Goal: Transaction & Acquisition: Purchase product/service

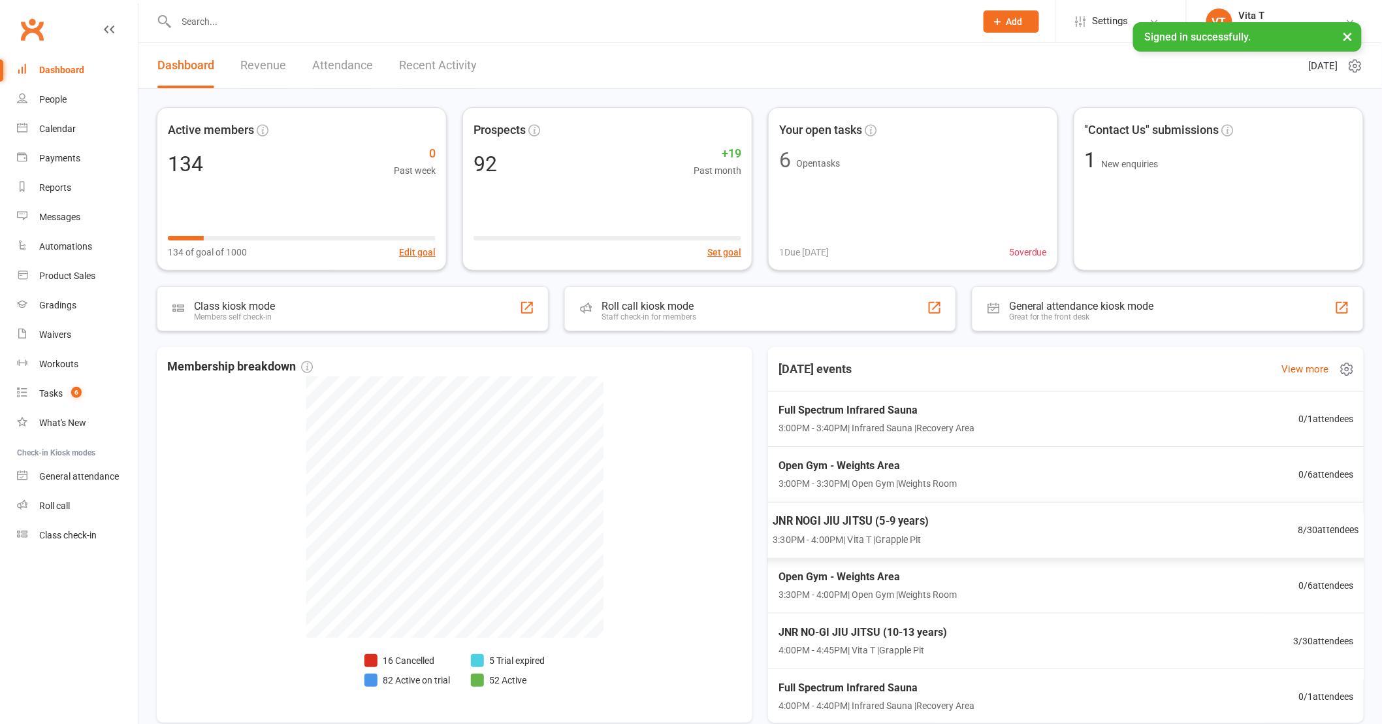
click at [1099, 553] on div "JNR NOGI JIU JITSU (5-9 years) 3:30PM - 4:00PM | Vita T | Grapple Pit 8 / 30 at…" at bounding box center [1066, 530] width 619 height 57
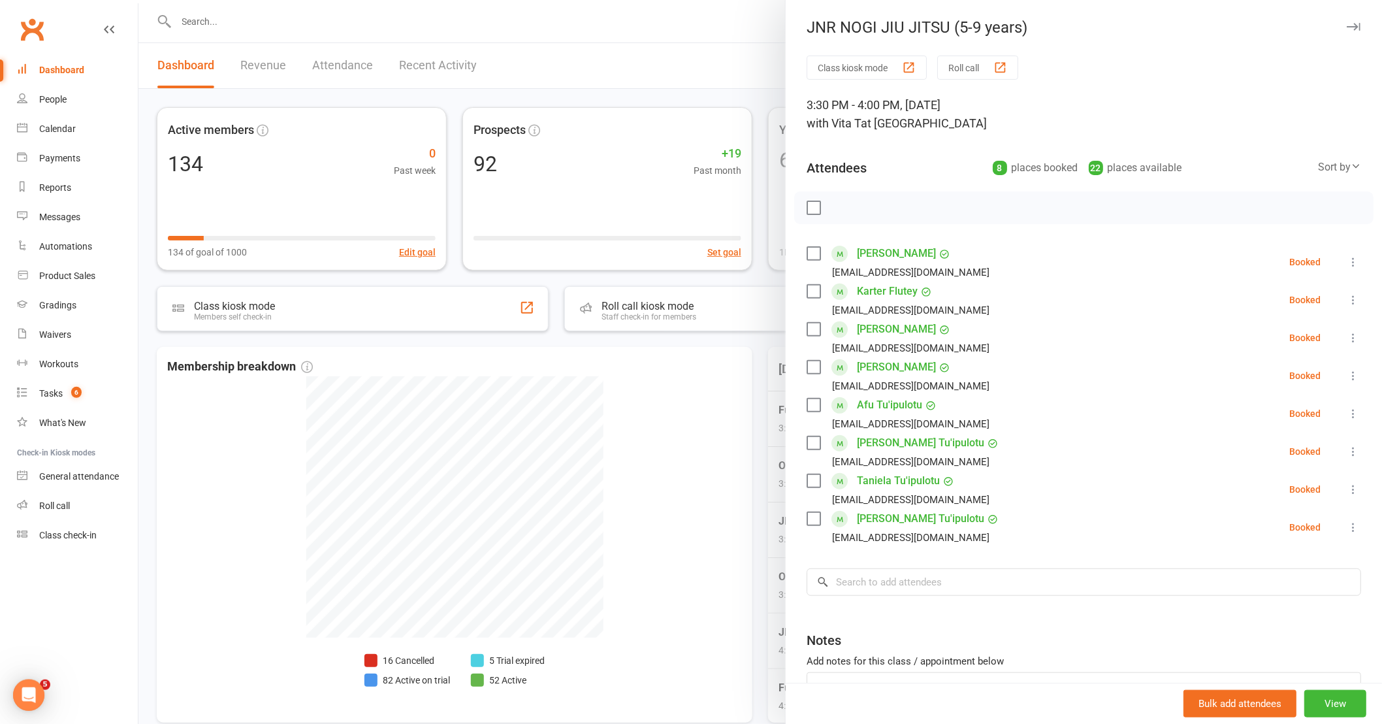
click at [693, 534] on div at bounding box center [760, 362] width 1244 height 724
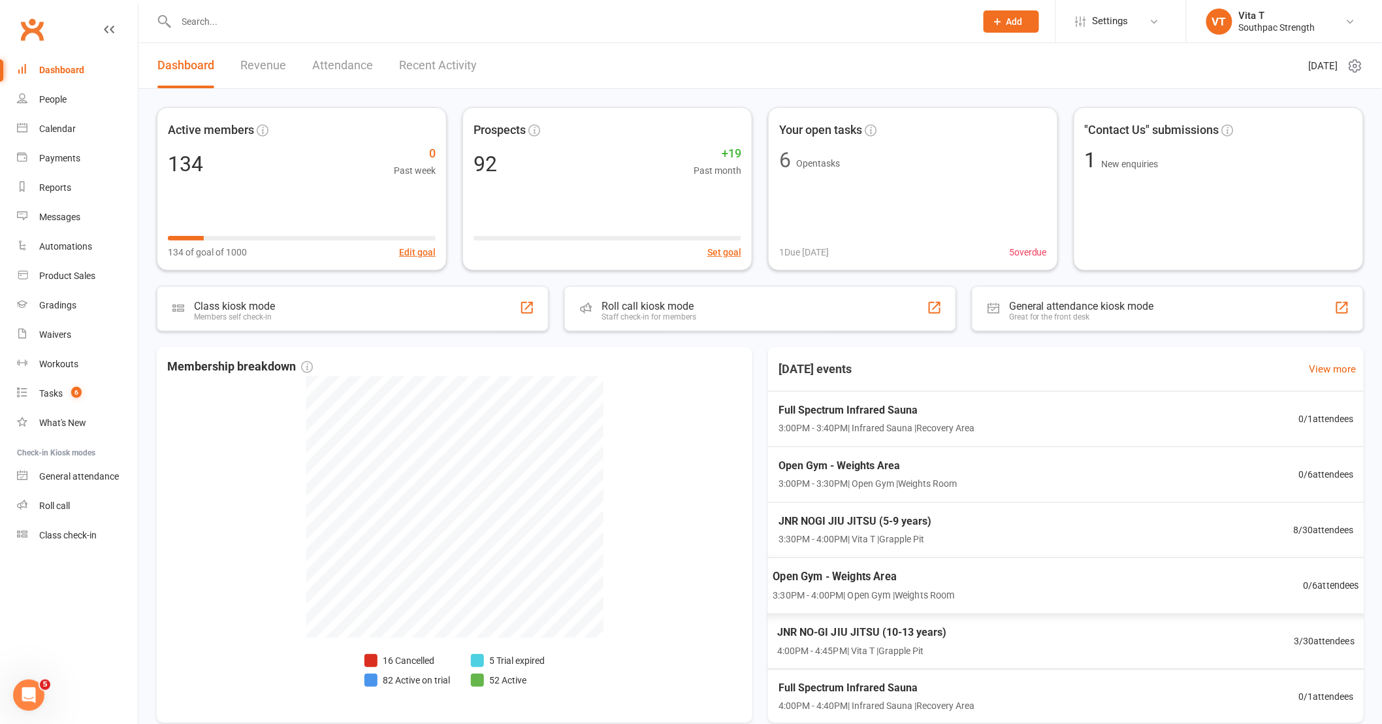
click at [1011, 636] on div "JNR NO-GI JIU JITSU (10-13 years) 4:00PM - 4:45PM | Vita T | Grapple Pit 3 / 30…" at bounding box center [1066, 641] width 609 height 56
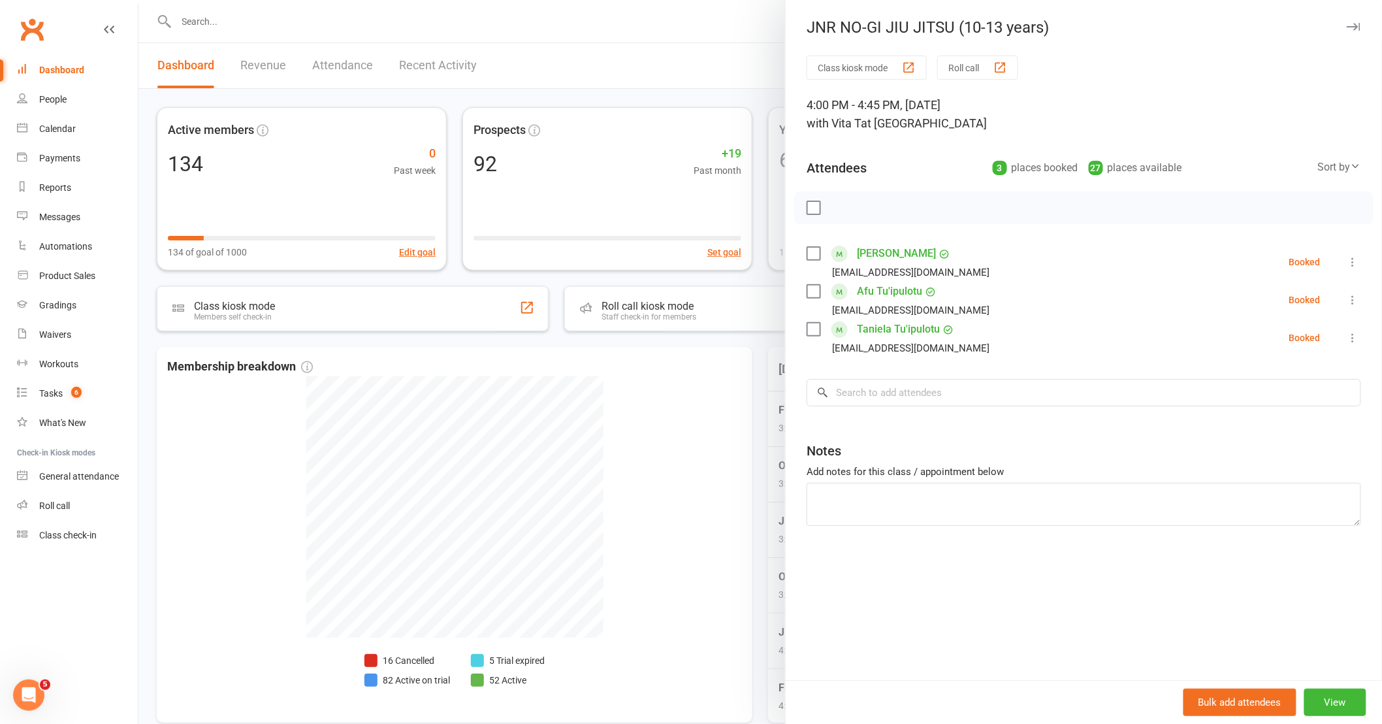
click at [743, 517] on div at bounding box center [760, 362] width 1244 height 724
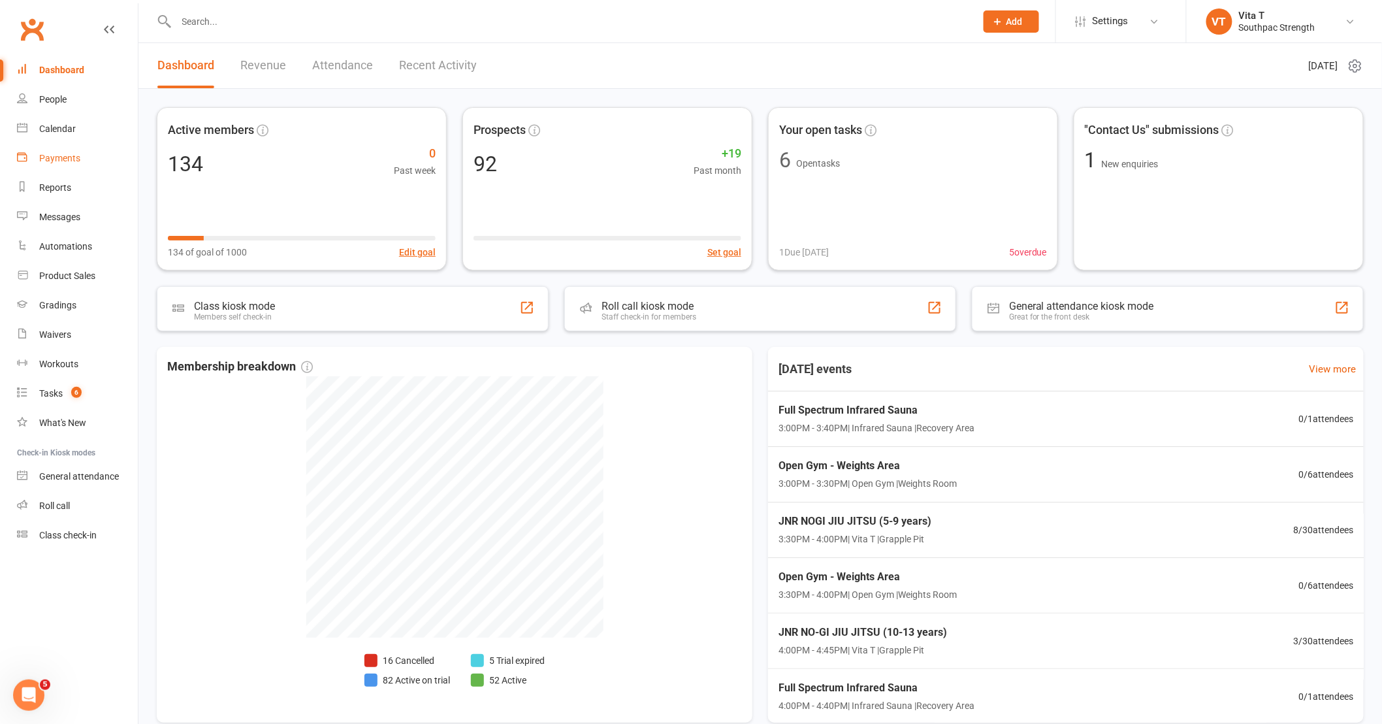
click at [55, 164] on link "Payments" at bounding box center [77, 158] width 121 height 29
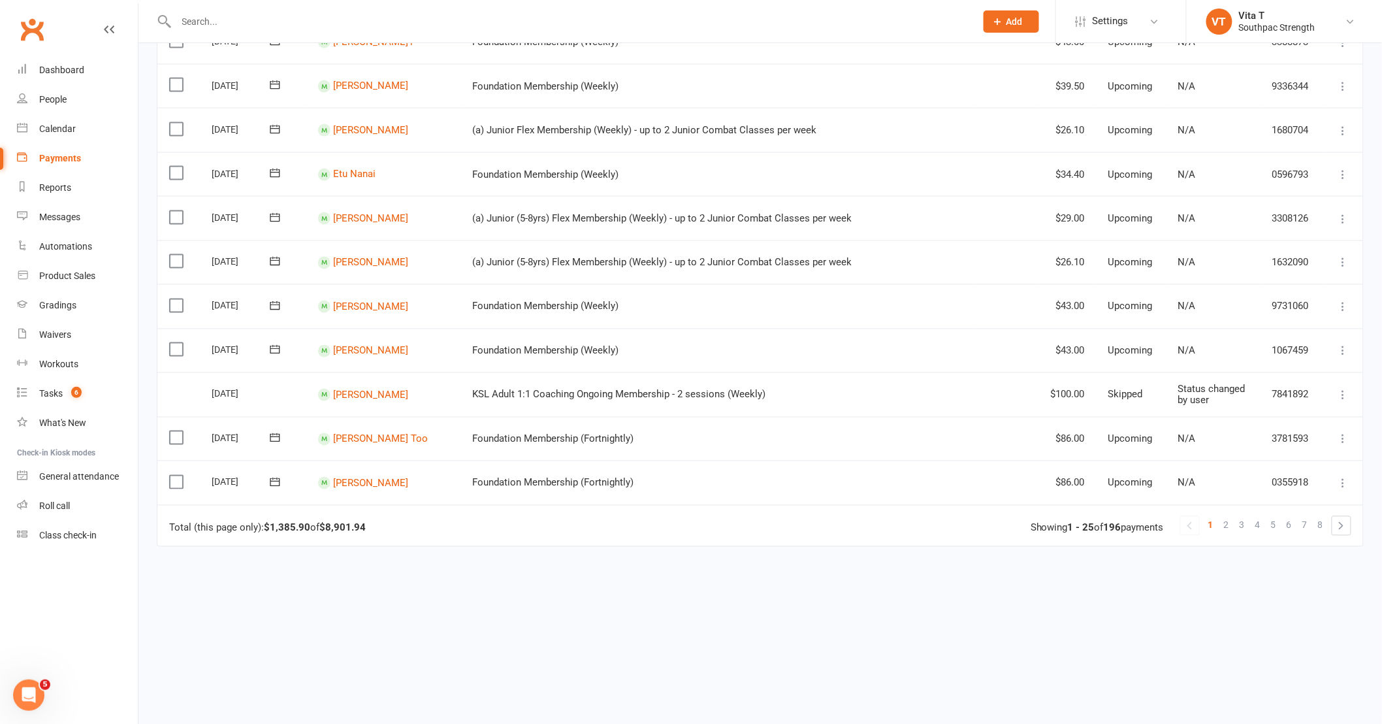
scroll to position [813, 0]
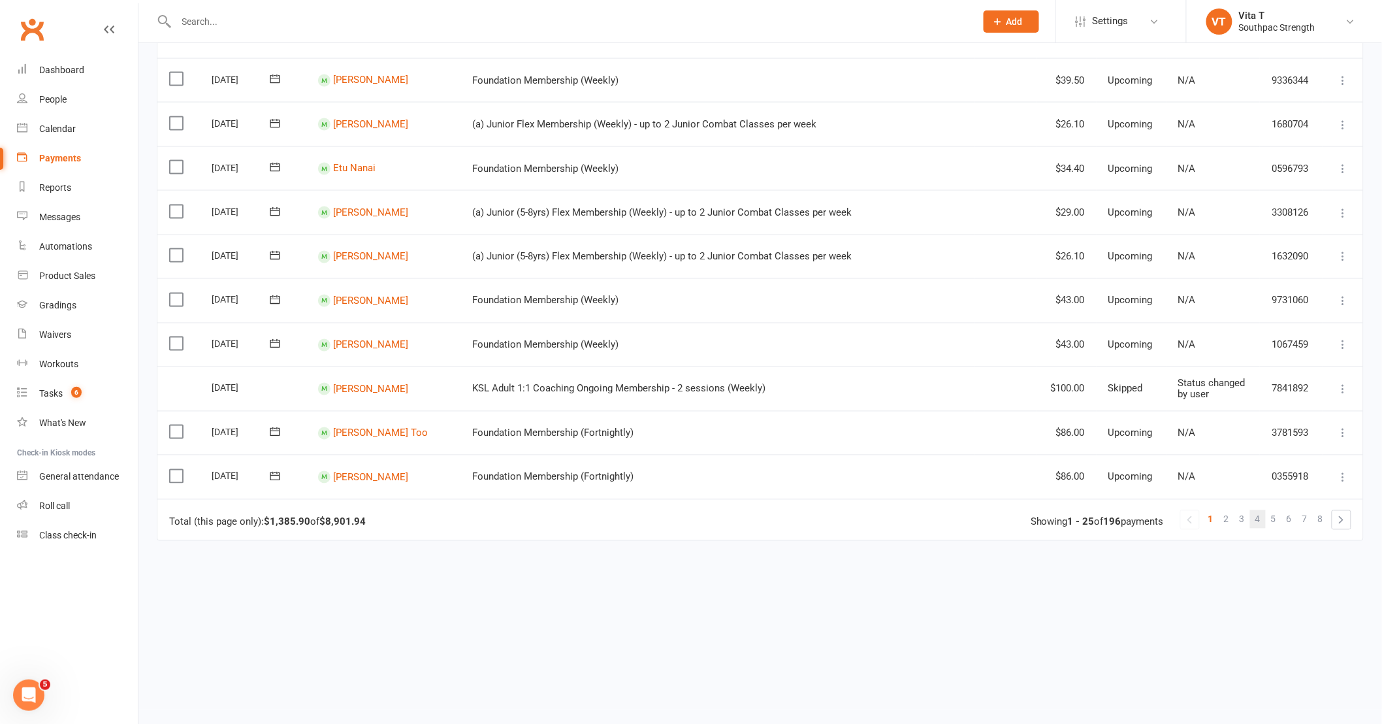
click at [1258, 513] on span "4" at bounding box center [1257, 519] width 5 height 18
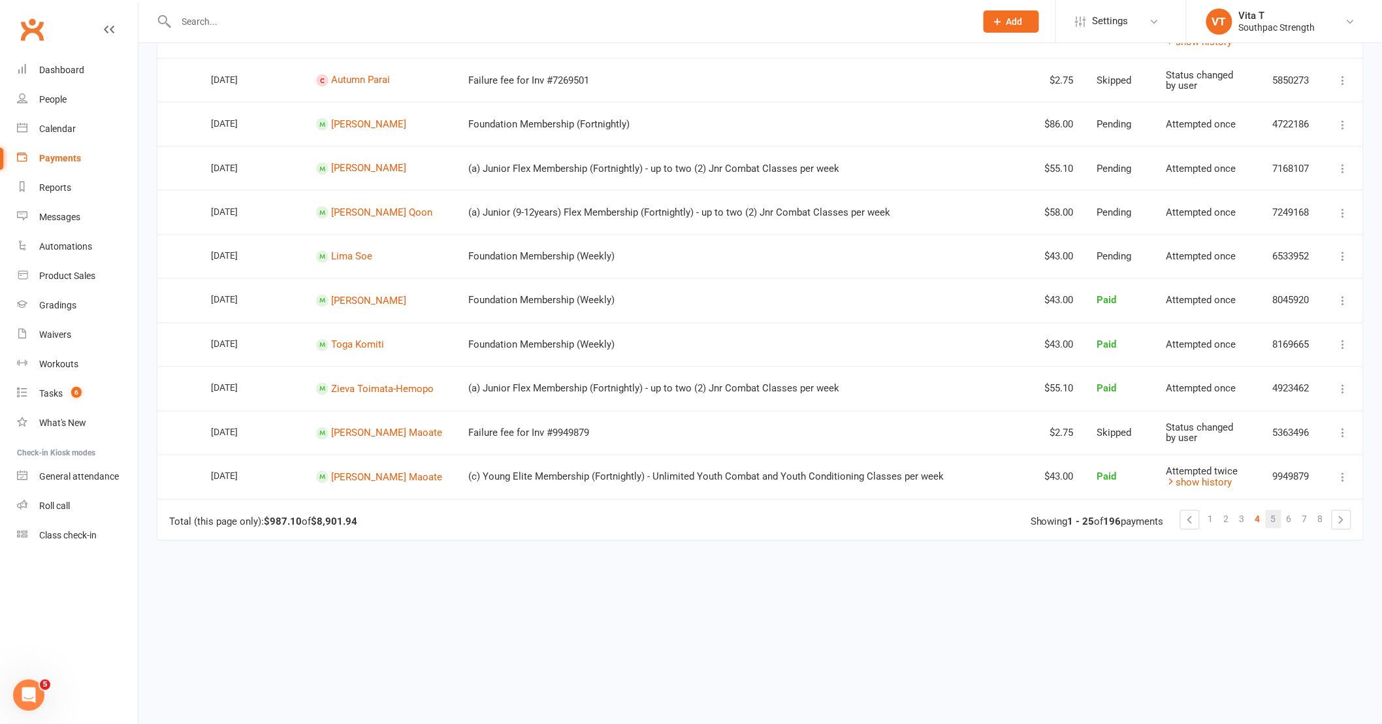
click at [1276, 517] on span "5" at bounding box center [1273, 519] width 5 height 18
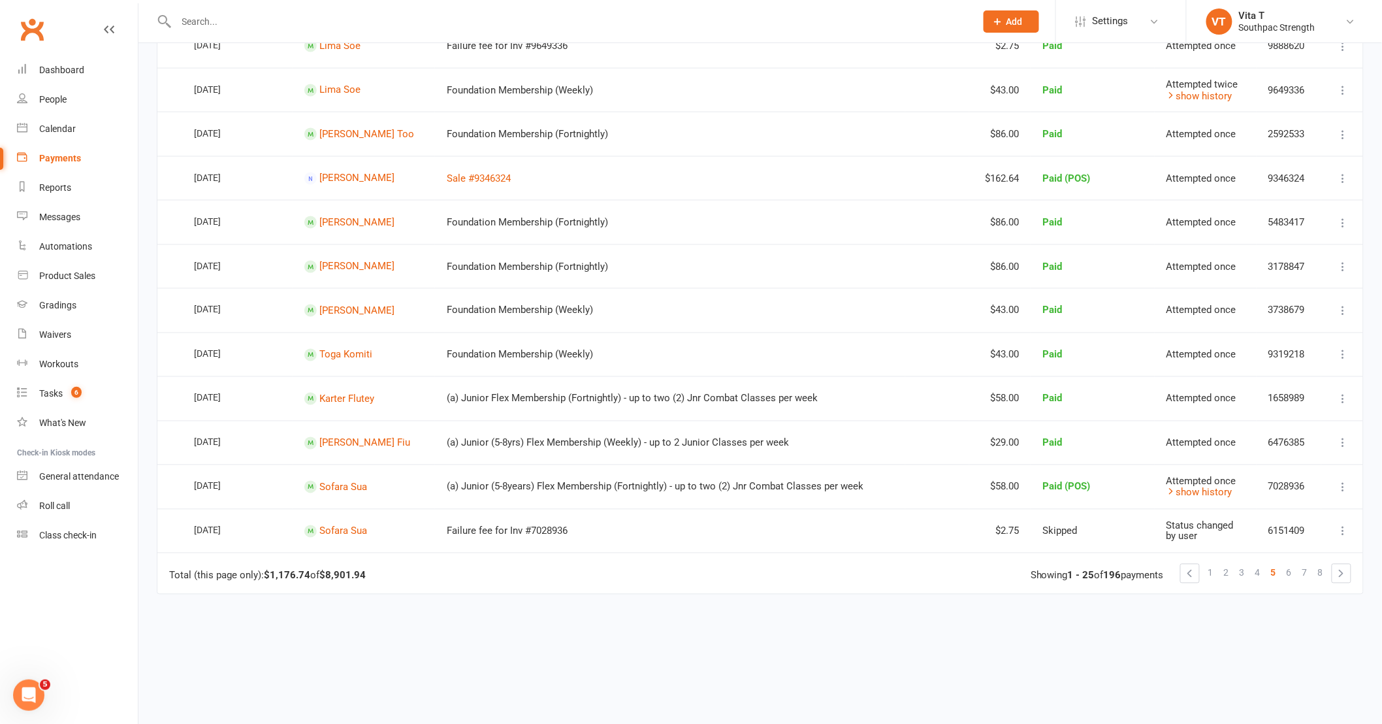
scroll to position [813, 0]
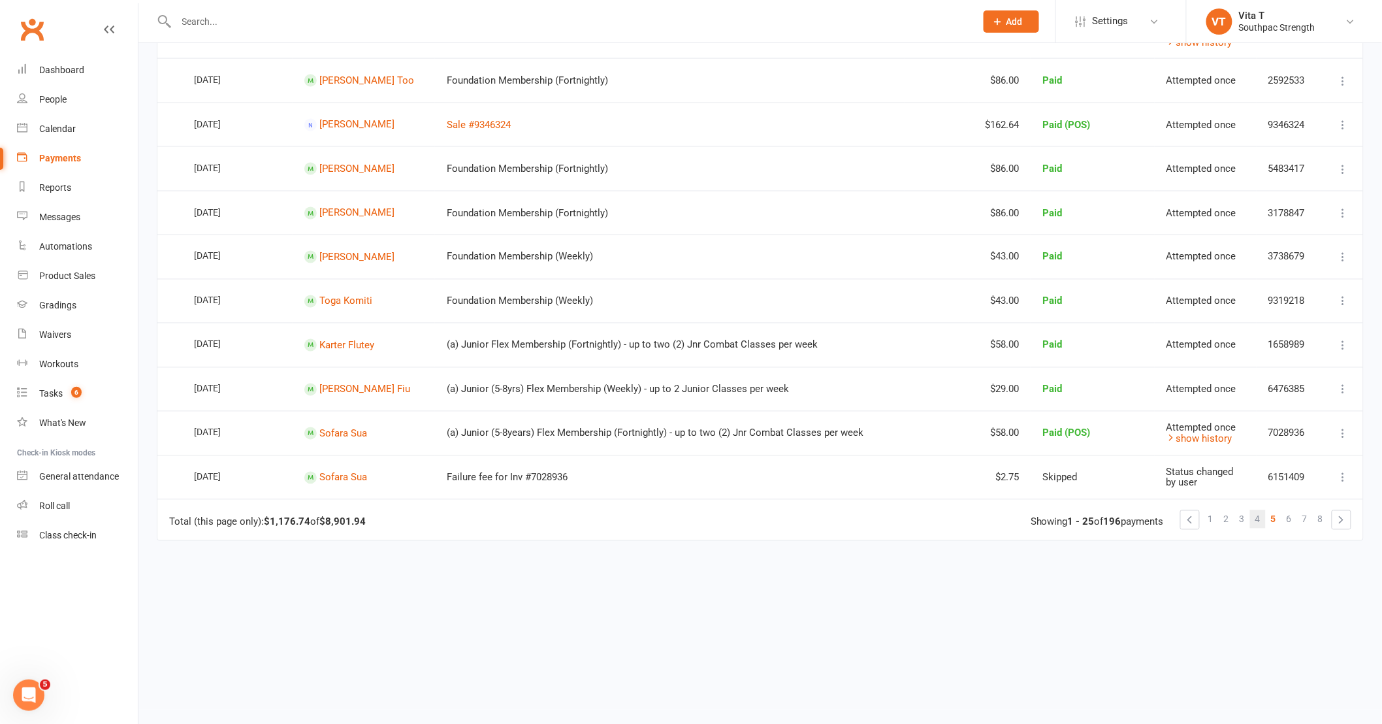
click at [1257, 517] on span "4" at bounding box center [1257, 519] width 5 height 18
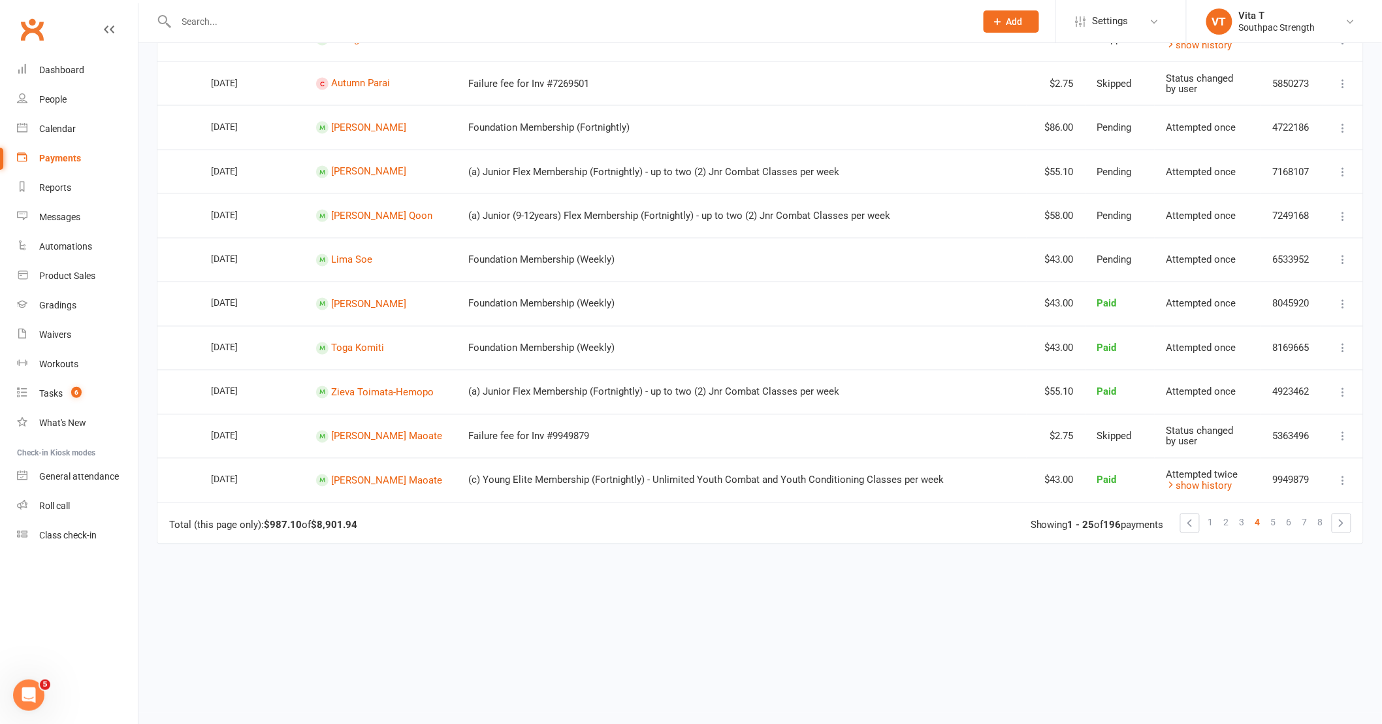
scroll to position [813, 0]
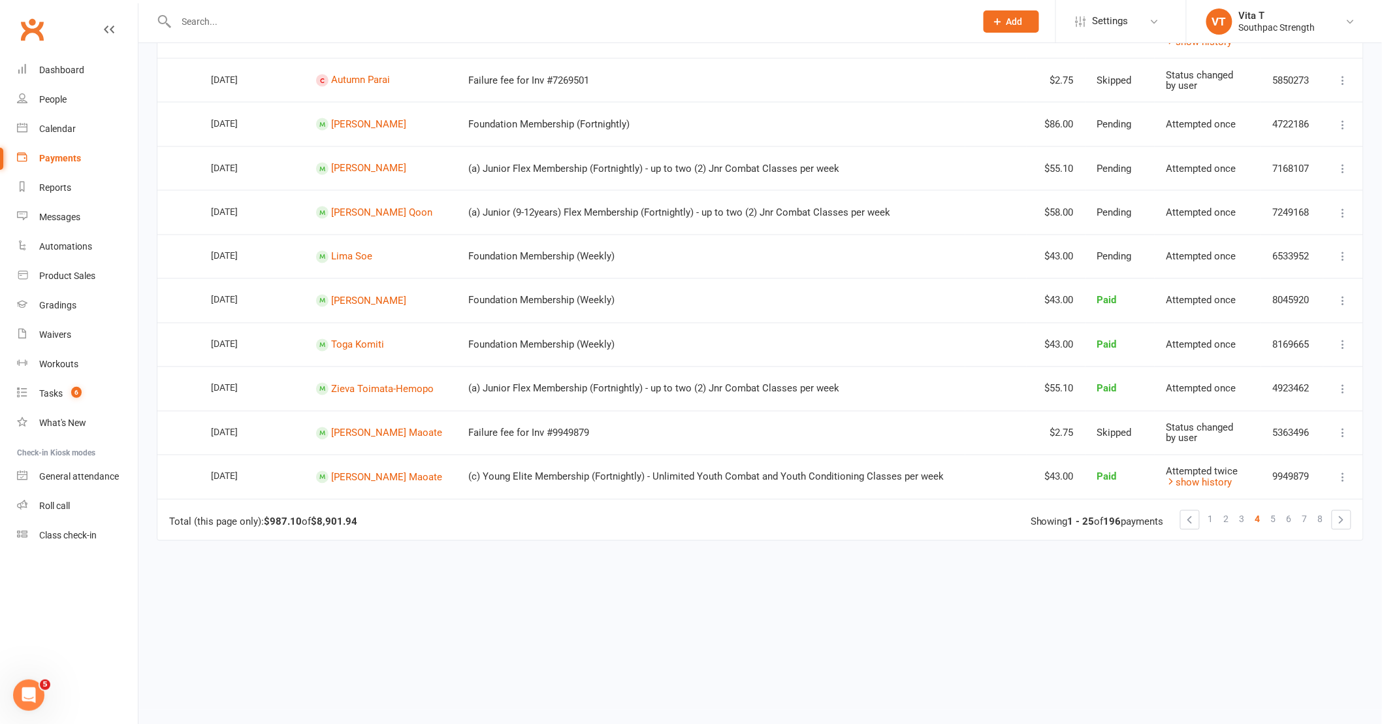
click at [400, 630] on div "Due Contact Membership Location Amount Status History Invoice # Select this 14 …" at bounding box center [760, 33] width 1207 height 1352
click at [73, 222] on link "Messages" at bounding box center [77, 216] width 121 height 29
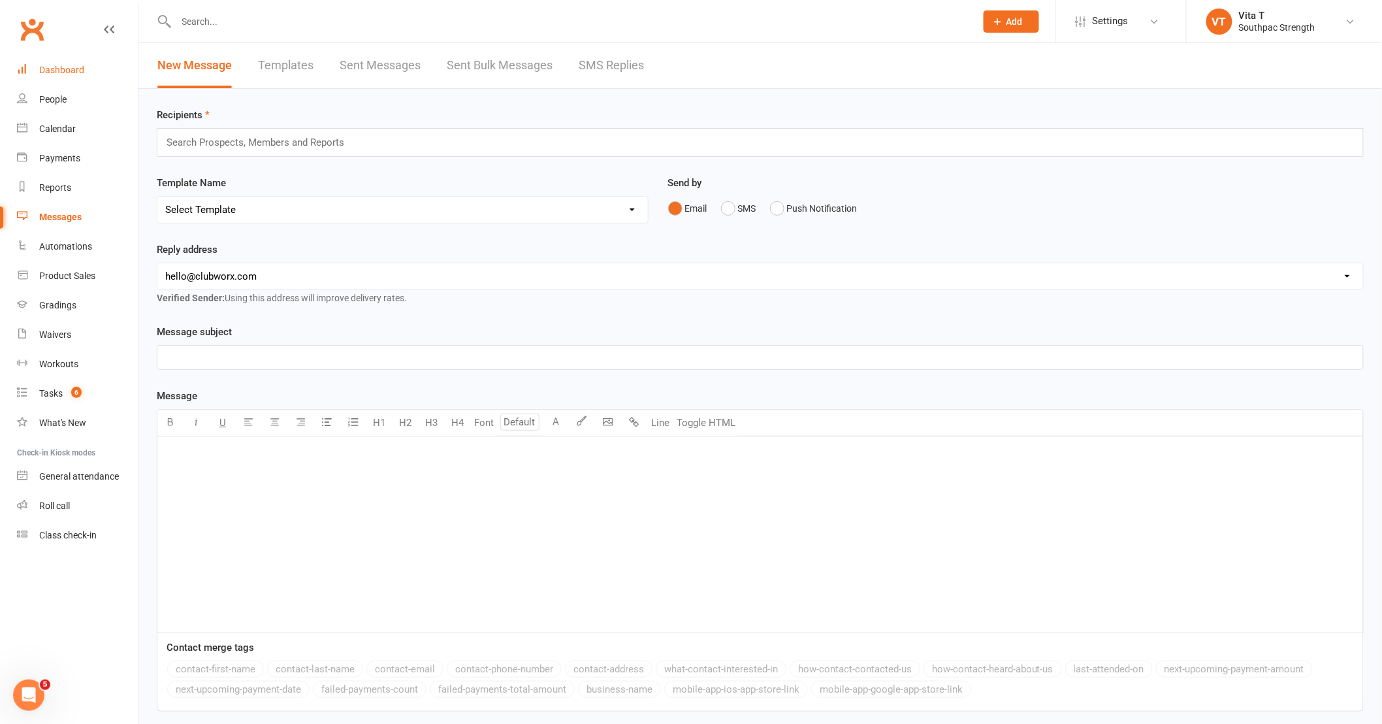
click at [37, 67] on link "Dashboard" at bounding box center [77, 70] width 121 height 29
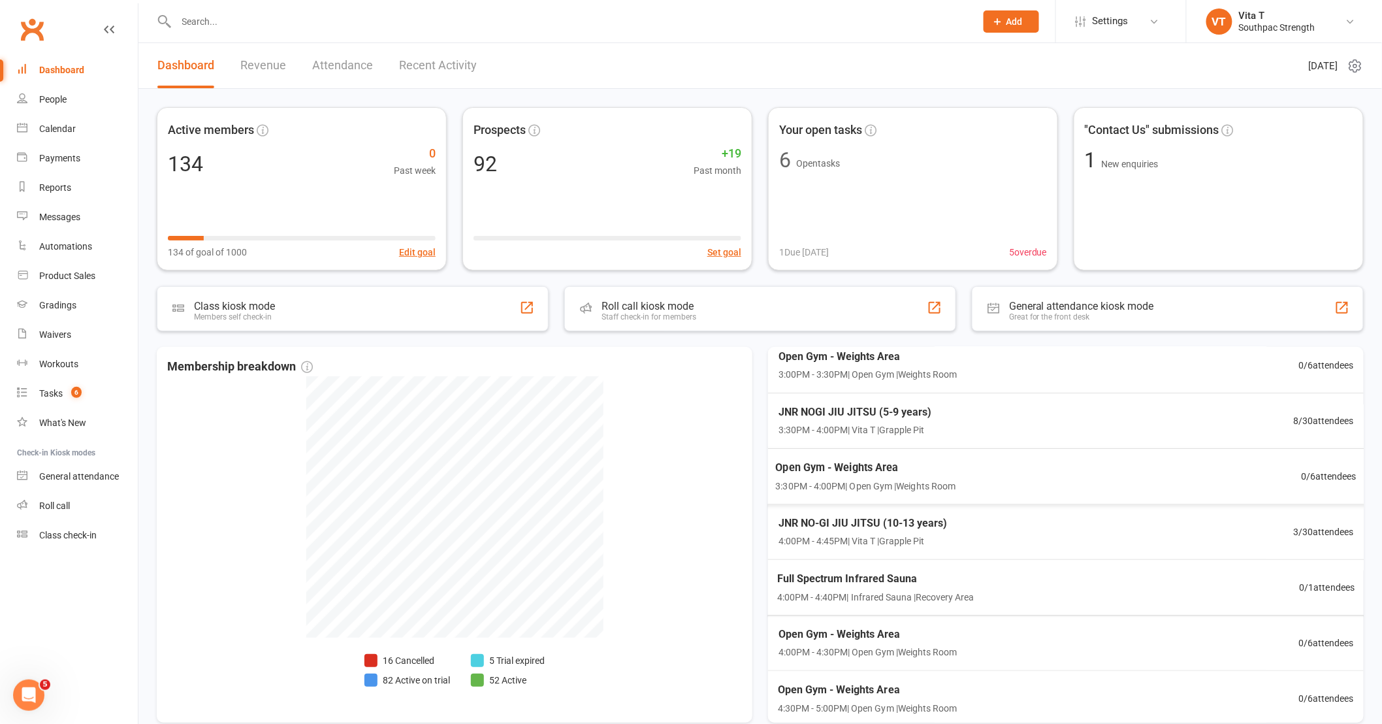
scroll to position [73, 0]
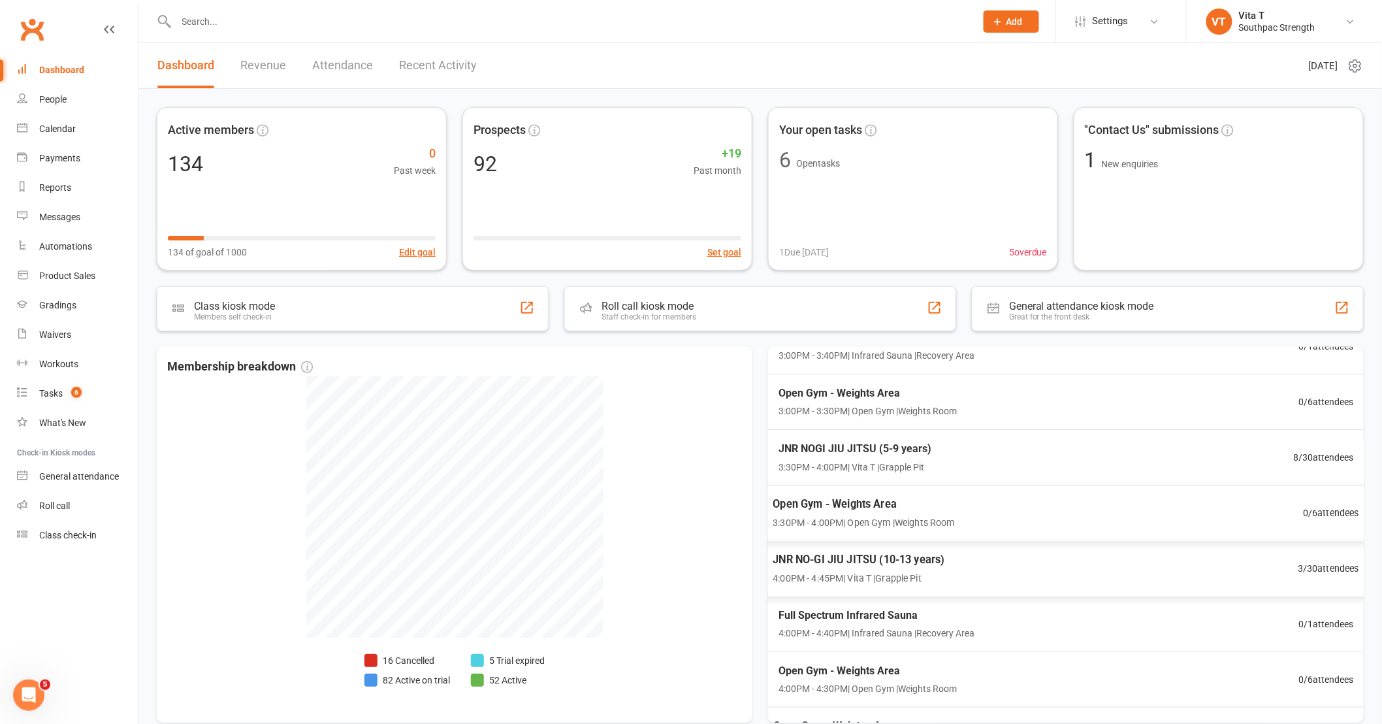
click at [1173, 477] on div "JNR NOGI JIU JITSU (5-9 years) 3:30PM - 4:00PM | Vita T | Grapple Pit 8 / 30 at…" at bounding box center [1066, 458] width 607 height 56
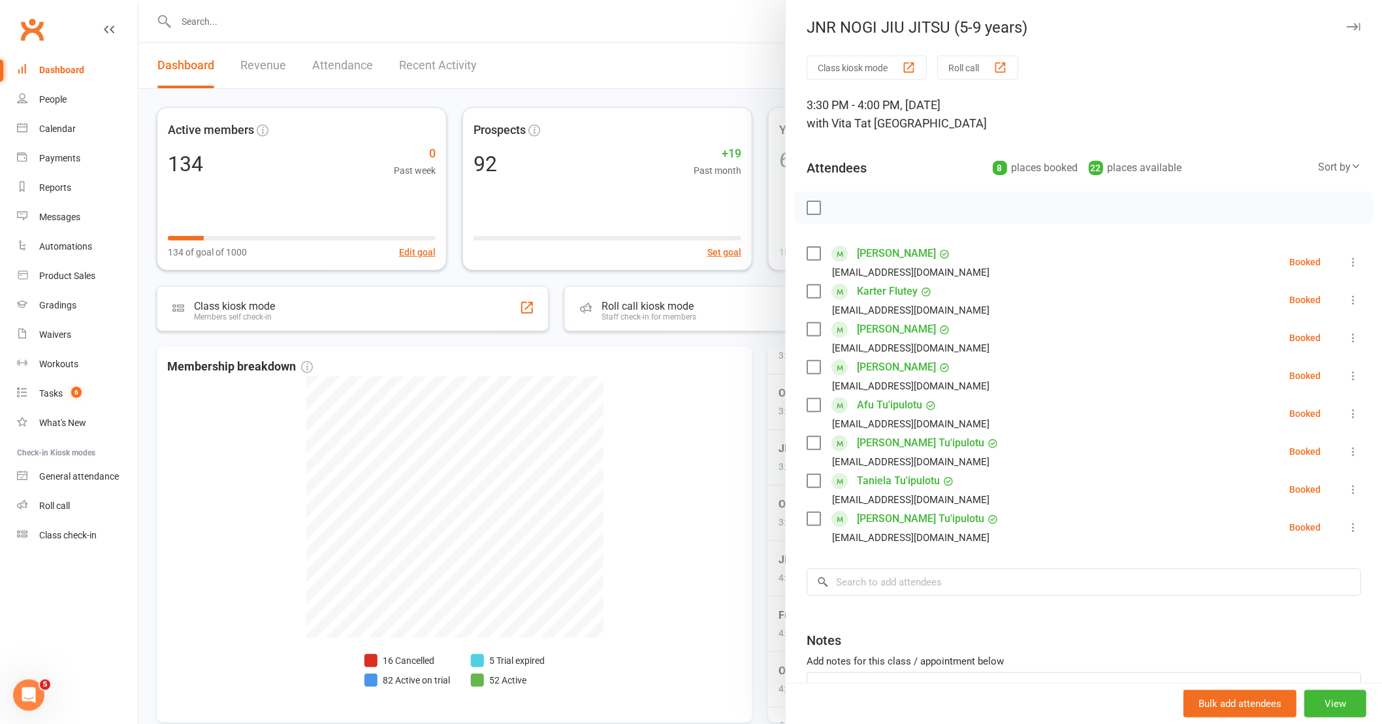
click at [728, 478] on div at bounding box center [760, 362] width 1244 height 724
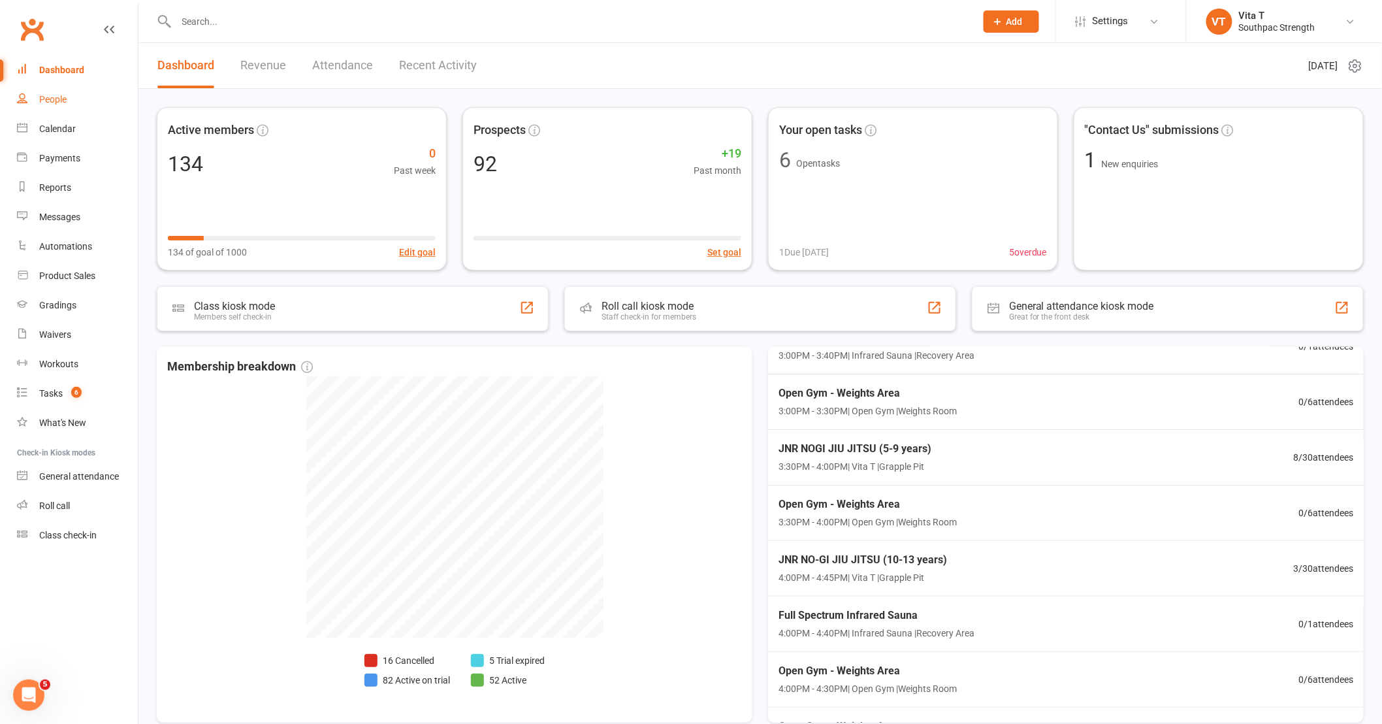
click at [61, 91] on link "People" at bounding box center [77, 99] width 121 height 29
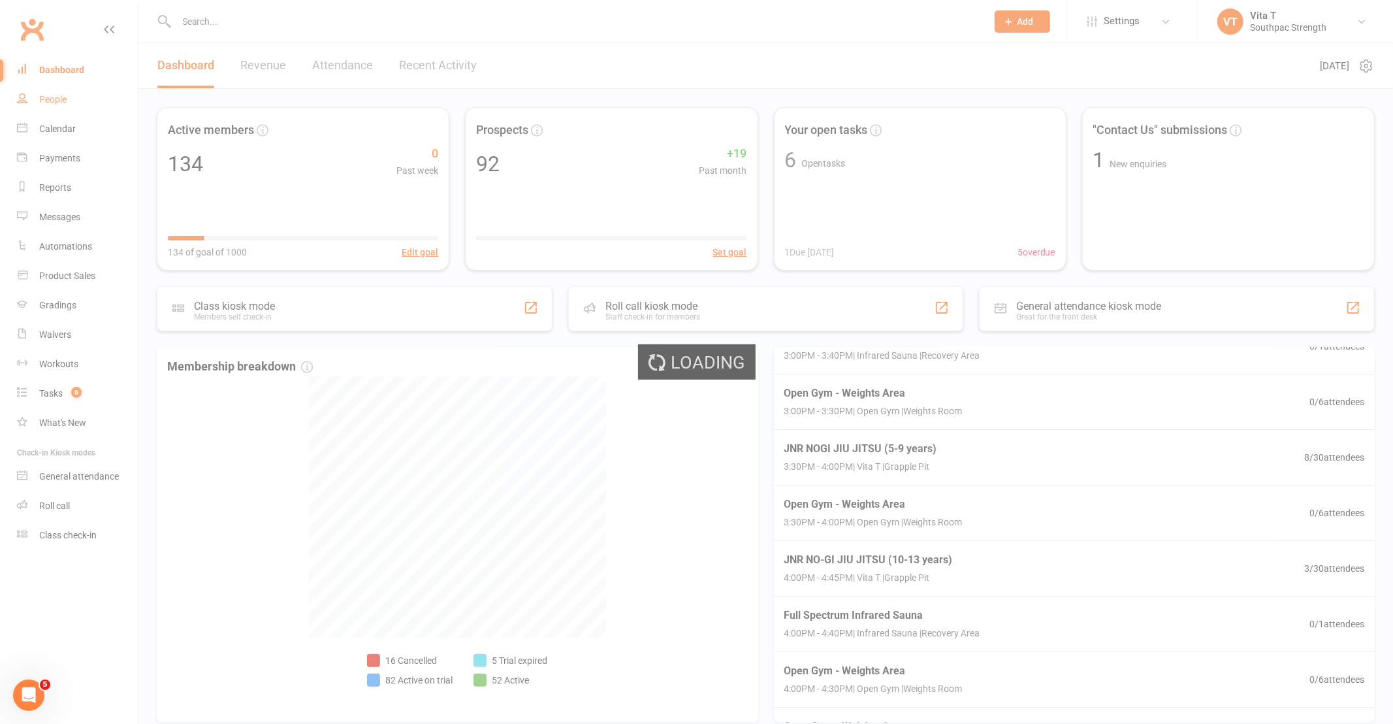
select select "100"
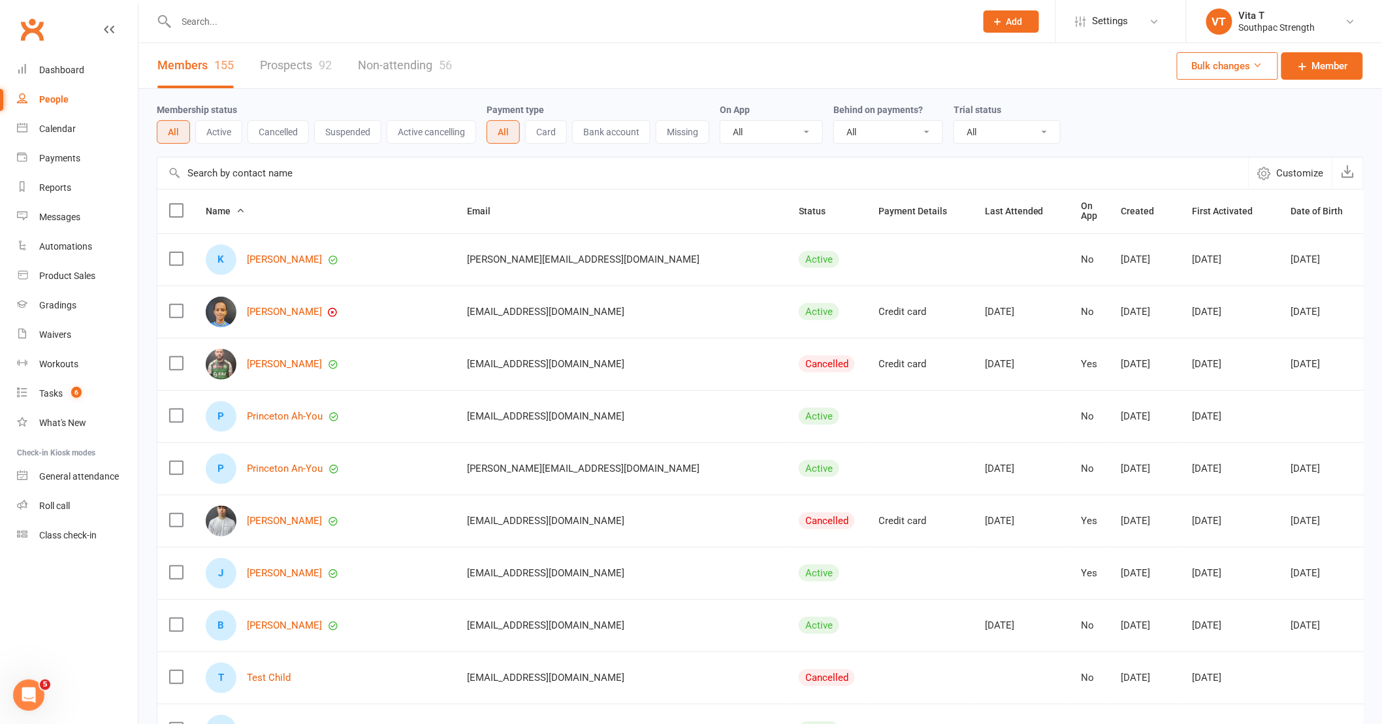
click at [787, 295] on td "Active" at bounding box center [827, 311] width 80 height 52
click at [84, 56] on link "Dashboard" at bounding box center [77, 70] width 121 height 29
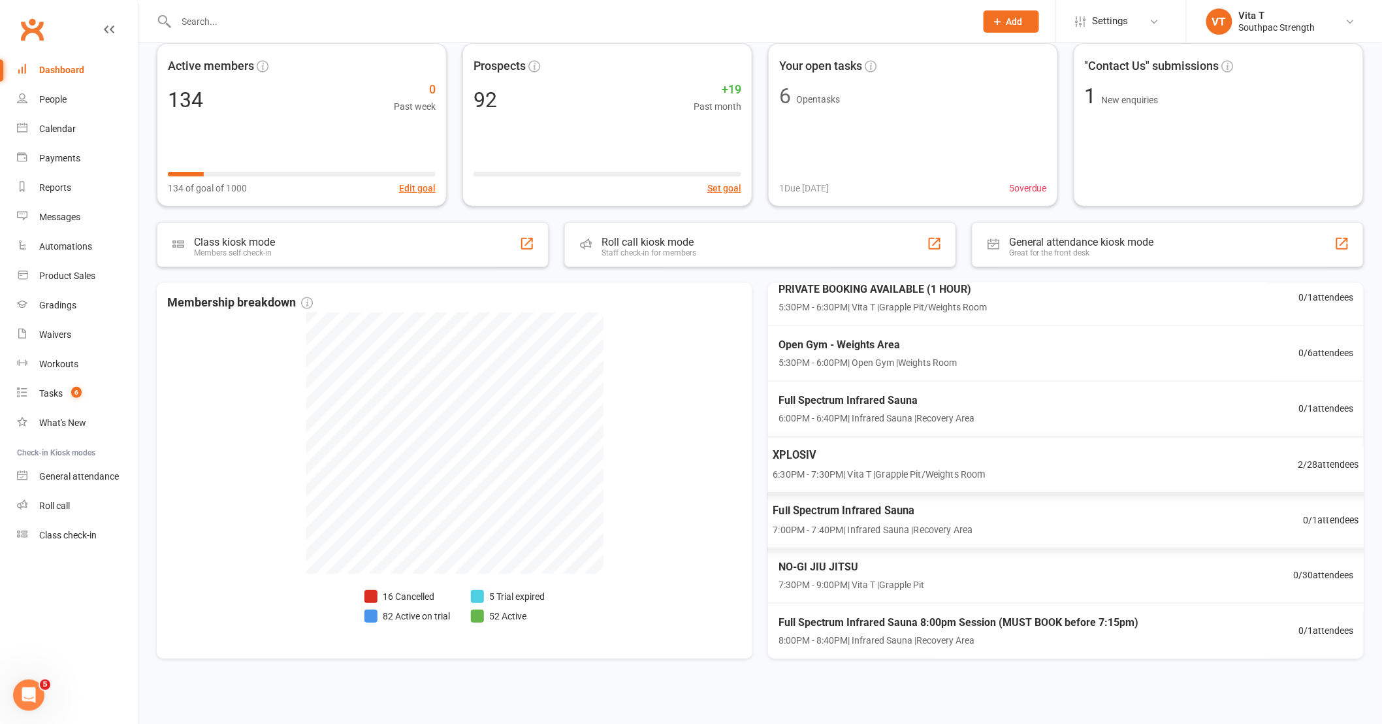
scroll to position [67, 0]
click at [46, 99] on div "People" at bounding box center [52, 99] width 27 height 10
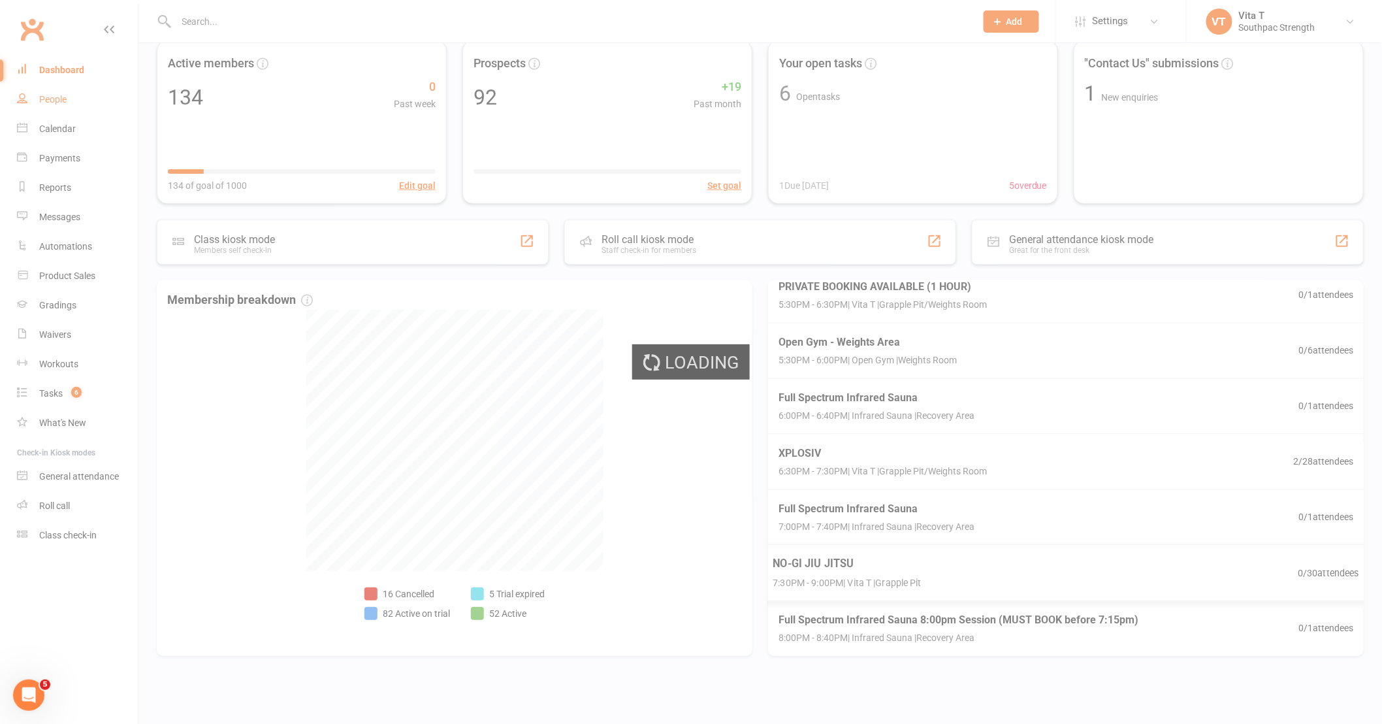
select select "100"
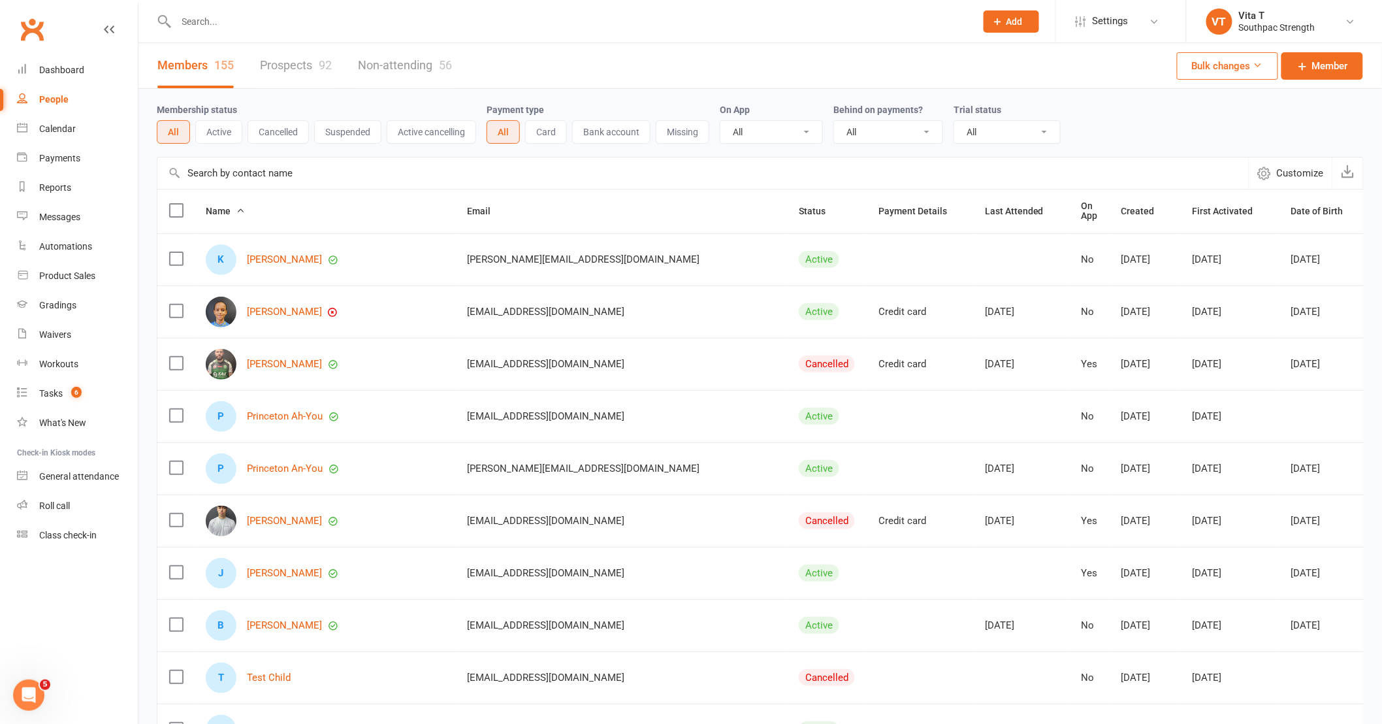
click at [592, 48] on div "Members 155 Prospects 92 Non-attending 56 Bulk changes Member" at bounding box center [760, 66] width 1244 height 46
click at [74, 273] on div "Product Sales" at bounding box center [67, 275] width 56 height 10
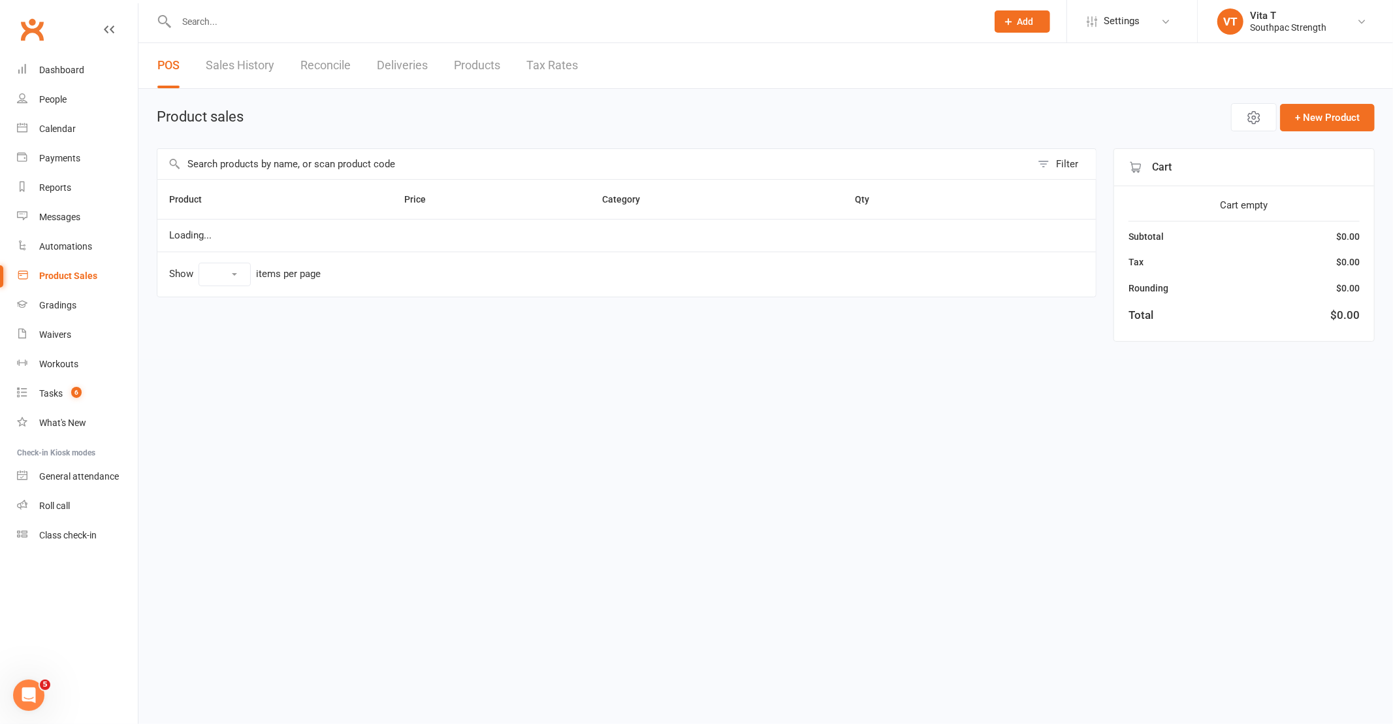
select select "10"
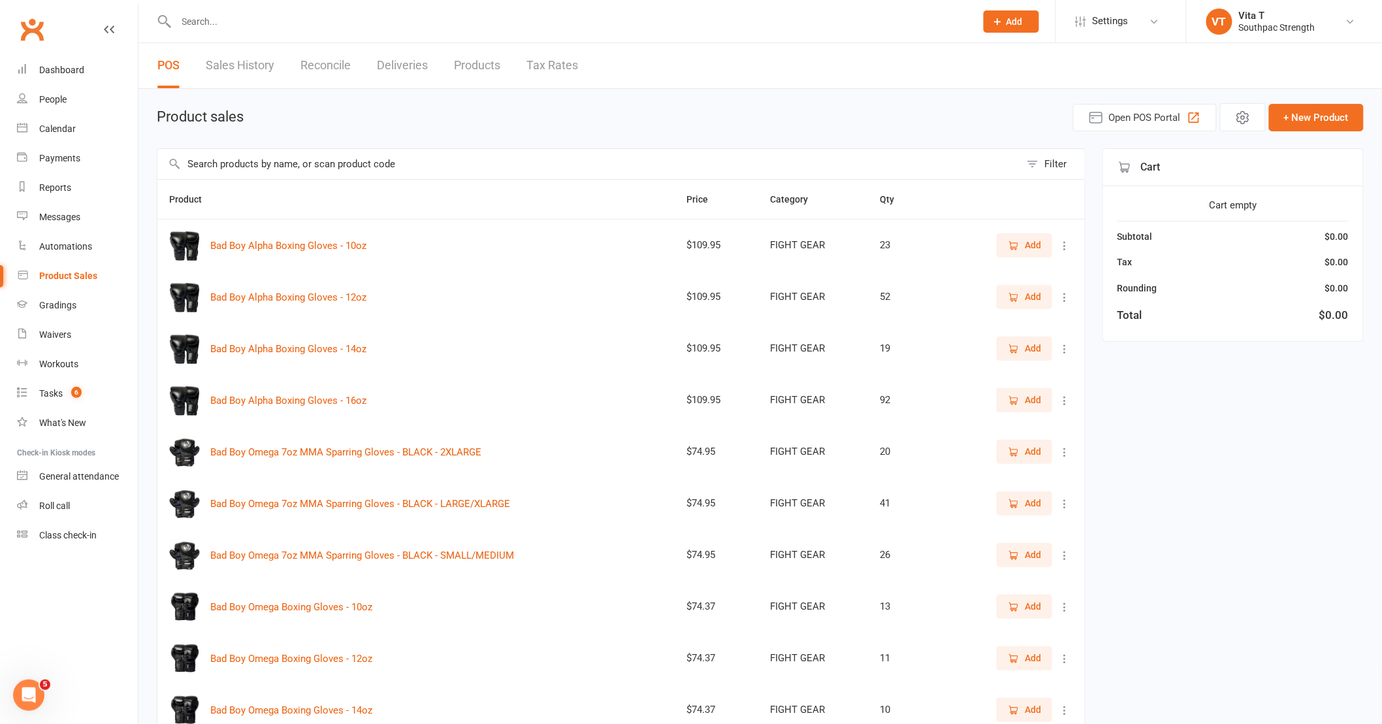
click at [1030, 168] on button "Filter" at bounding box center [1052, 164] width 65 height 30
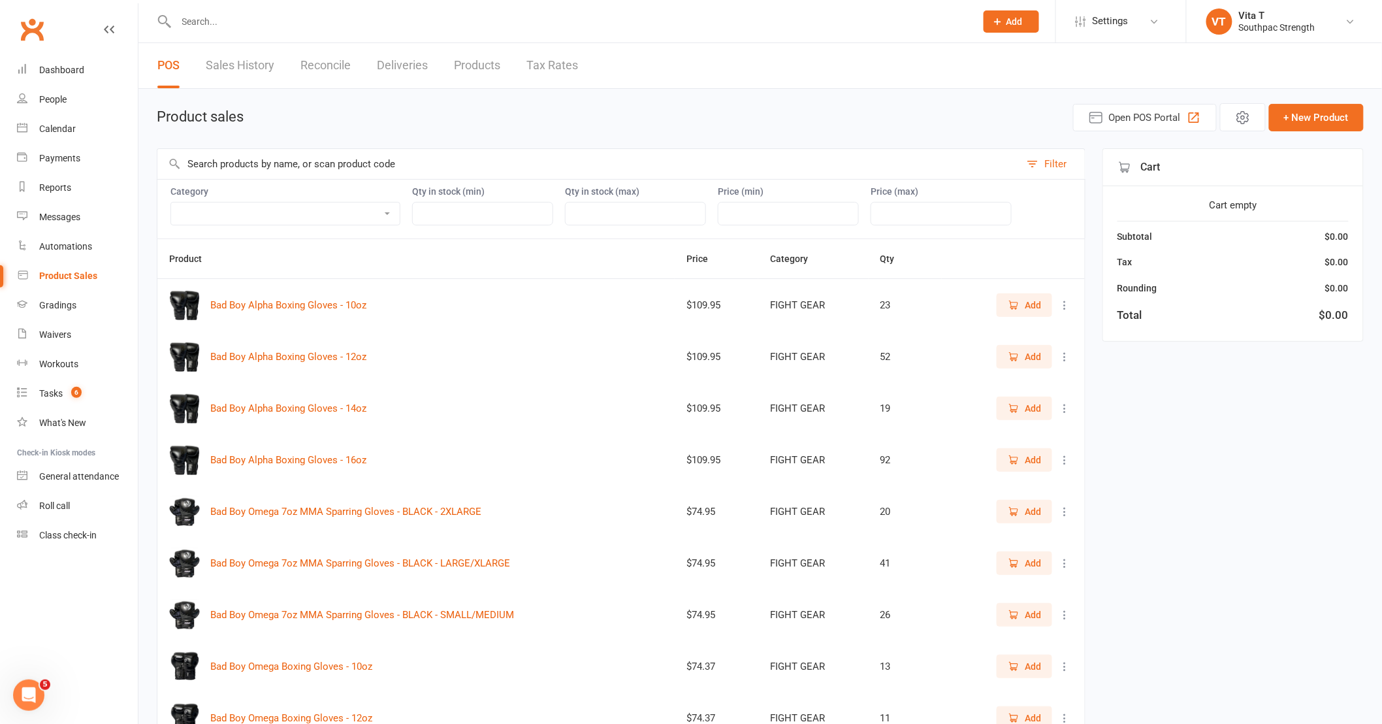
click at [353, 208] on select "ADULT COACHING Adult Memberships Casual Classes FIGHT GEAR FIGHT GEAR - KIDS/YO…" at bounding box center [285, 213] width 229 height 22
select select "3765"
click at [171, 202] on select "ADULT COACHING Adult Memberships Casual Classes FIGHT GEAR FIGHT GEAR - KIDS/YO…" at bounding box center [285, 213] width 229 height 22
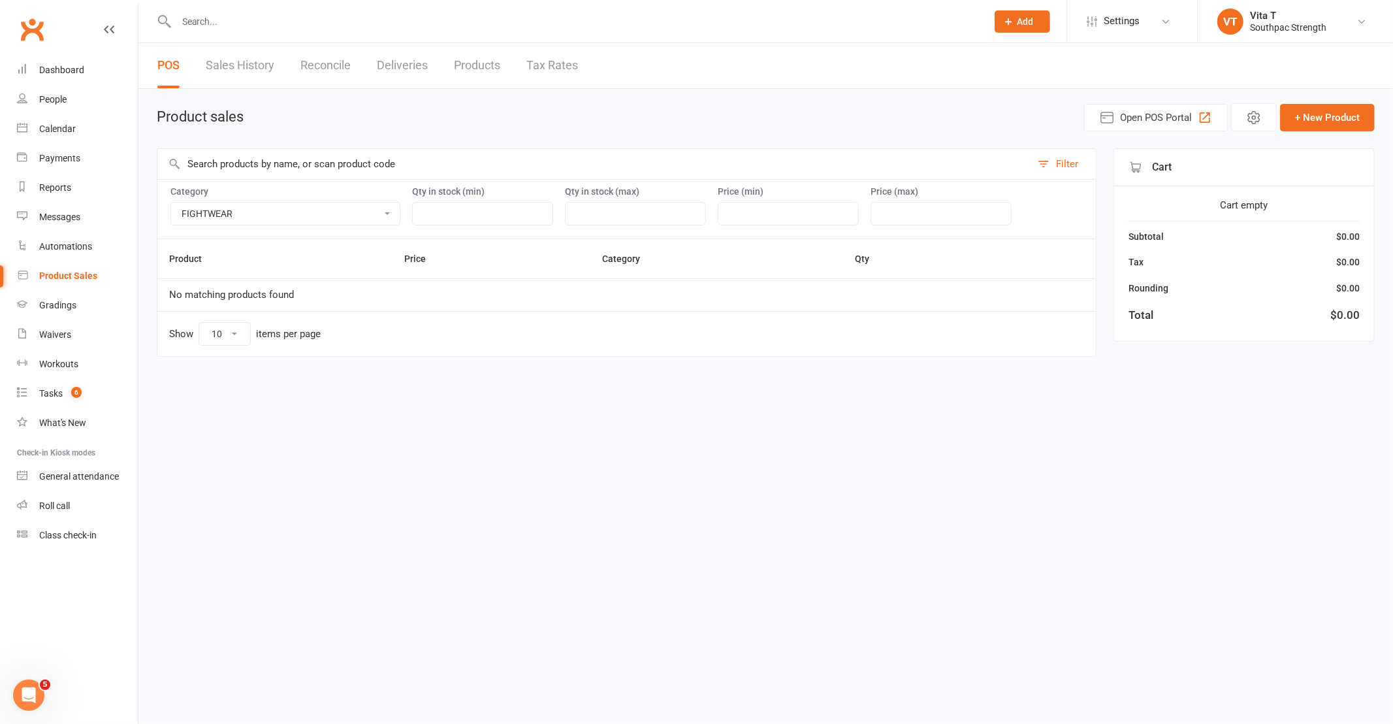
click at [495, 53] on link "Products" at bounding box center [477, 65] width 46 height 45
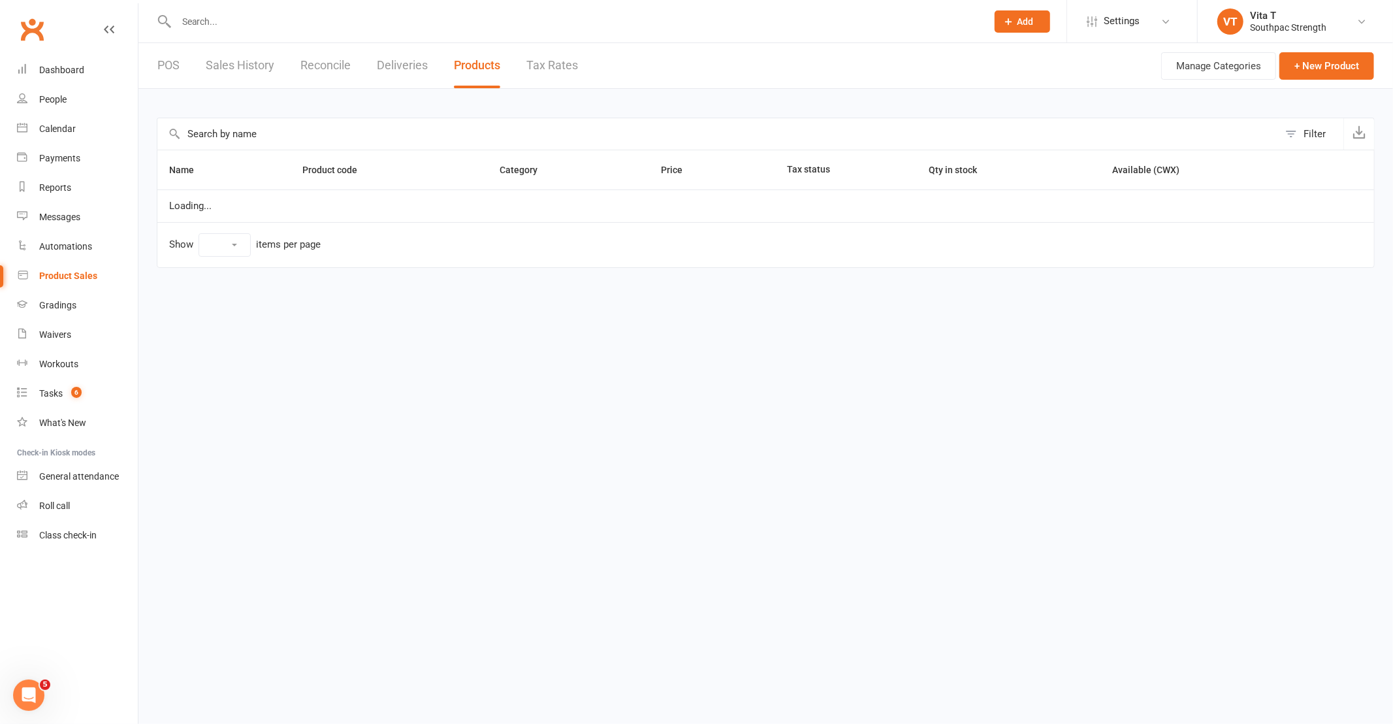
select select "25"
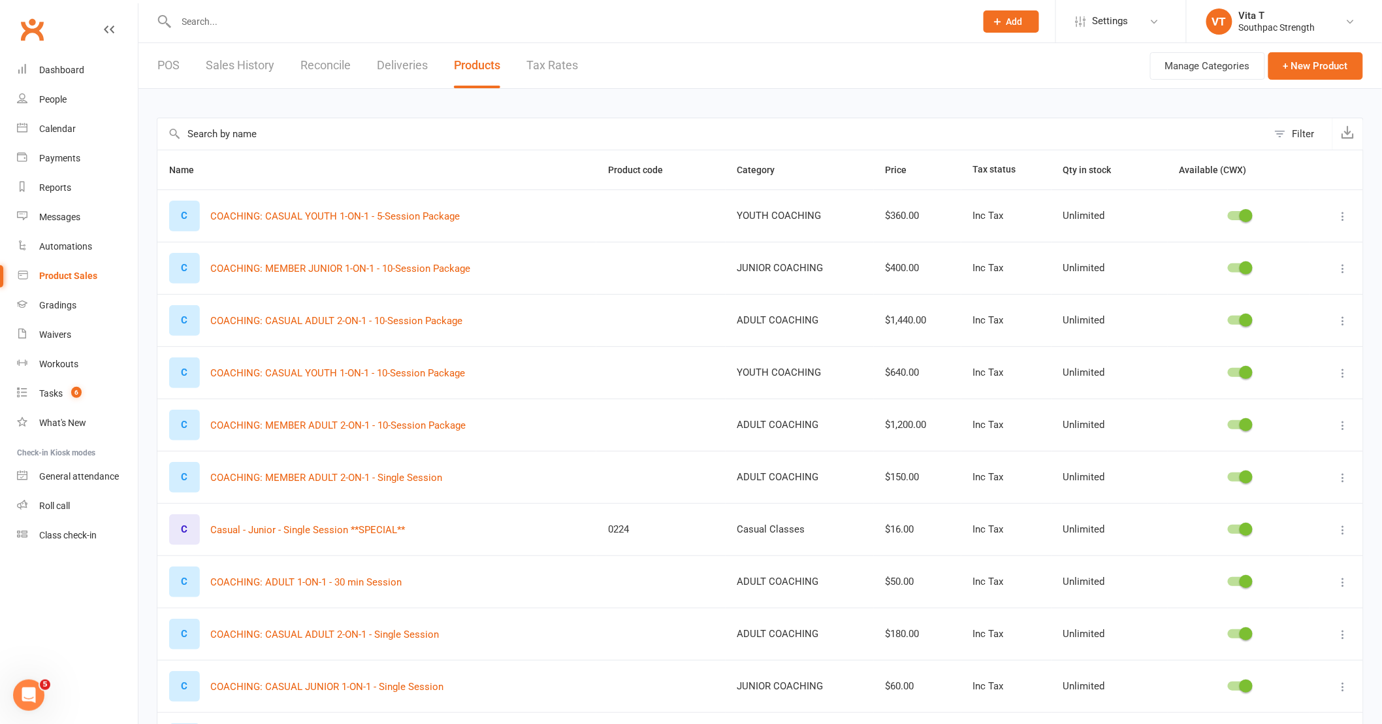
click at [1291, 137] on button "Filter" at bounding box center [1300, 133] width 65 height 31
select select "neither"
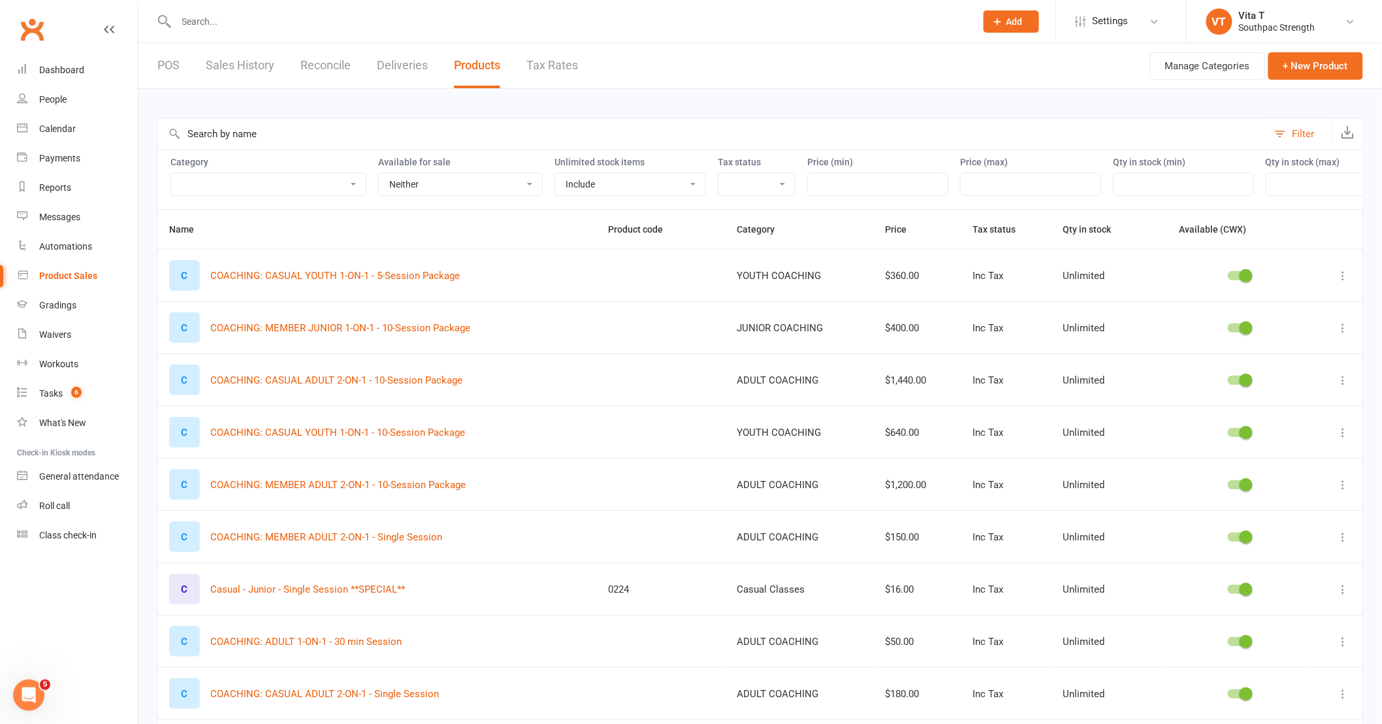
click at [318, 180] on select "ADULT COACHING Adult Memberships Casual Classes FIGHT GEAR FIGHT GEAR - KIDS/YO…" at bounding box center [268, 184] width 195 height 22
select select "3765"
click at [171, 173] on select "ADULT COACHING Adult Memberships Casual Classes FIGHT GEAR FIGHT GEAR - KIDS/YO…" at bounding box center [268, 184] width 195 height 22
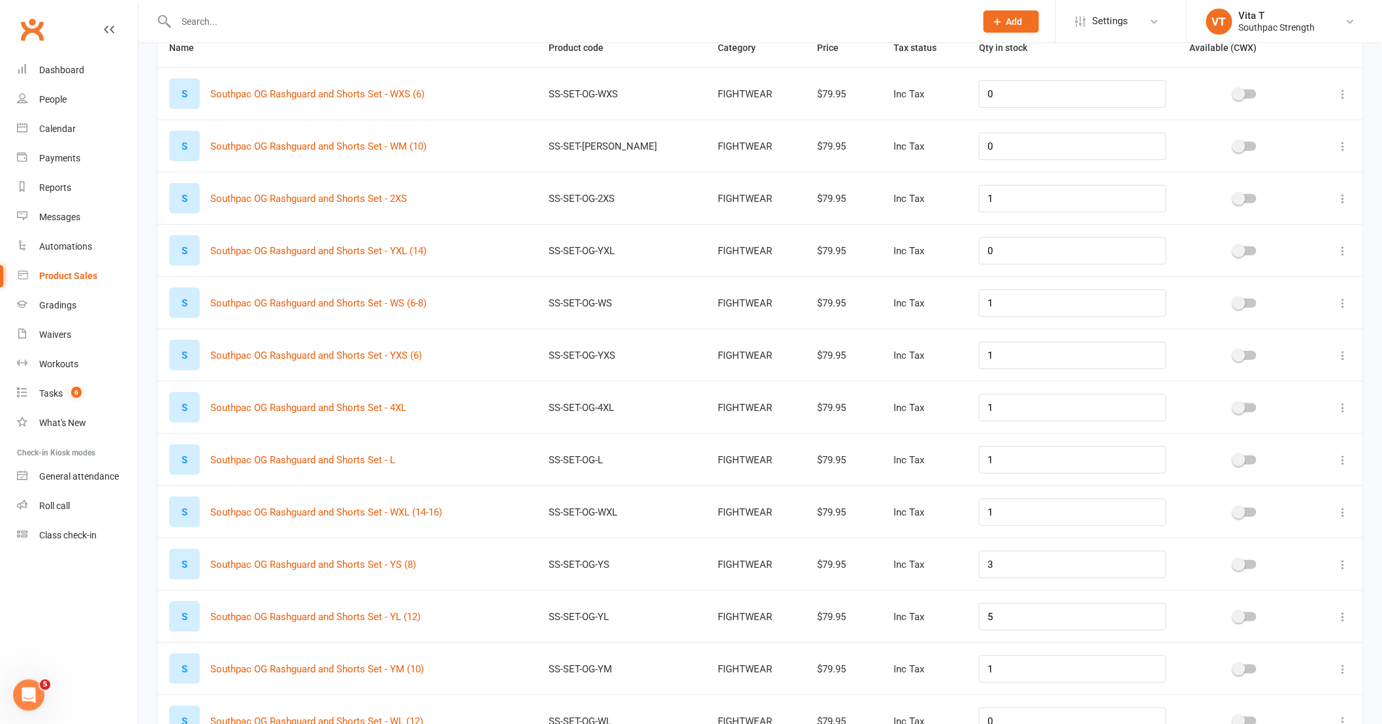
scroll to position [218, 0]
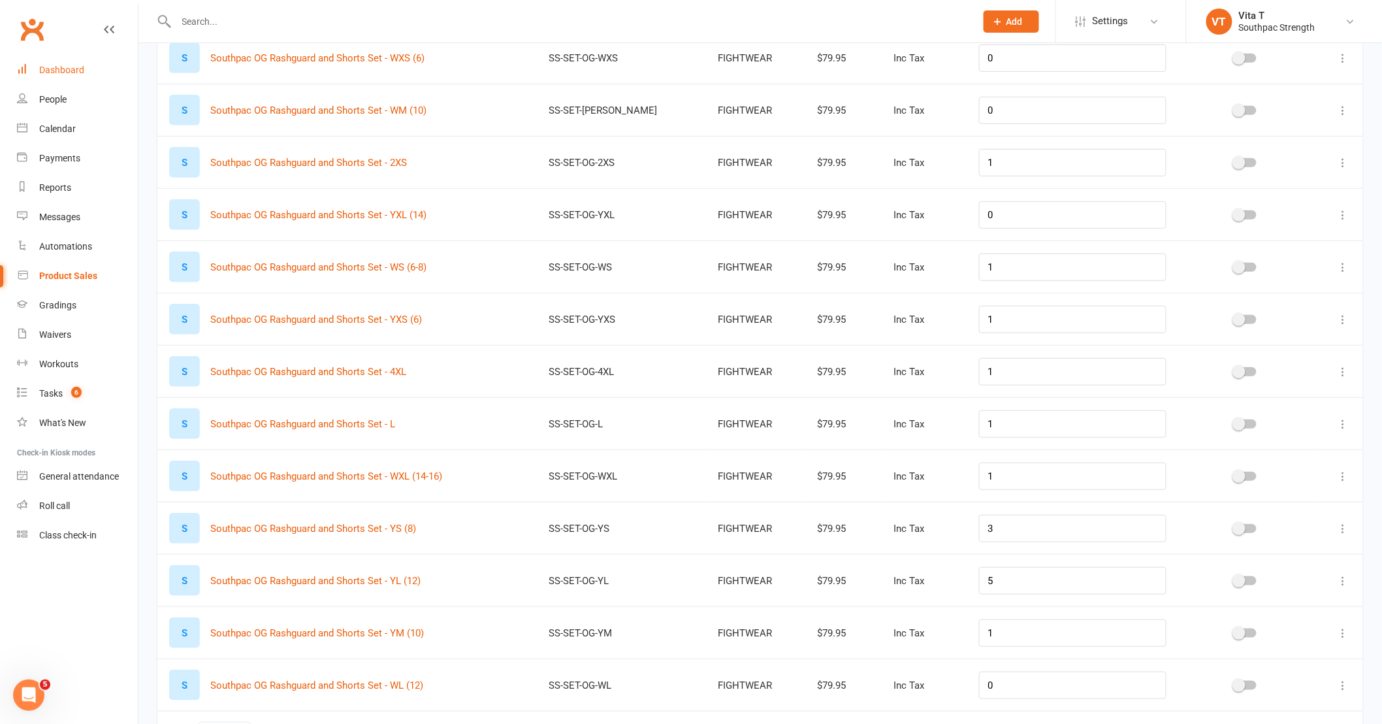
click at [72, 74] on div "Dashboard" at bounding box center [61, 70] width 45 height 10
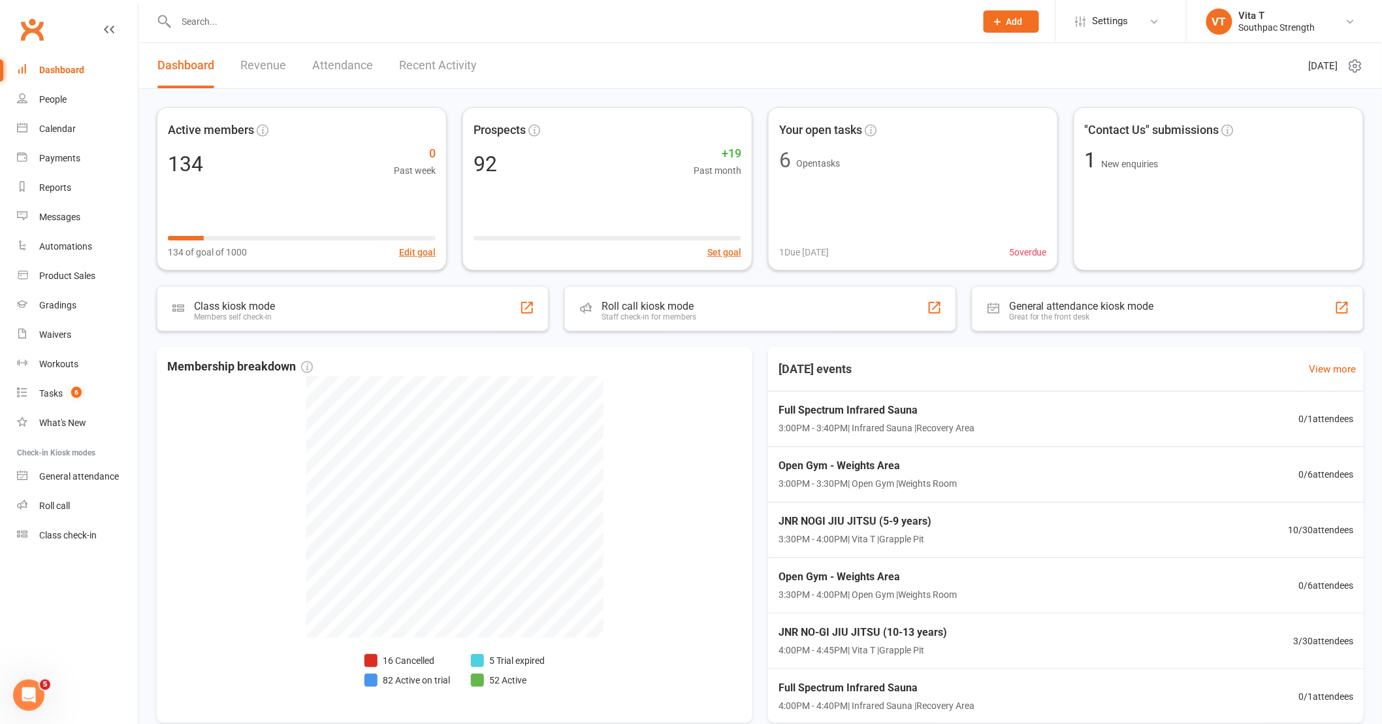
click at [758, 420] on div "Membership breakdown 16 Cancelled 82 Active on trial 5 Trial expired 52 Active …" at bounding box center [760, 535] width 1207 height 376
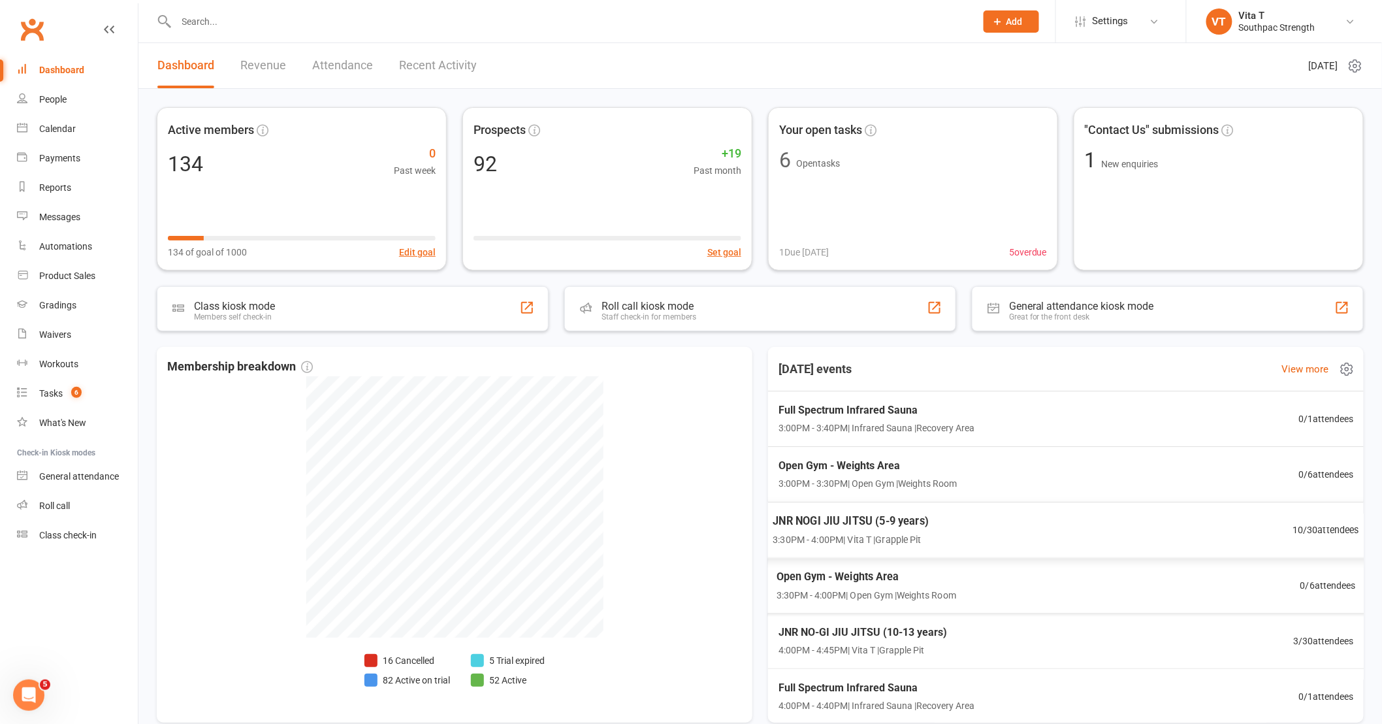
click at [1067, 516] on div "JNR NOGI JIU JITSU (5-9 years) 3:30PM - 4:00PM | Vita T | Grapple Pit 10 / 30 a…" at bounding box center [1066, 530] width 619 height 57
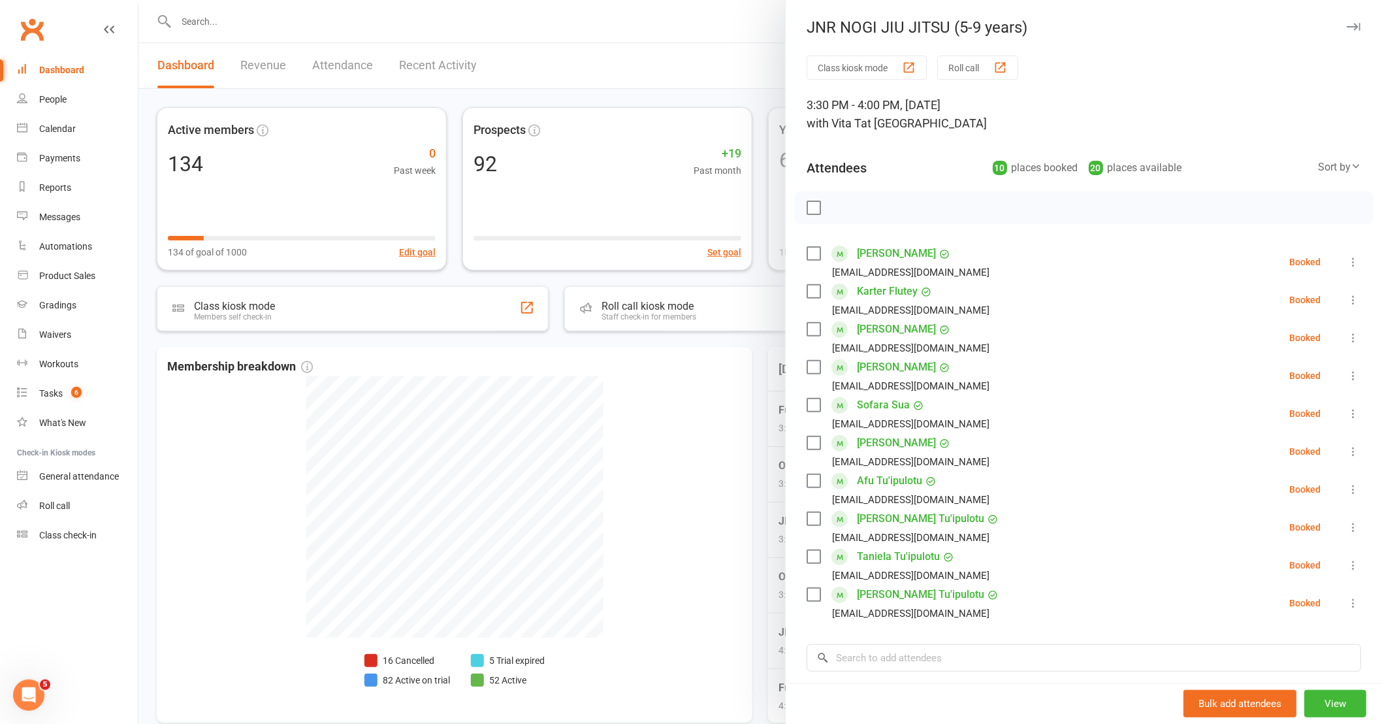
click at [921, 158] on div "Attendees 10 places booked 20 places available Sort by Last name First name Boo…" at bounding box center [1084, 165] width 555 height 32
drag, startPoint x: 92, startPoint y: 425, endPoint x: 110, endPoint y: 425, distance: 17.6
click at [92, 425] on link "What's New" at bounding box center [77, 422] width 121 height 29
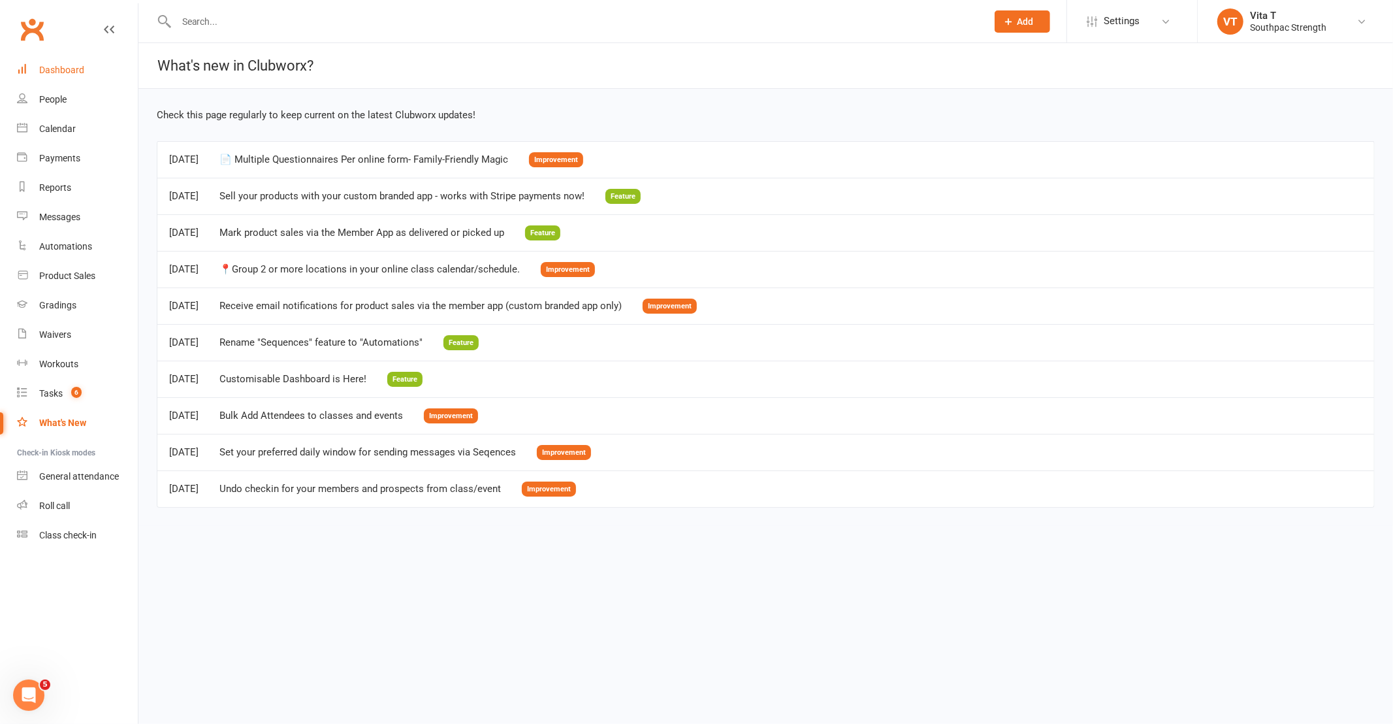
click at [73, 67] on div "Dashboard" at bounding box center [61, 70] width 45 height 10
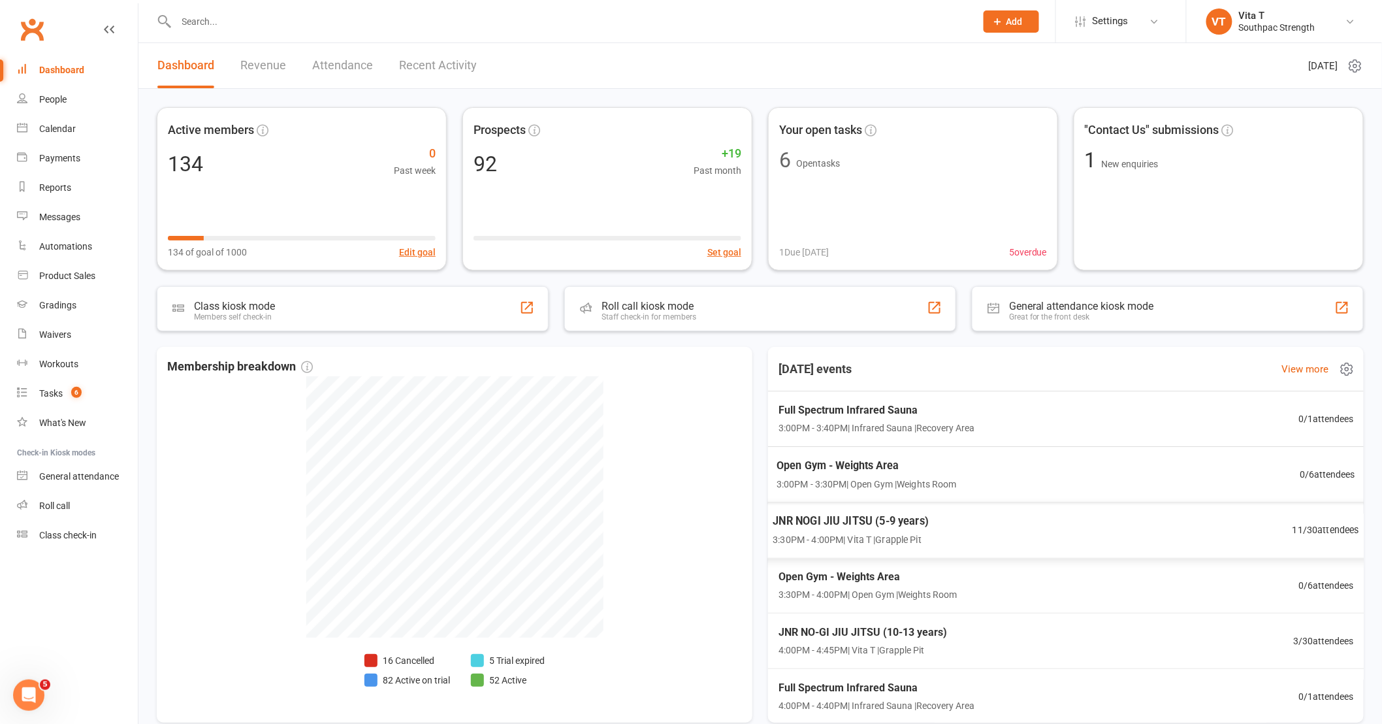
click at [1140, 536] on div "JNR NOGI JIU JITSU (5-9 years) 3:30PM - 4:00PM | Vita T | Grapple Pit 11 / 30 a…" at bounding box center [1066, 530] width 618 height 57
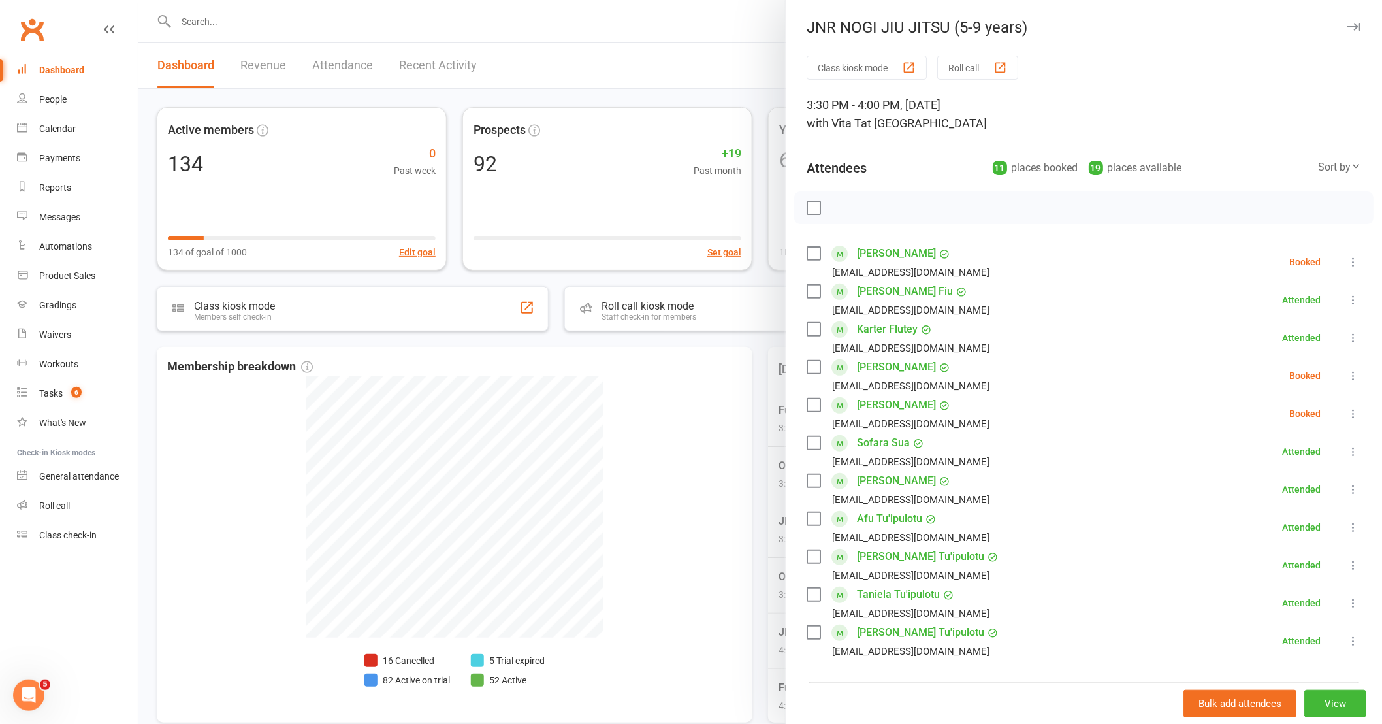
click at [211, 494] on div at bounding box center [760, 362] width 1244 height 724
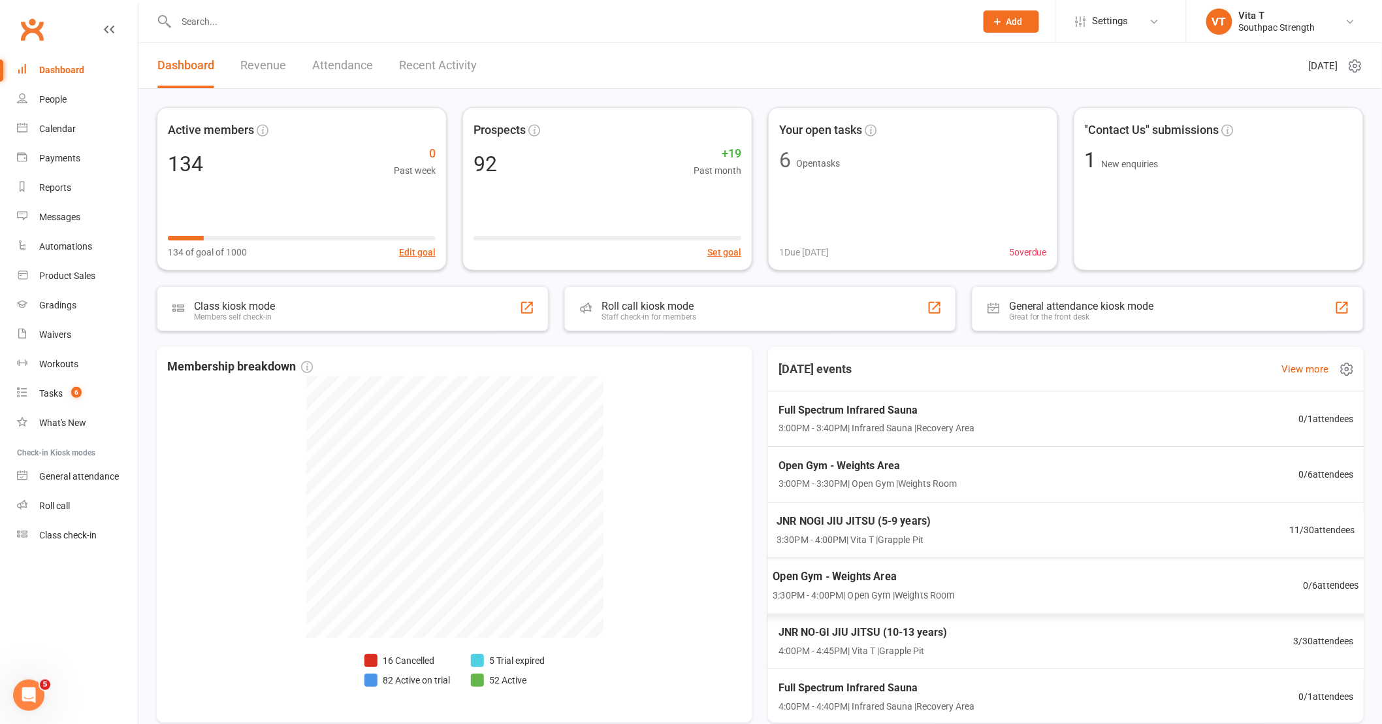
click at [1115, 543] on div "JNR NOGI JIU JITSU (5-9 years) 3:30PM - 4:00PM | Vita T | Grapple Pit 11 / 30 a…" at bounding box center [1066, 530] width 610 height 56
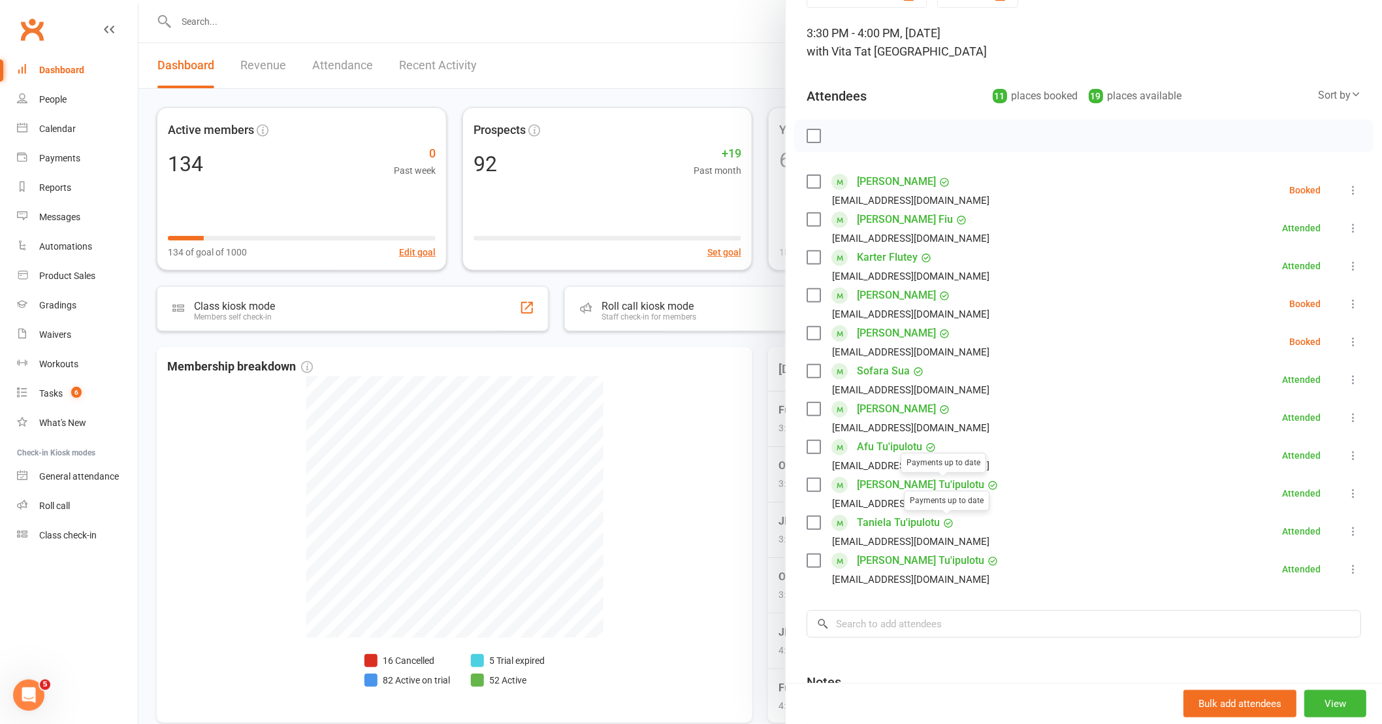
scroll to position [73, 0]
click at [958, 627] on input "search" at bounding box center [1084, 622] width 555 height 27
type input "p"
click at [600, 623] on div at bounding box center [760, 362] width 1244 height 724
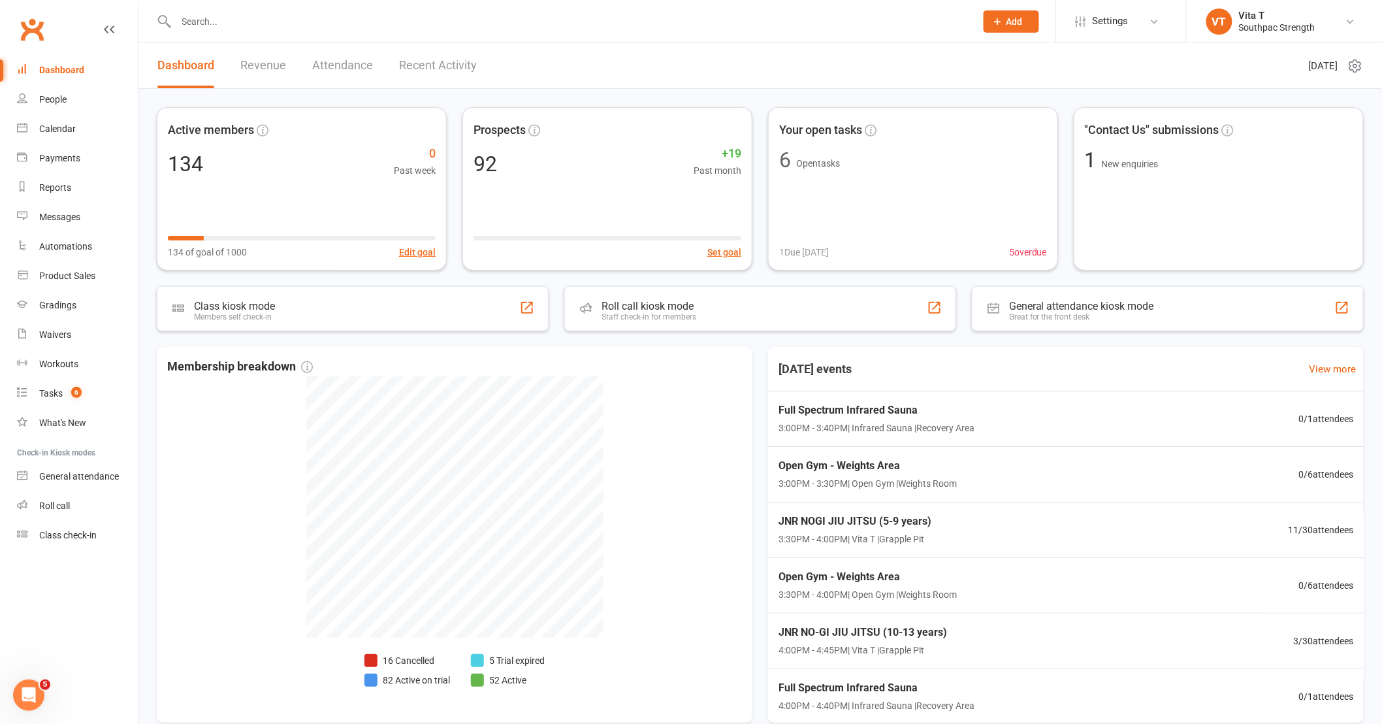
click at [271, 27] on input "text" at bounding box center [569, 21] width 794 height 18
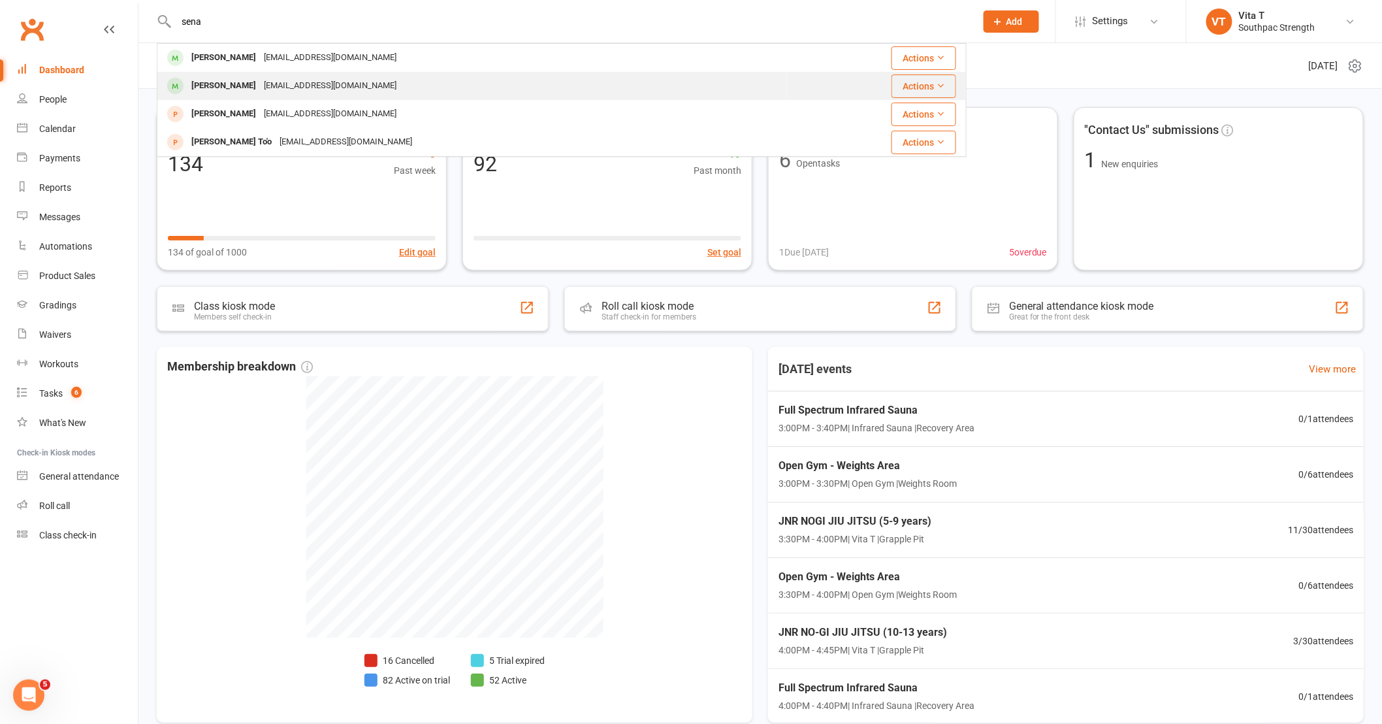
type input "sena"
click at [260, 80] on div "kkahki@icloud.com" at bounding box center [330, 85] width 140 height 19
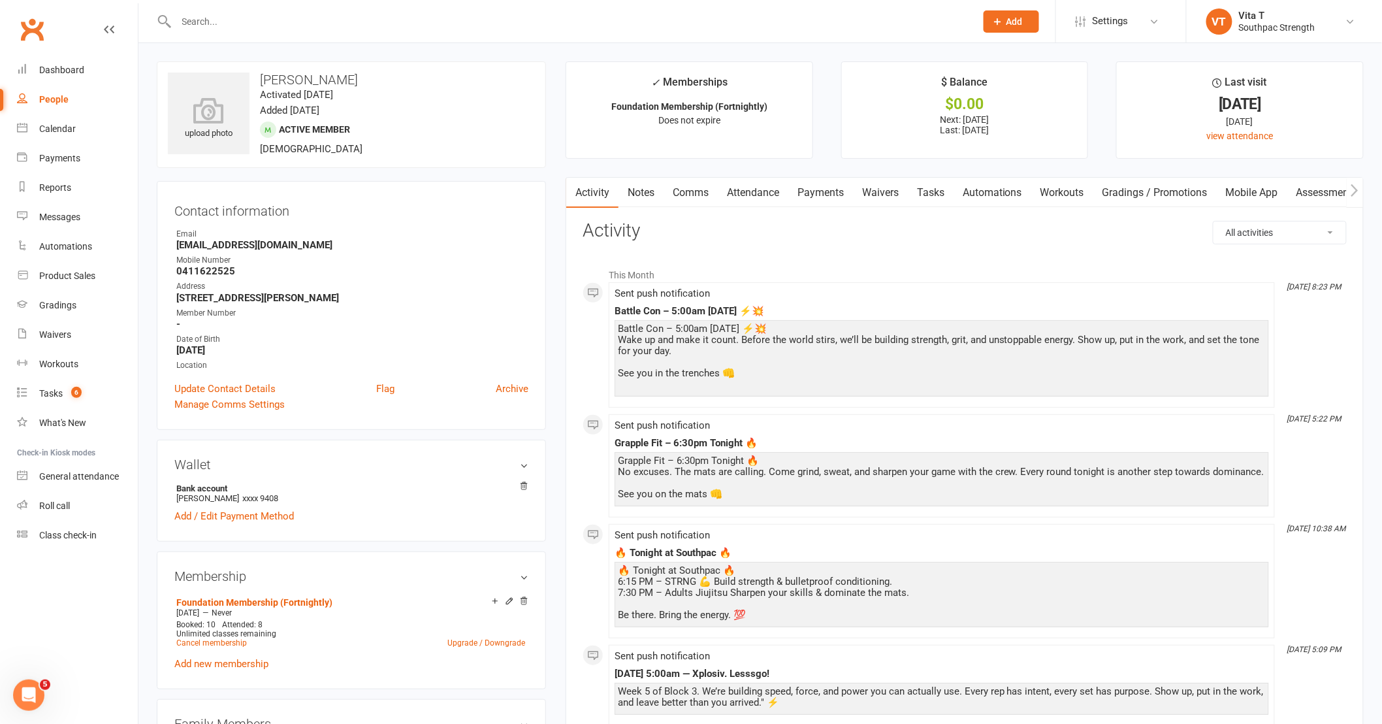
click at [728, 186] on link "Attendance" at bounding box center [753, 193] width 71 height 30
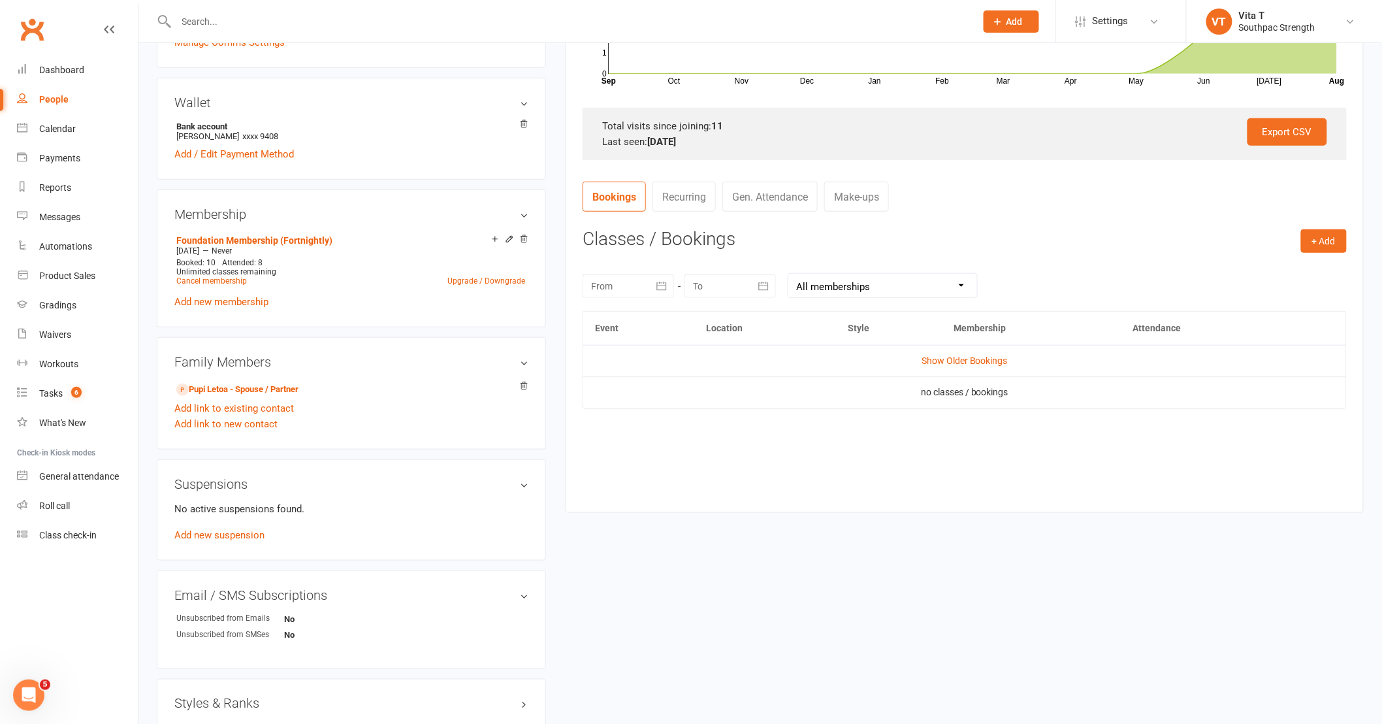
scroll to position [363, 0]
click at [952, 363] on link "Show Older Bookings" at bounding box center [965, 360] width 86 height 10
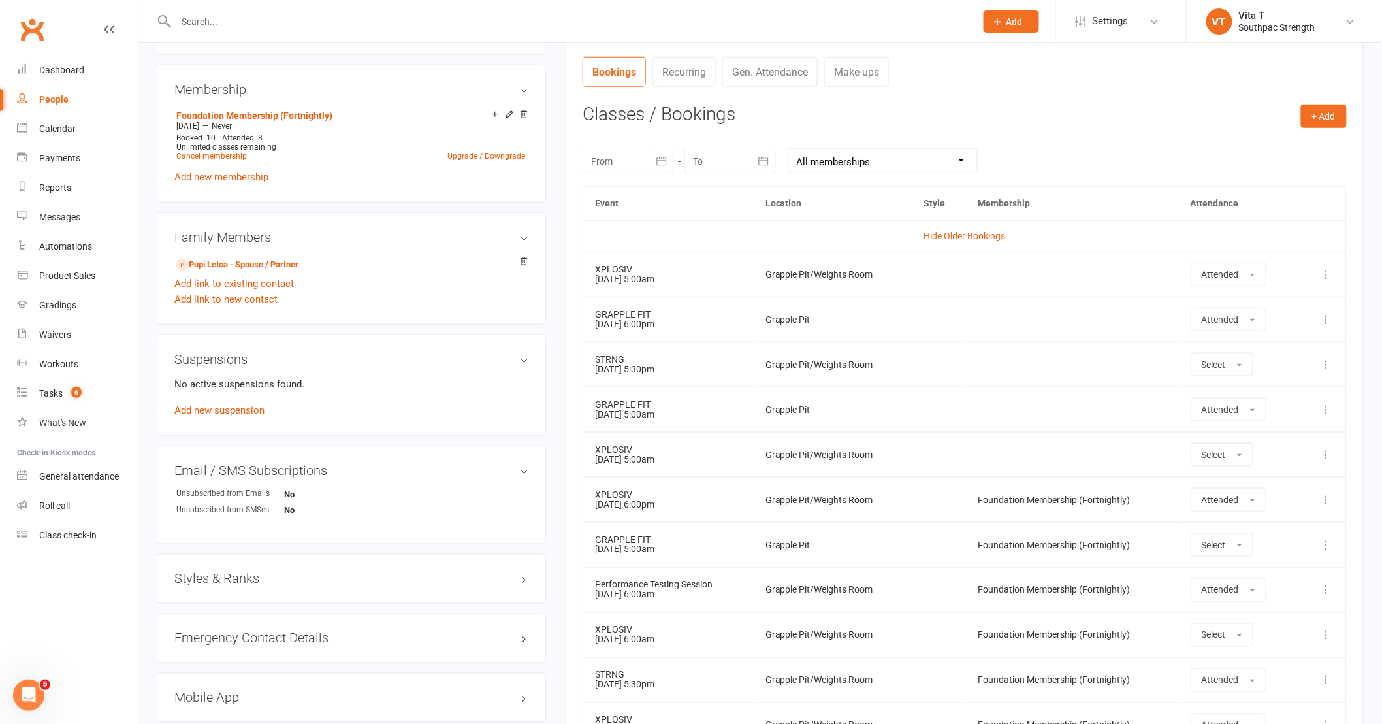
scroll to position [798, 0]
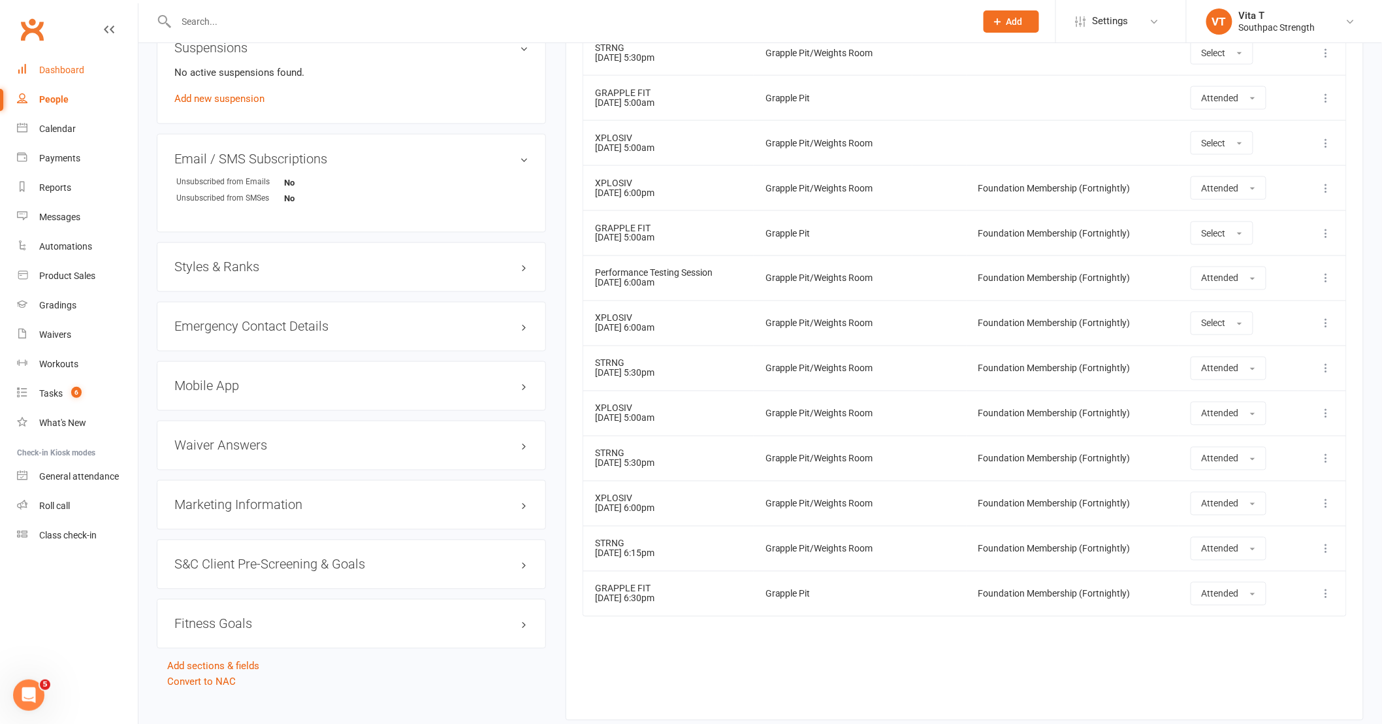
click at [54, 75] on link "Dashboard" at bounding box center [77, 70] width 121 height 29
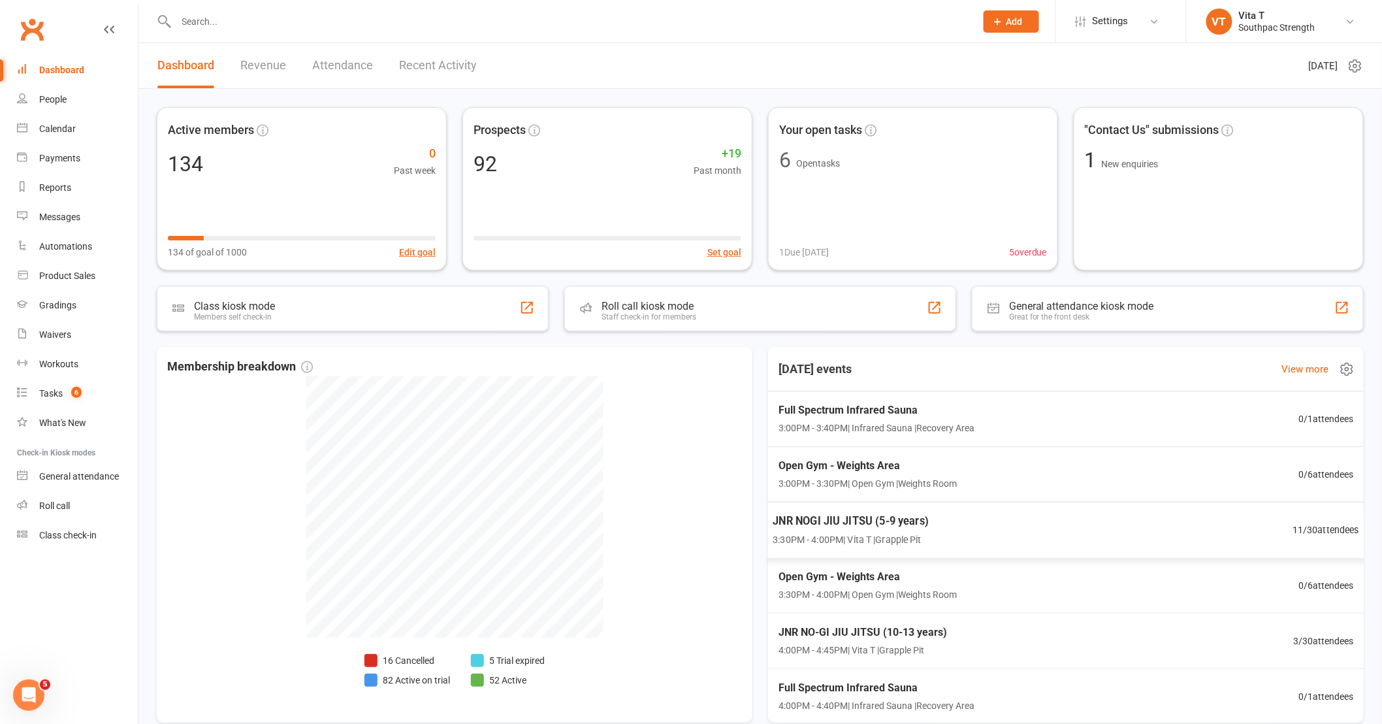
click at [1237, 524] on div "JNR NOGI JIU JITSU (5-9 years) 3:30PM - 4:00PM | Vita T | Grapple Pit 11 / 30 a…" at bounding box center [1066, 530] width 619 height 57
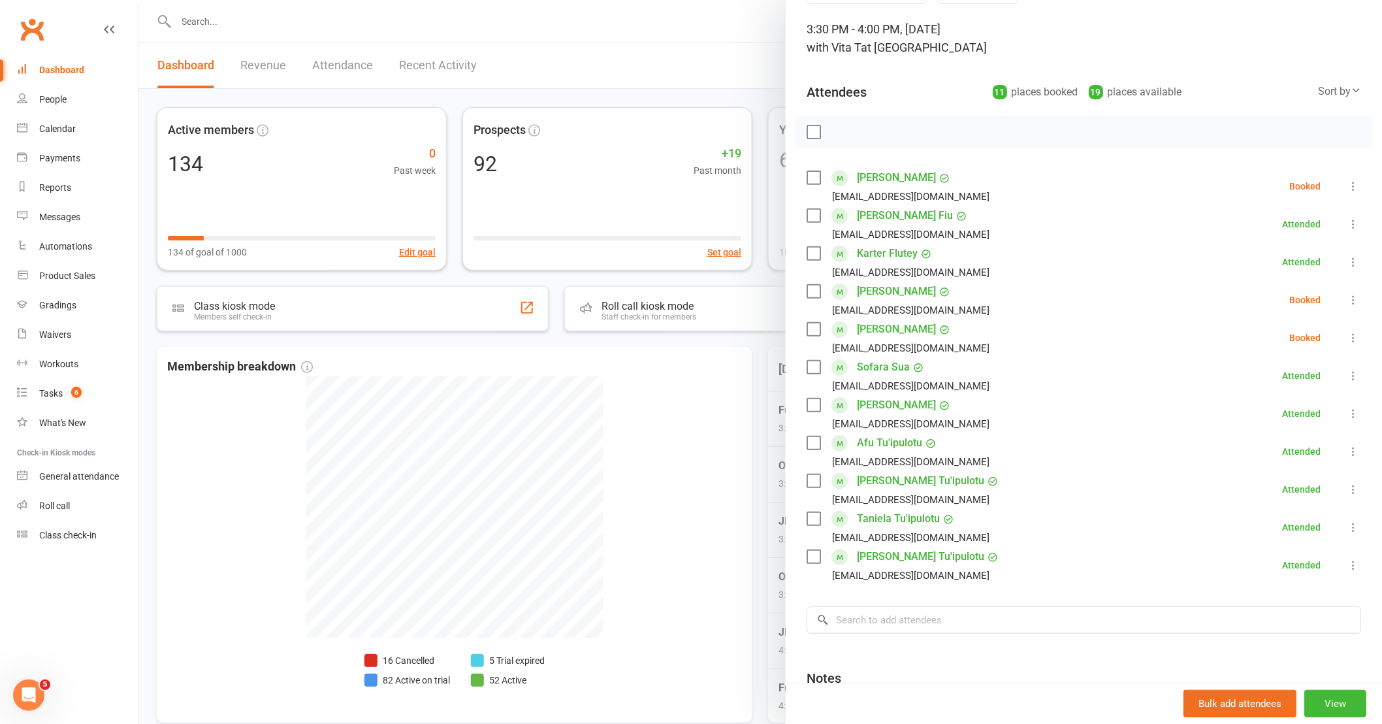
scroll to position [212, 0]
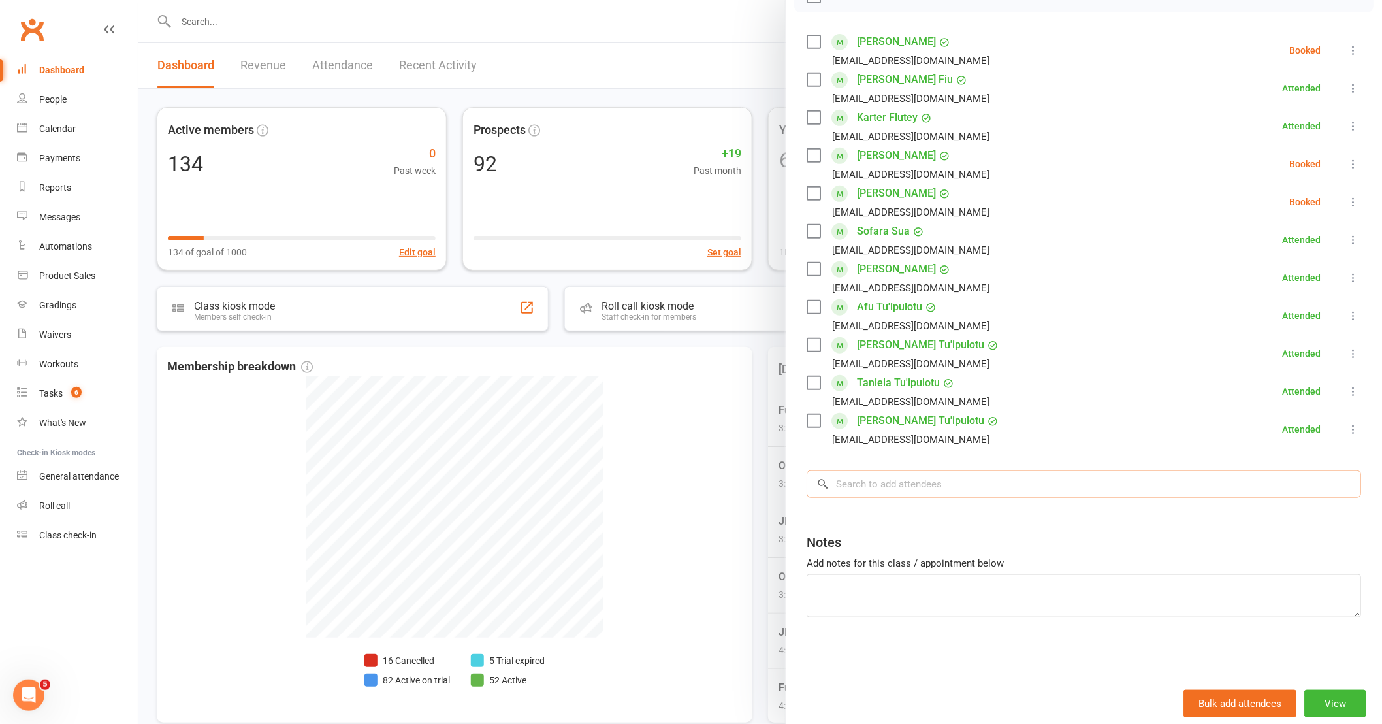
click at [872, 482] on input "search" at bounding box center [1084, 483] width 555 height 27
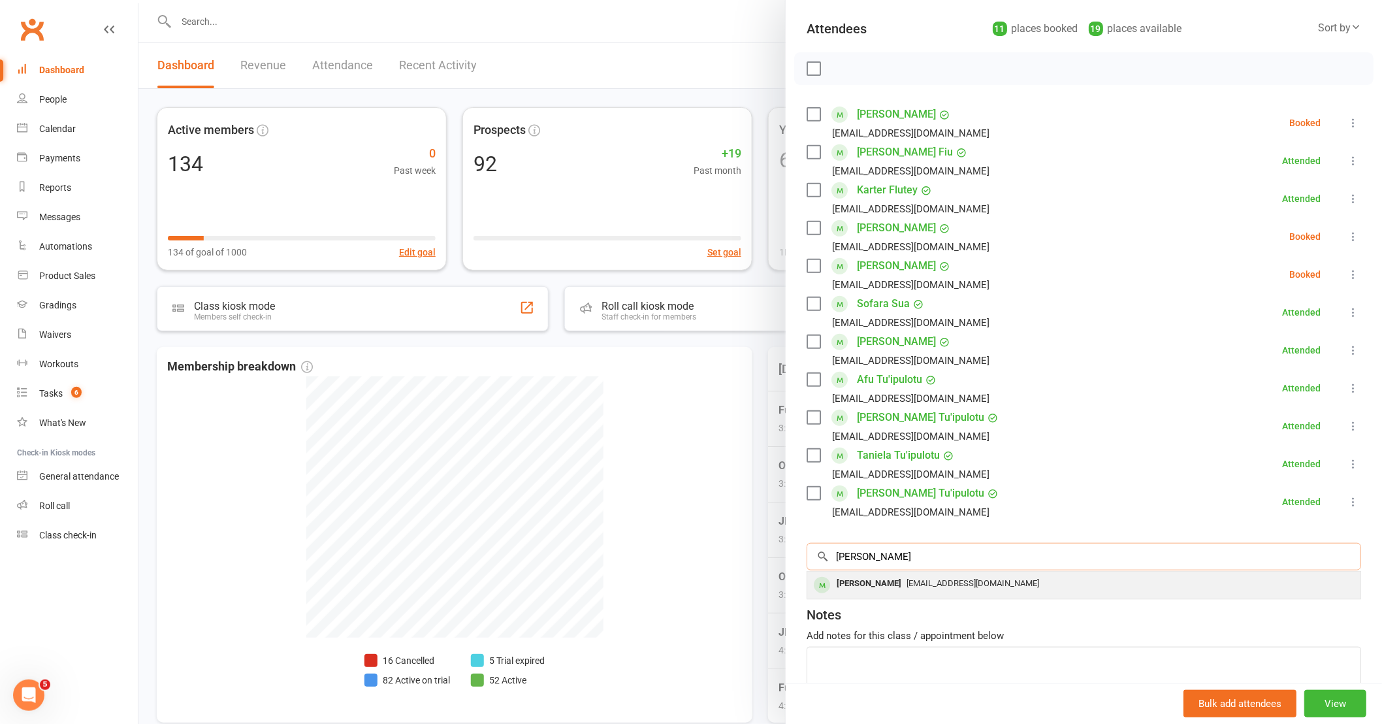
type input "zyla"
click at [871, 583] on div "Zylah Hemopo" at bounding box center [869, 583] width 75 height 19
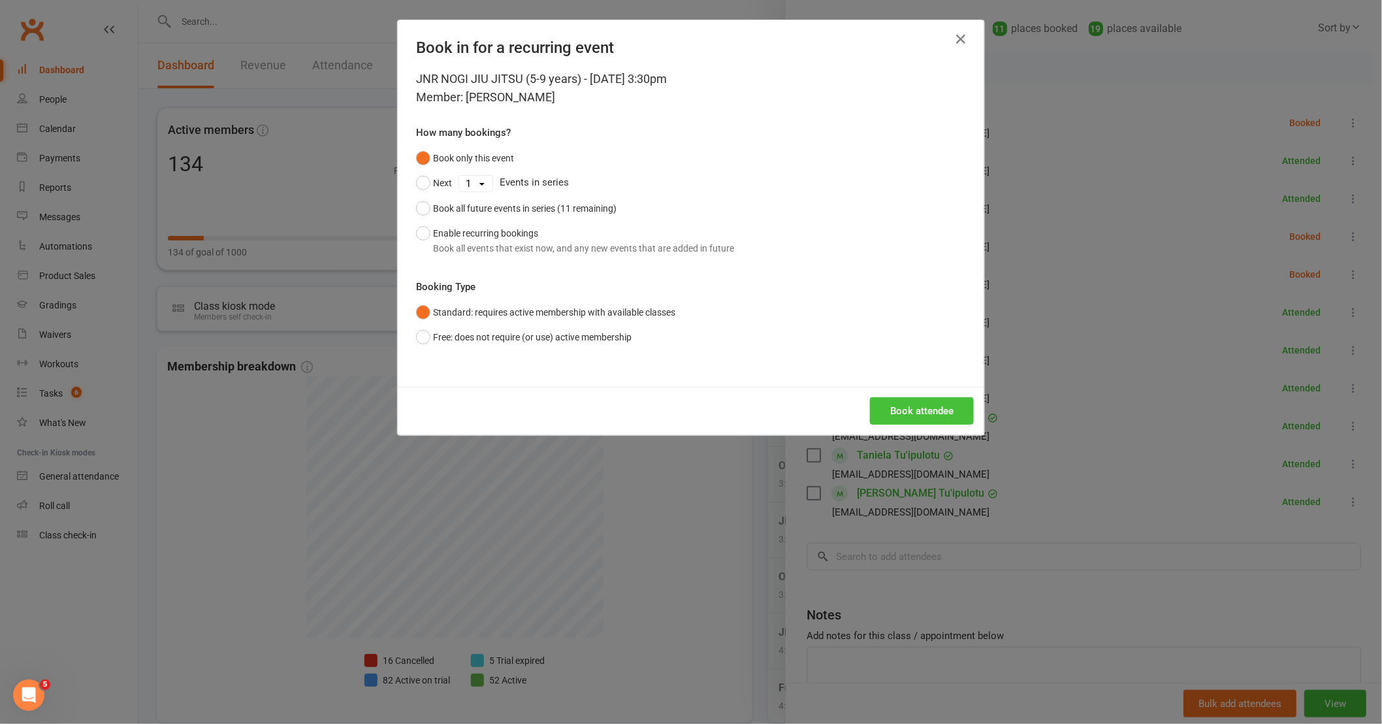
click at [922, 410] on button "Book attendee" at bounding box center [922, 410] width 104 height 27
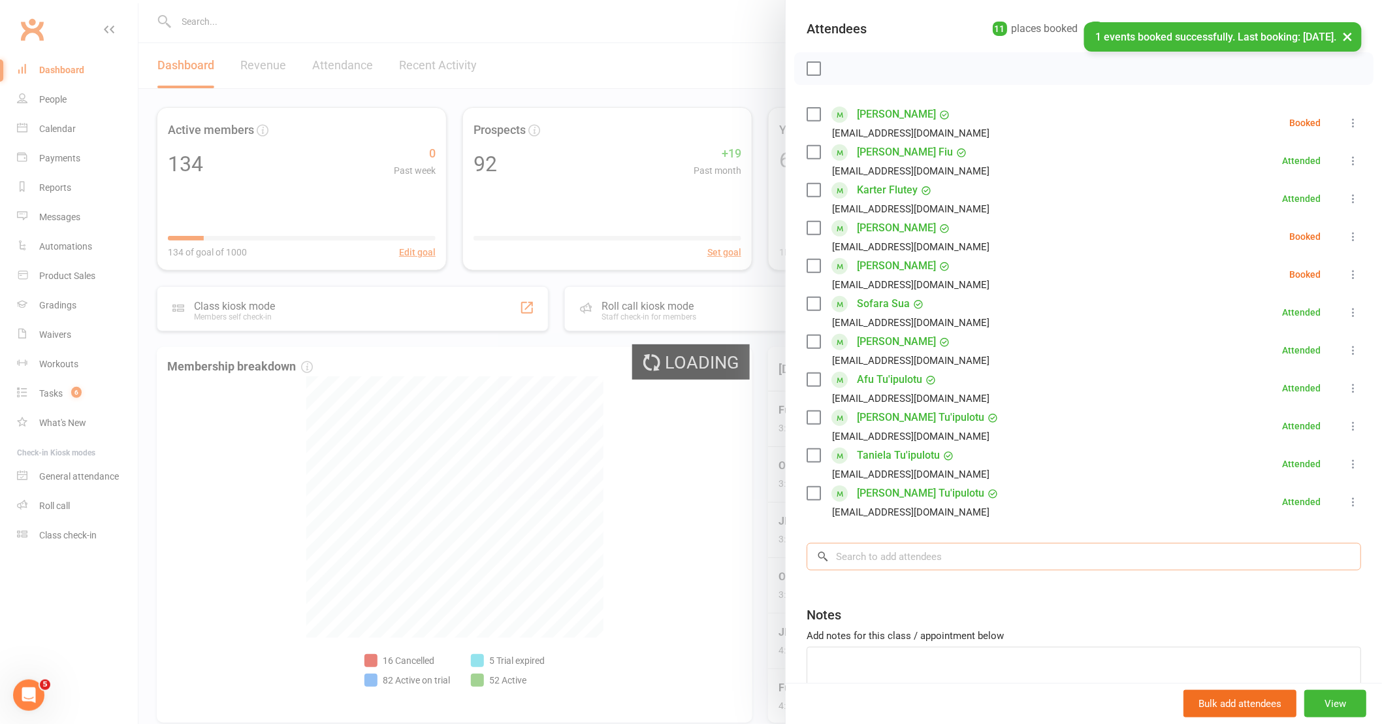
click at [919, 564] on input "search" at bounding box center [1084, 556] width 555 height 27
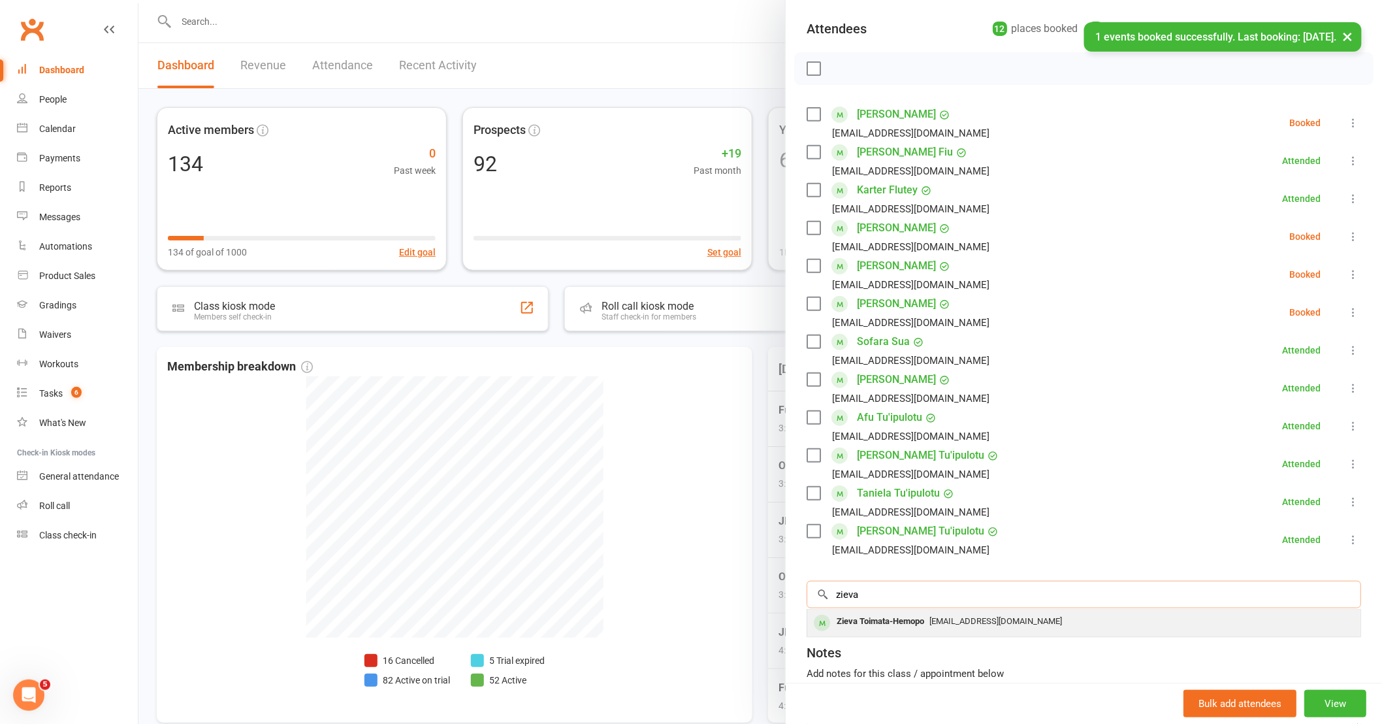
type input "zieva"
click at [935, 625] on span "Jazaryah.t@gmail.com" at bounding box center [996, 621] width 133 height 10
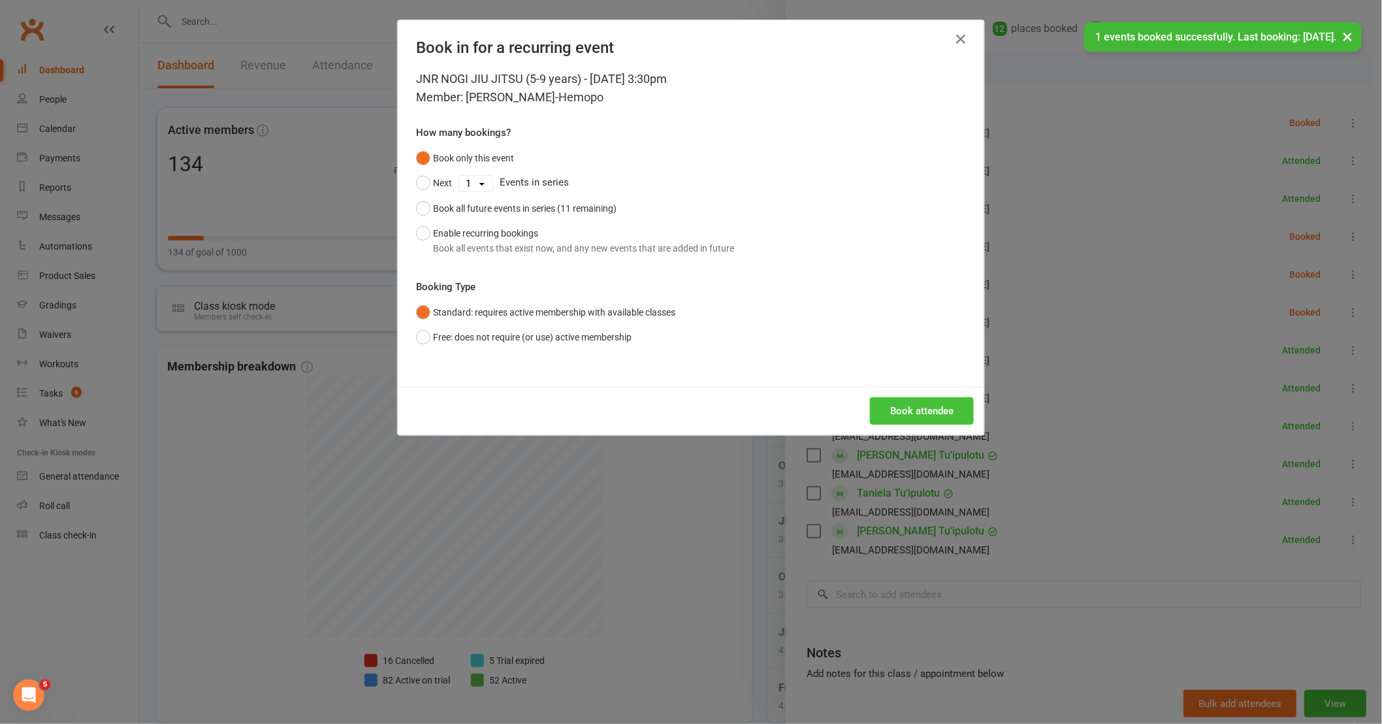
click at [921, 414] on button "Book attendee" at bounding box center [922, 410] width 104 height 27
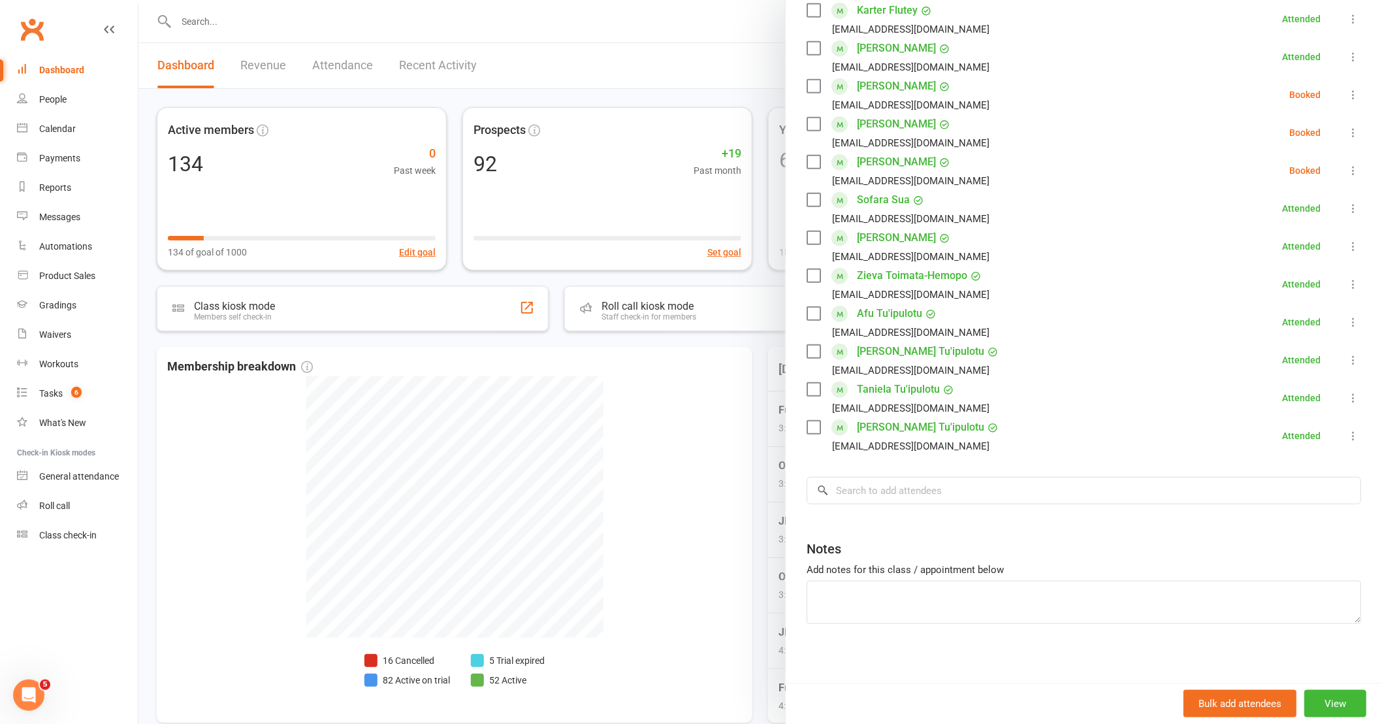
scroll to position [325, 0]
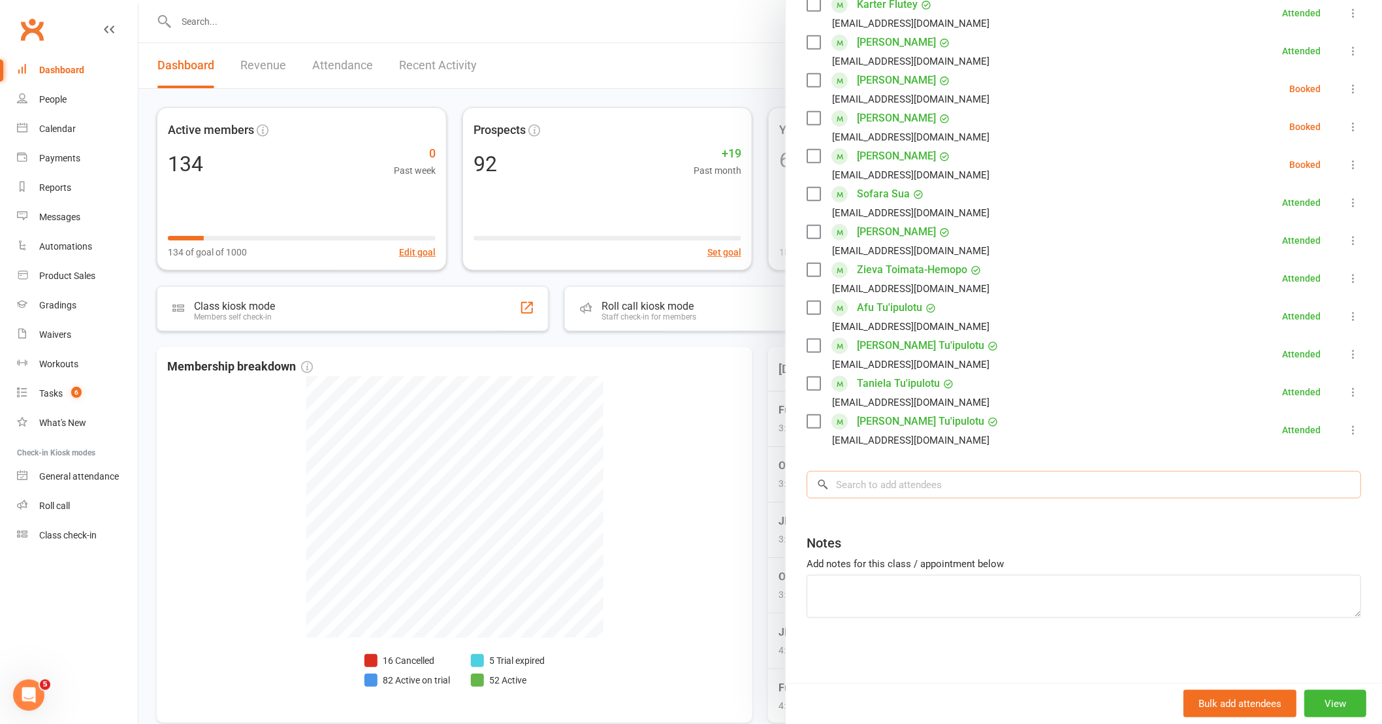
click at [949, 496] on input "search" at bounding box center [1084, 484] width 555 height 27
type input "preacher"
click at [945, 513] on span "BranLee.Fereti@gmail.com" at bounding box center [966, 511] width 133 height 10
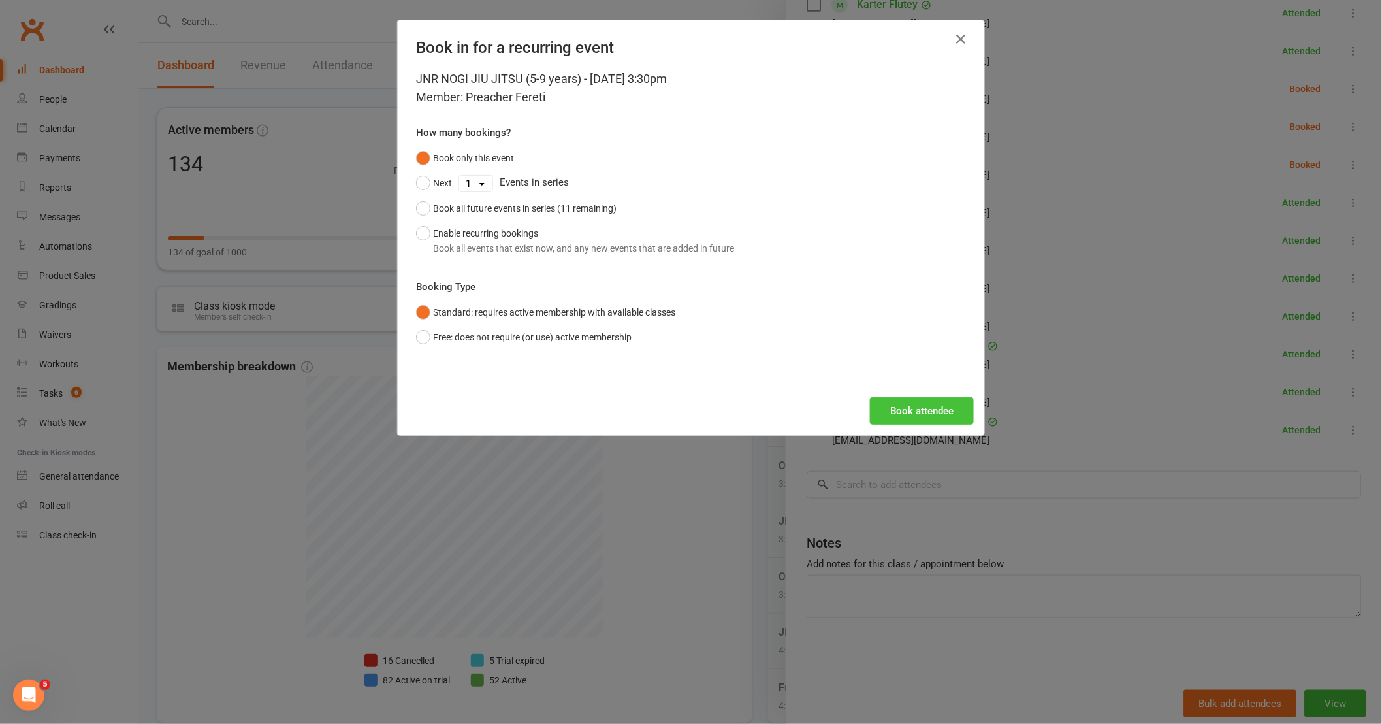
click at [939, 408] on button "Book attendee" at bounding box center [922, 410] width 104 height 27
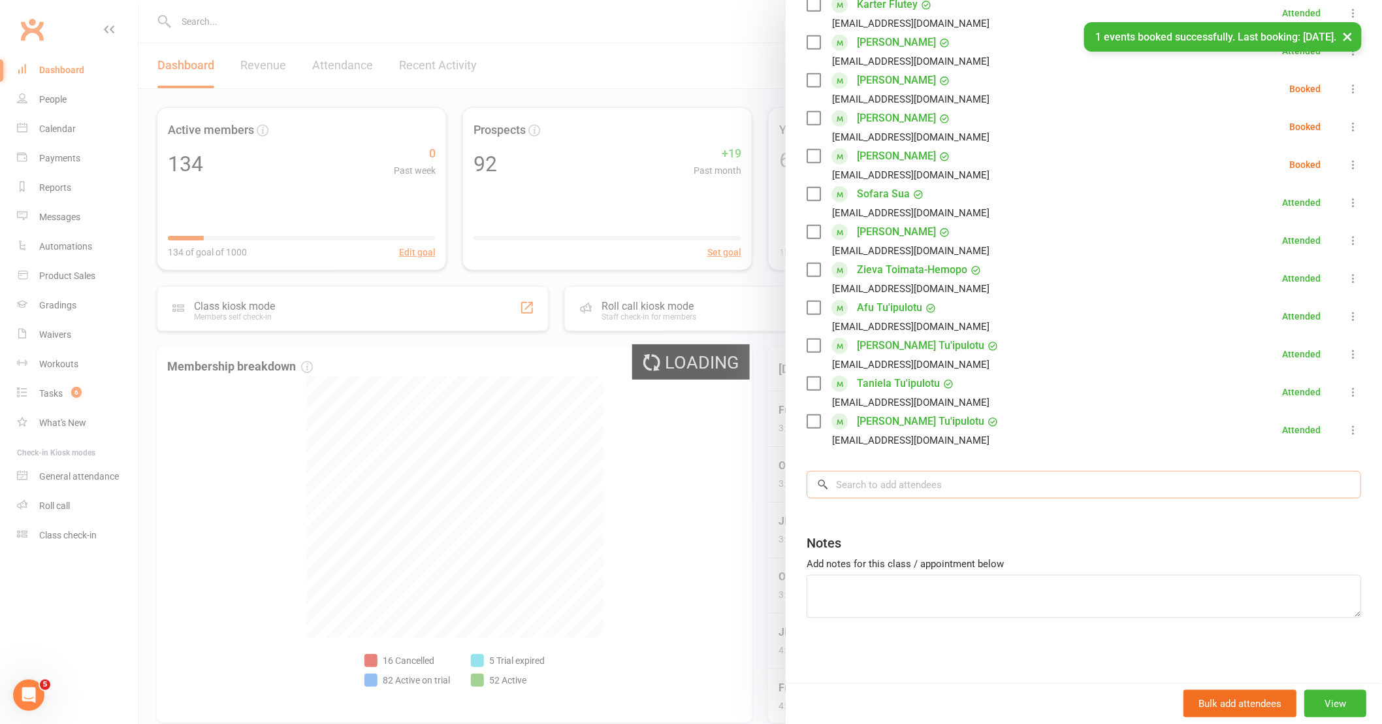
click at [937, 491] on input "search" at bounding box center [1084, 484] width 555 height 27
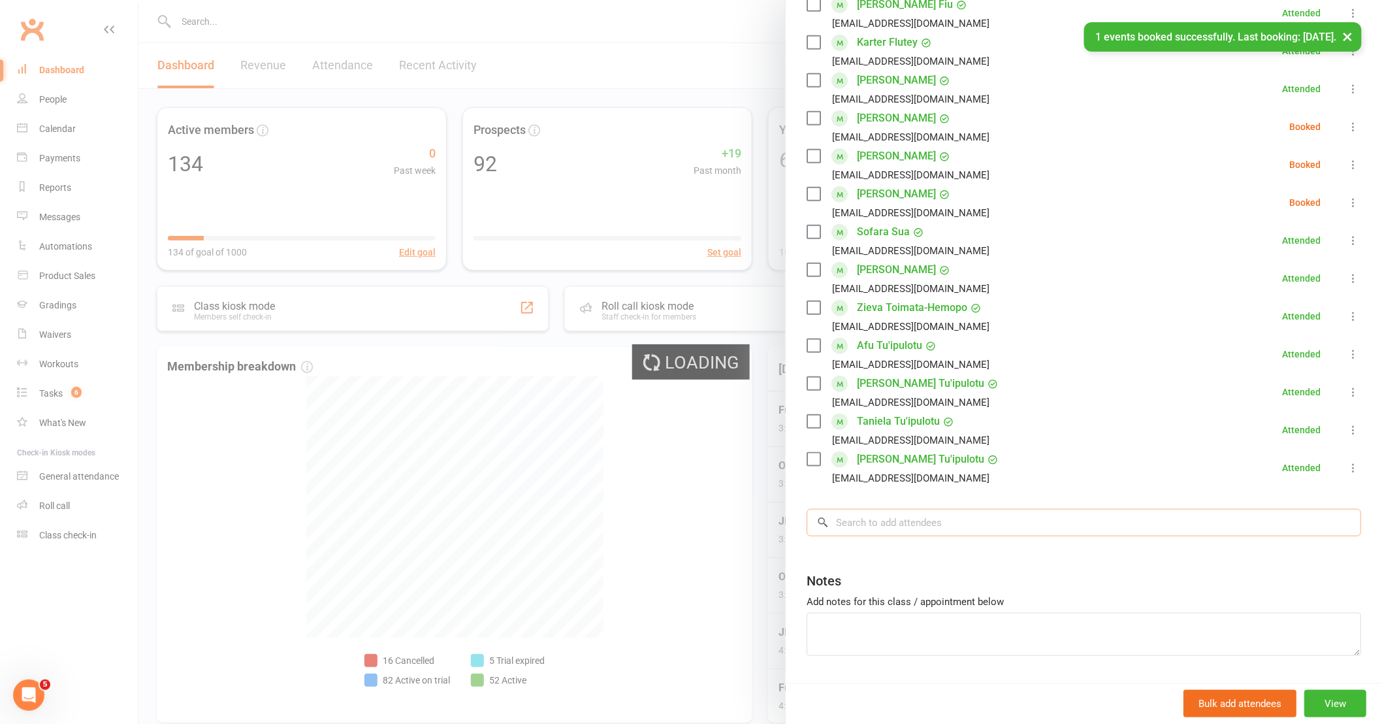
scroll to position [363, 0]
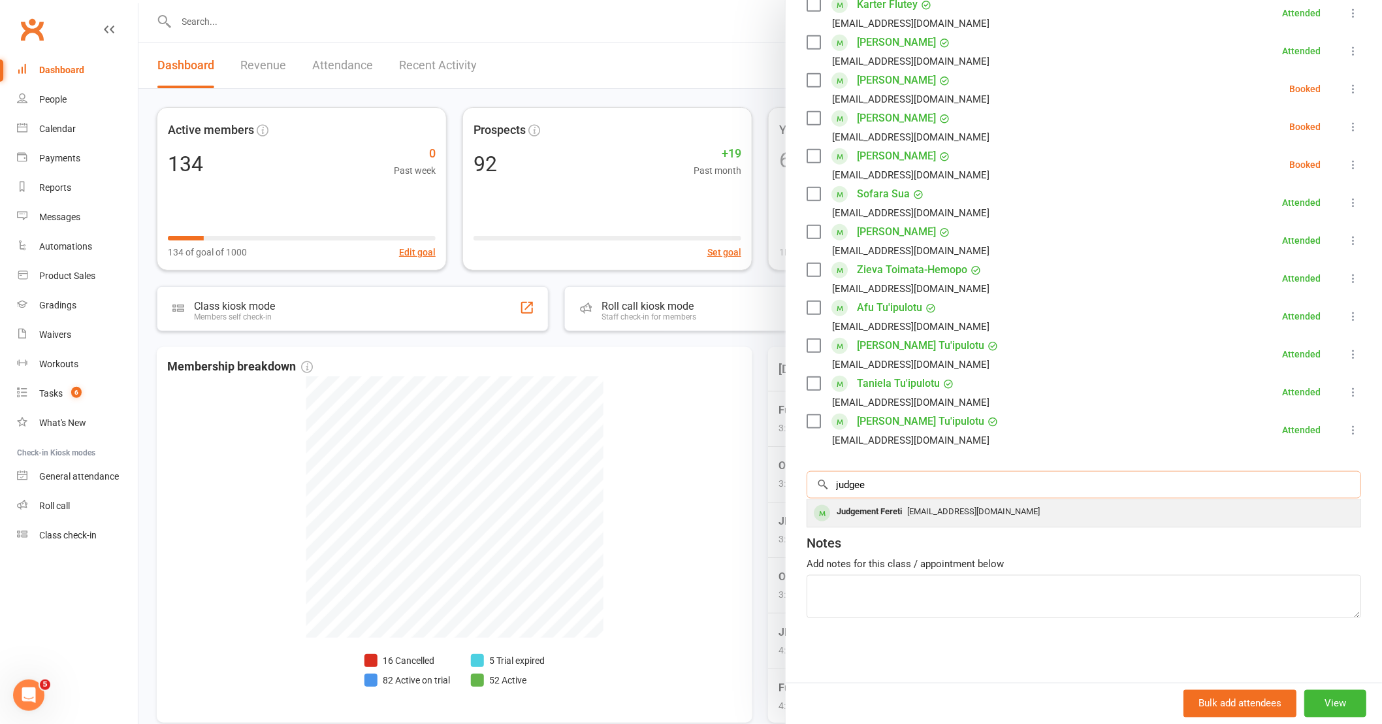
type input "judgee"
click at [925, 518] on div "BranLee.Fereti@gmail.com" at bounding box center [1084, 511] width 543 height 19
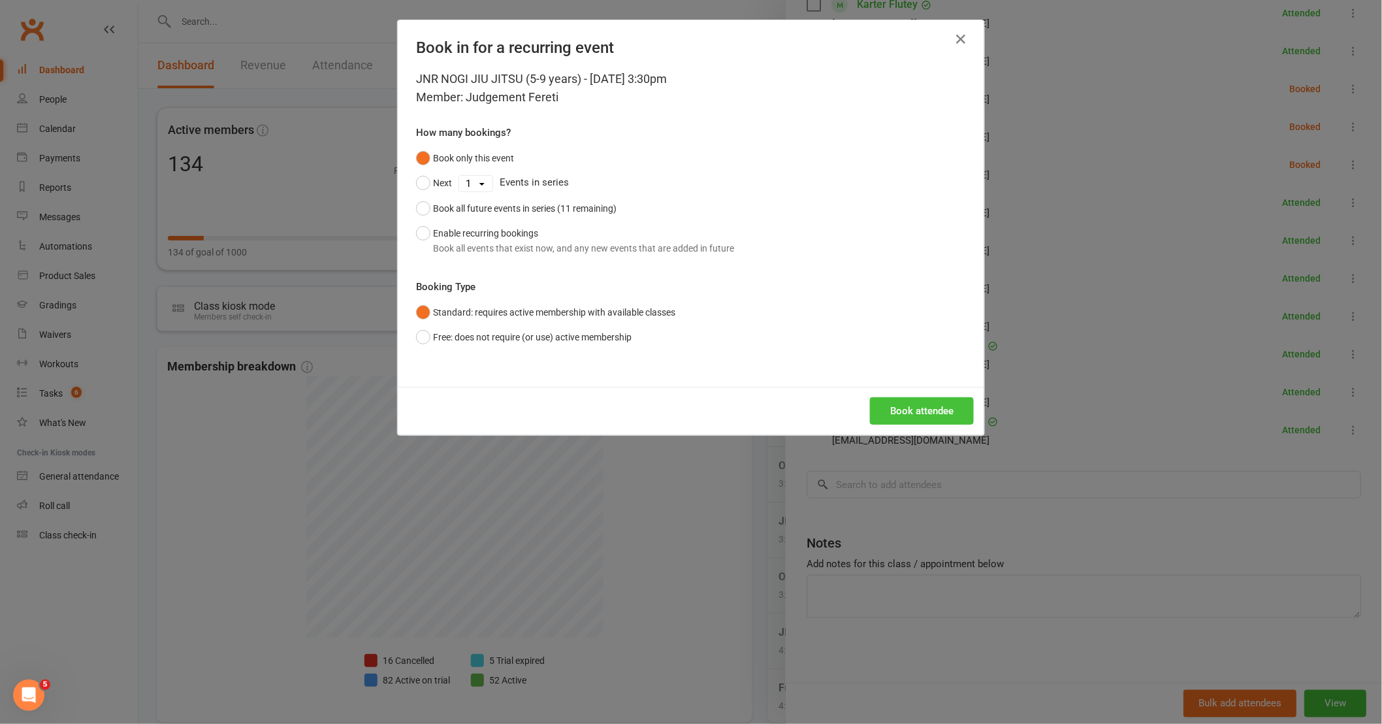
click at [925, 414] on button "Book attendee" at bounding box center [922, 410] width 104 height 27
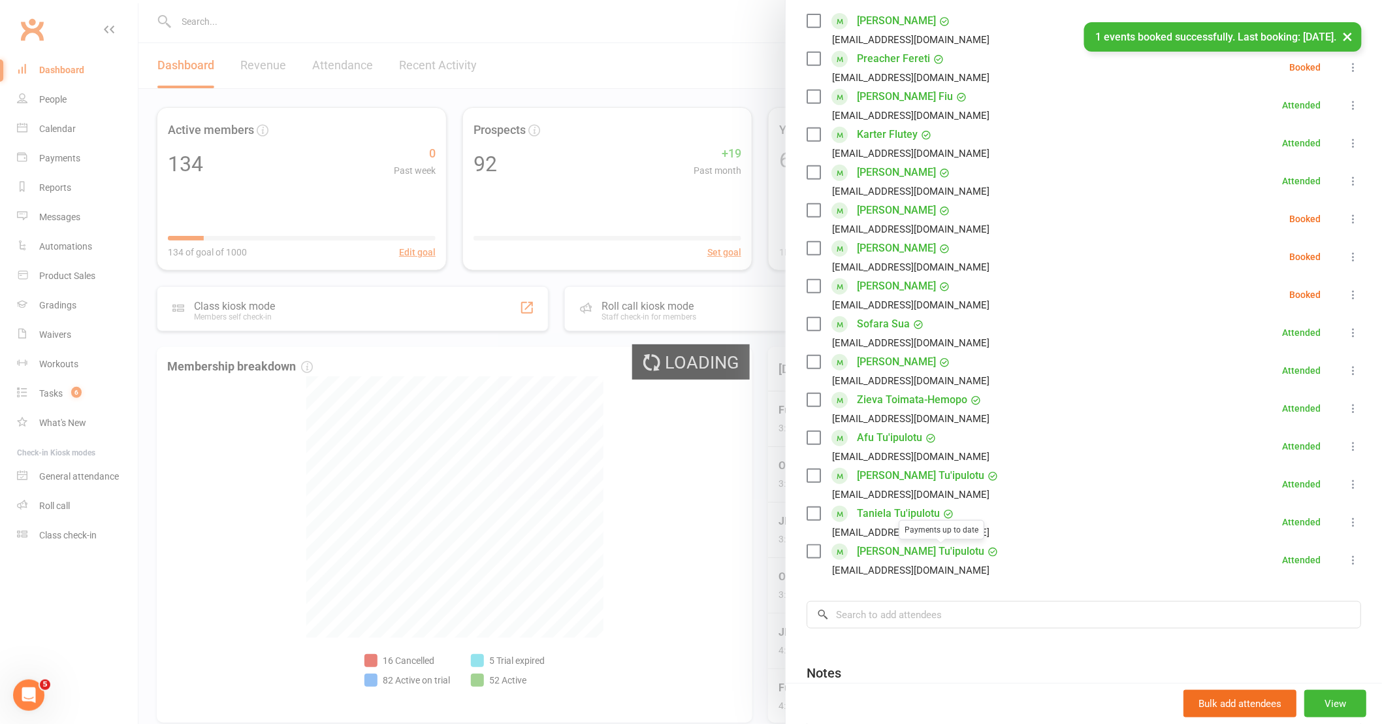
scroll to position [0, 0]
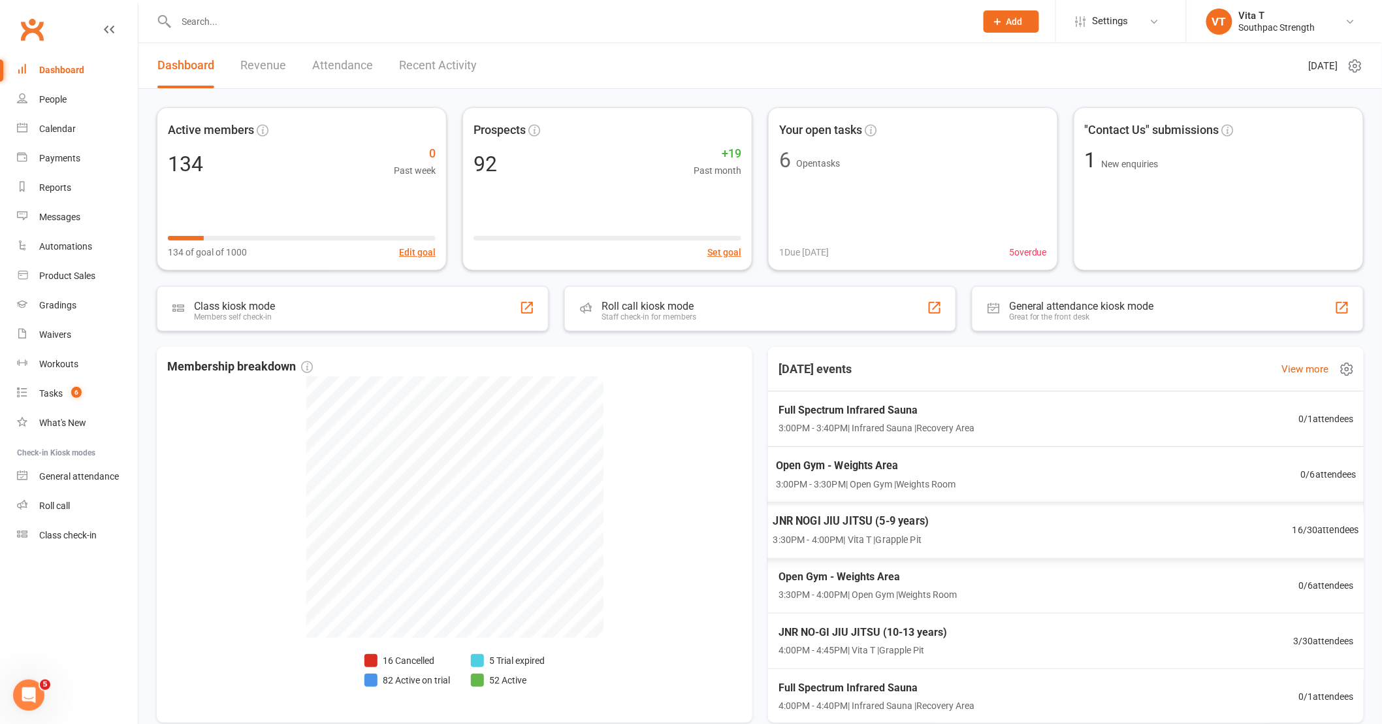
click at [1042, 528] on div "JNR NOGI JIU JITSU (5-9 years) 3:30PM - 4:00PM | Vita T | Grapple Pit 16 / 30 a…" at bounding box center [1066, 530] width 618 height 57
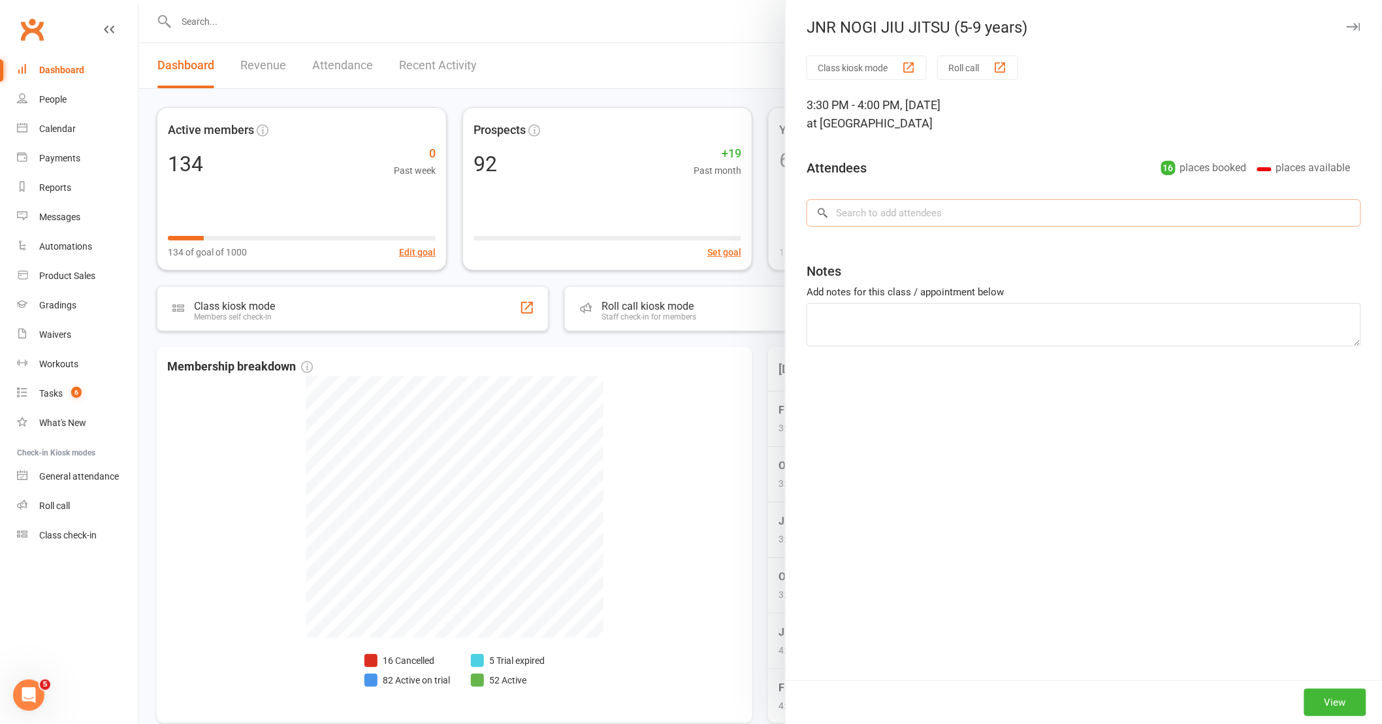
click at [899, 214] on input "search" at bounding box center [1084, 212] width 555 height 27
click at [730, 457] on div at bounding box center [760, 362] width 1244 height 724
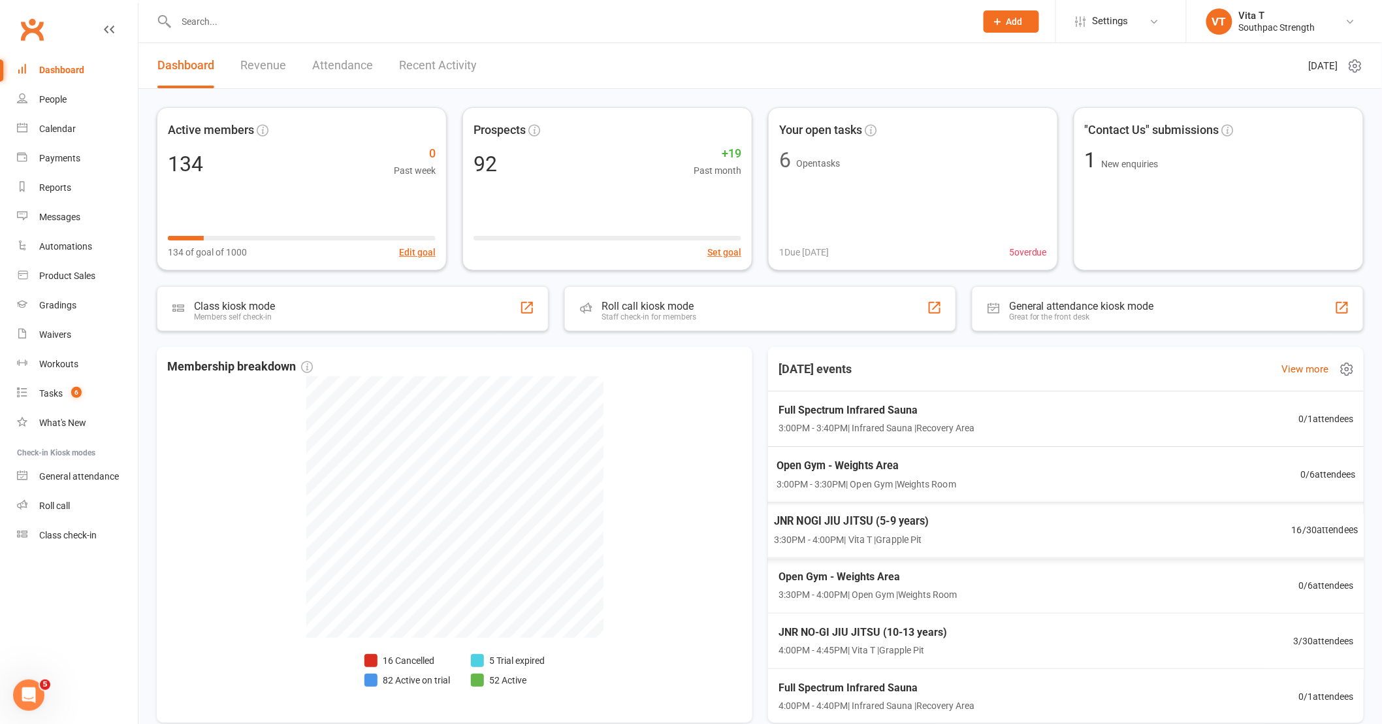
click at [932, 538] on div "JNR NOGI JIU JITSU (5-9 years) 3:30PM - 4:00PM | Vita T | Grapple Pit 16 / 30 a…" at bounding box center [1066, 530] width 616 height 56
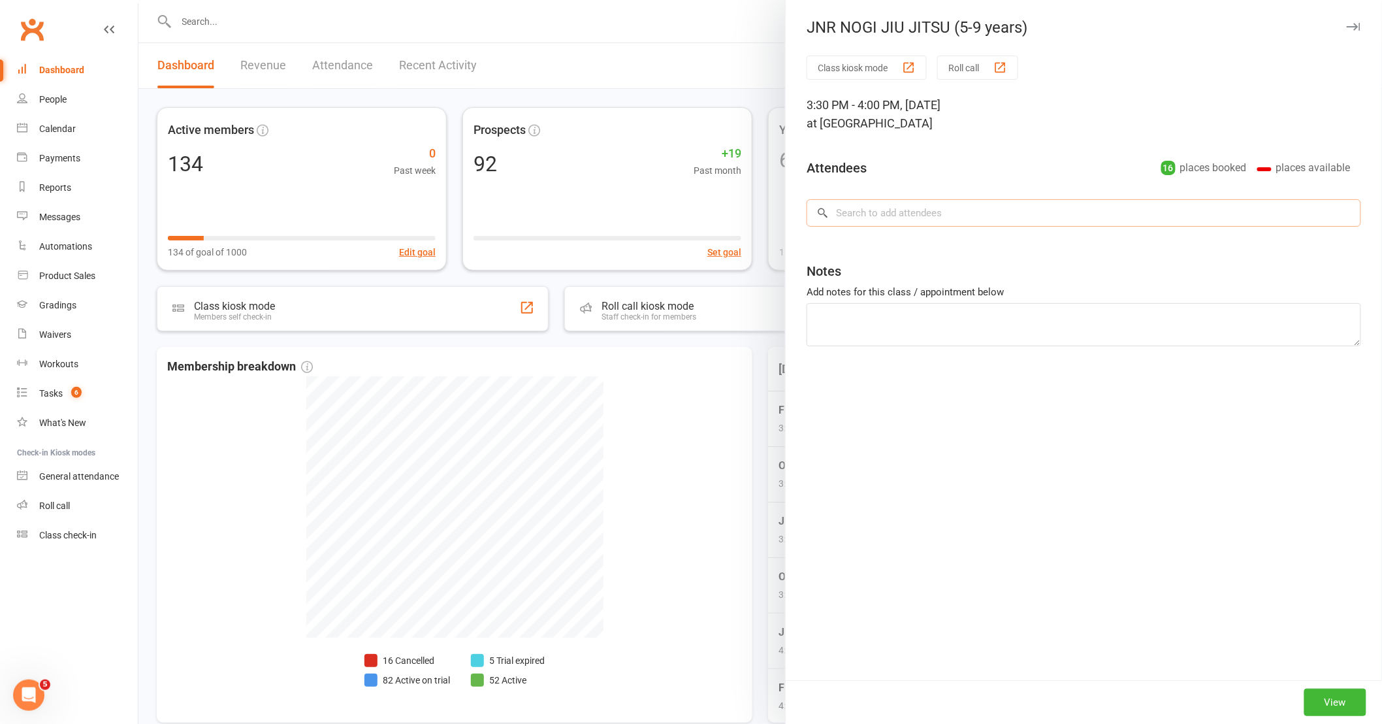
click at [898, 219] on input "search" at bounding box center [1084, 212] width 555 height 27
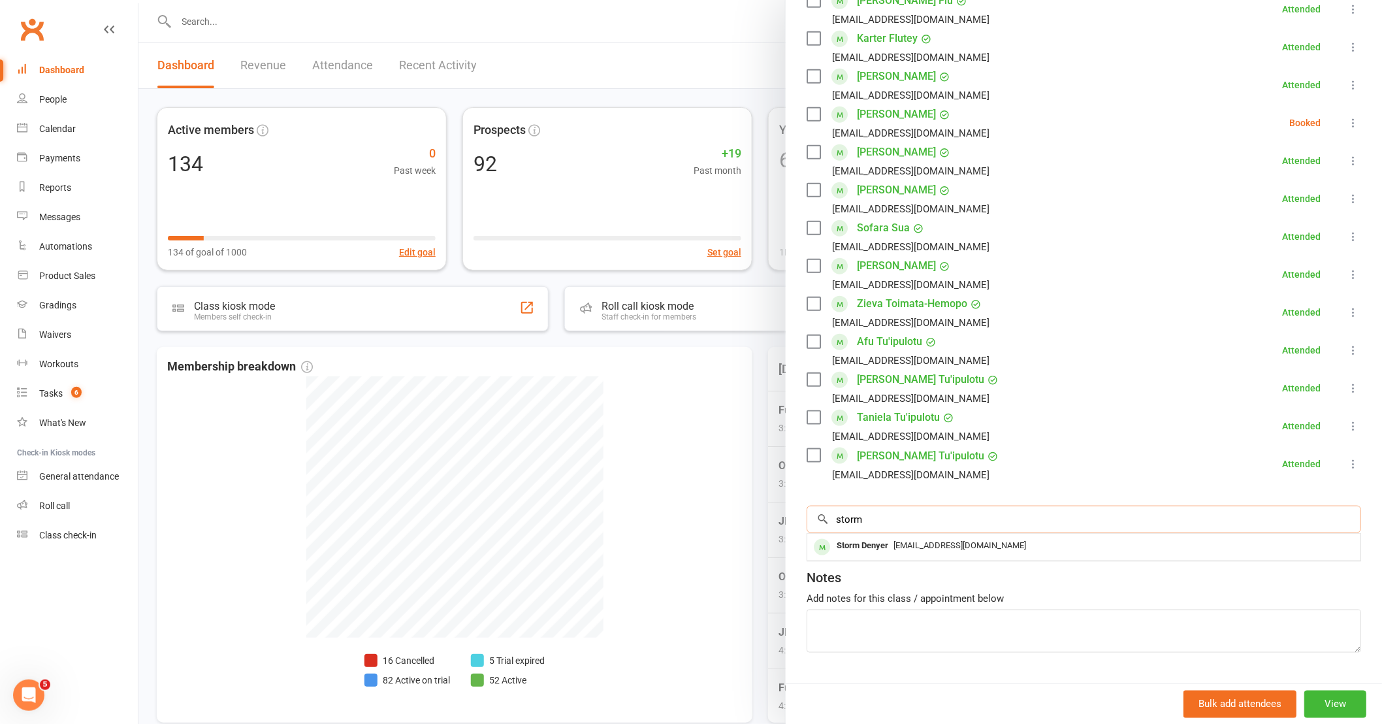
scroll to position [401, 0]
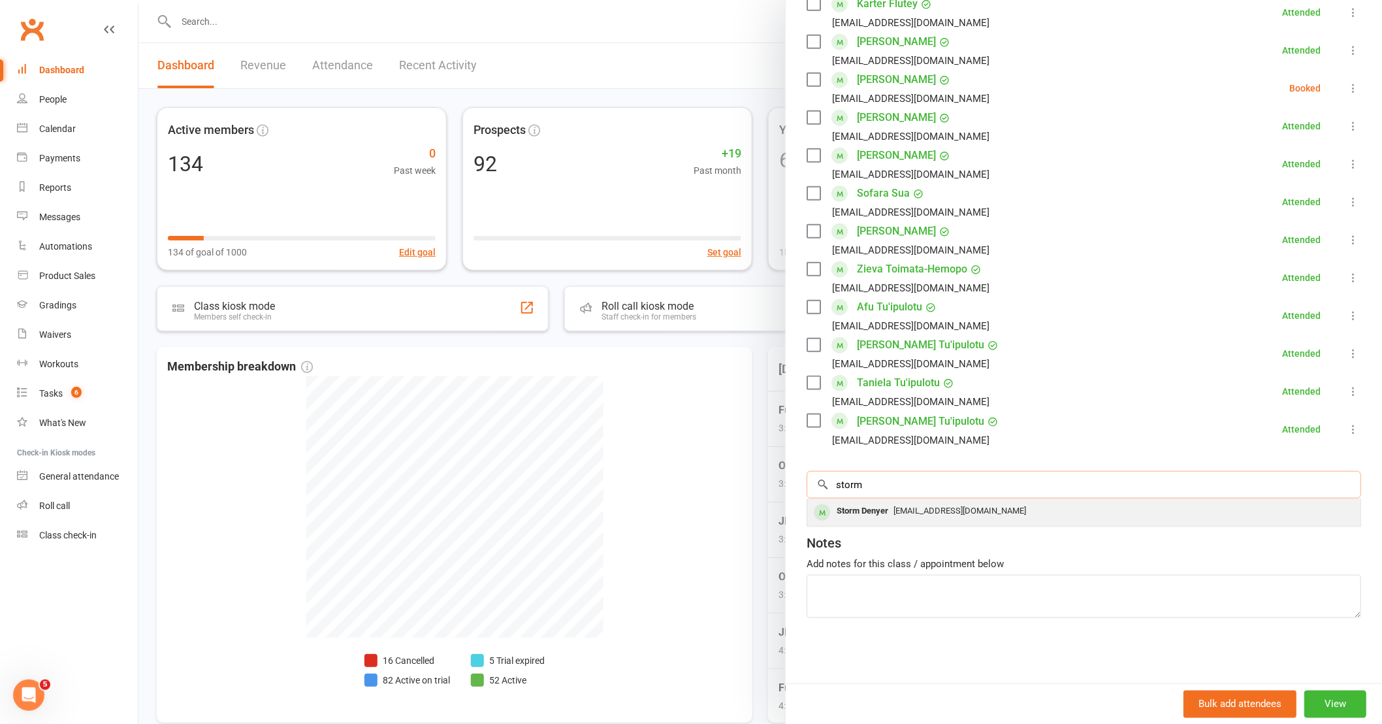
type input "storm"
click at [928, 517] on div "pipfraser_26@hotmail.com" at bounding box center [1084, 511] width 543 height 19
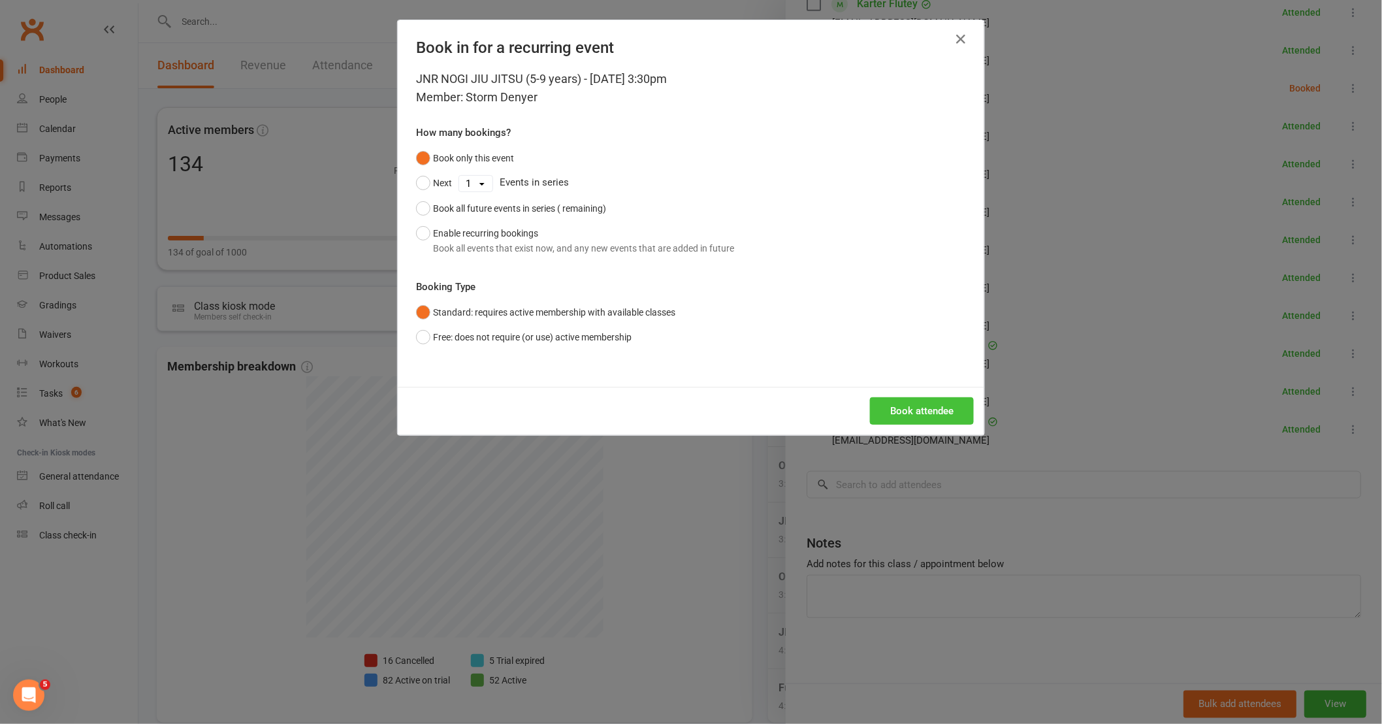
click at [921, 397] on div "Book attendee" at bounding box center [691, 411] width 587 height 48
drag, startPoint x: 922, startPoint y: 400, endPoint x: 925, endPoint y: 408, distance: 8.3
click at [925, 408] on button "Book attendee" at bounding box center [922, 410] width 104 height 27
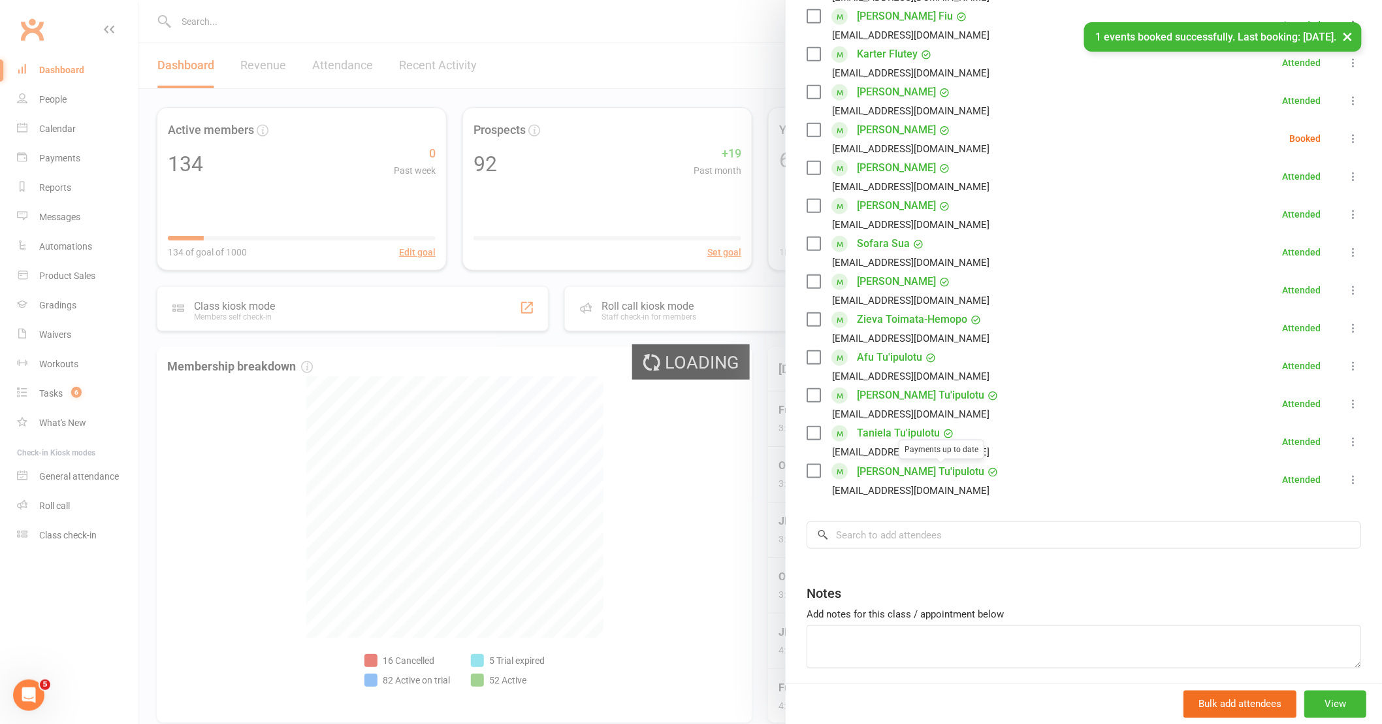
scroll to position [184, 0]
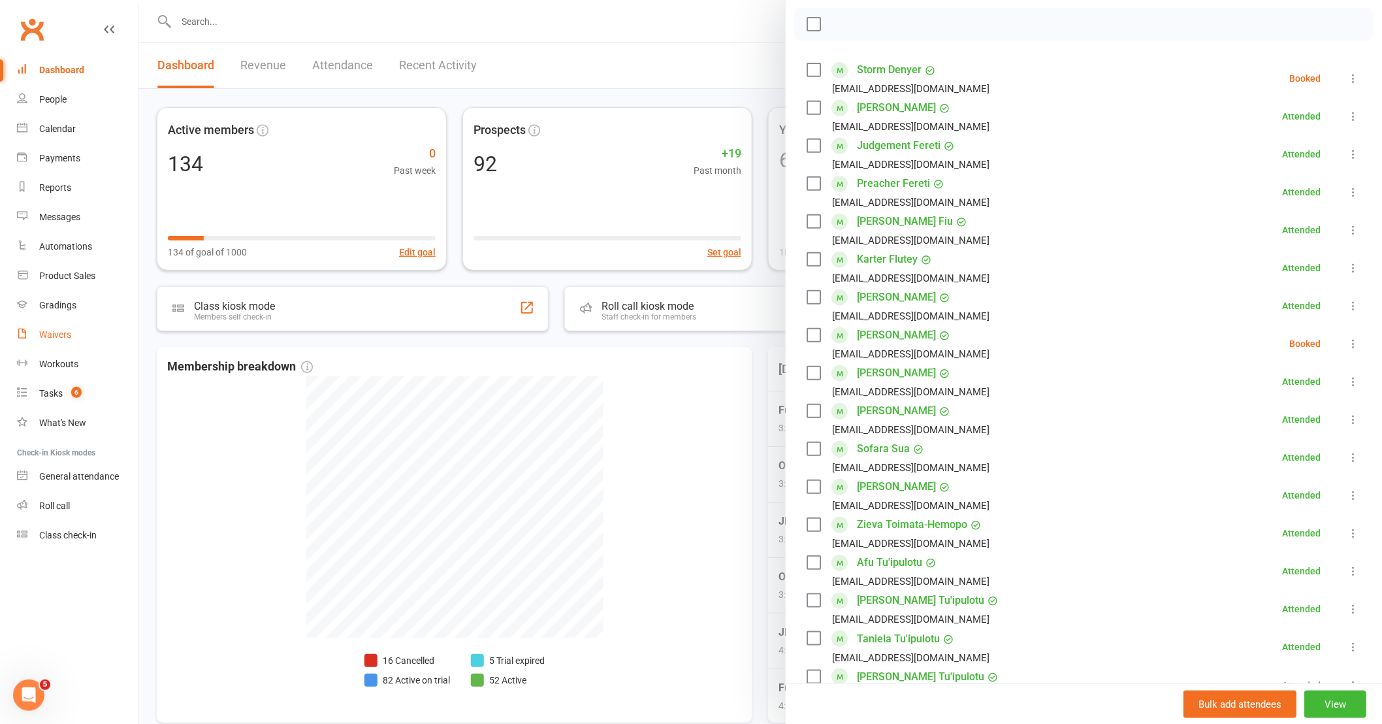
click at [62, 335] on div "Waivers" at bounding box center [55, 334] width 32 height 10
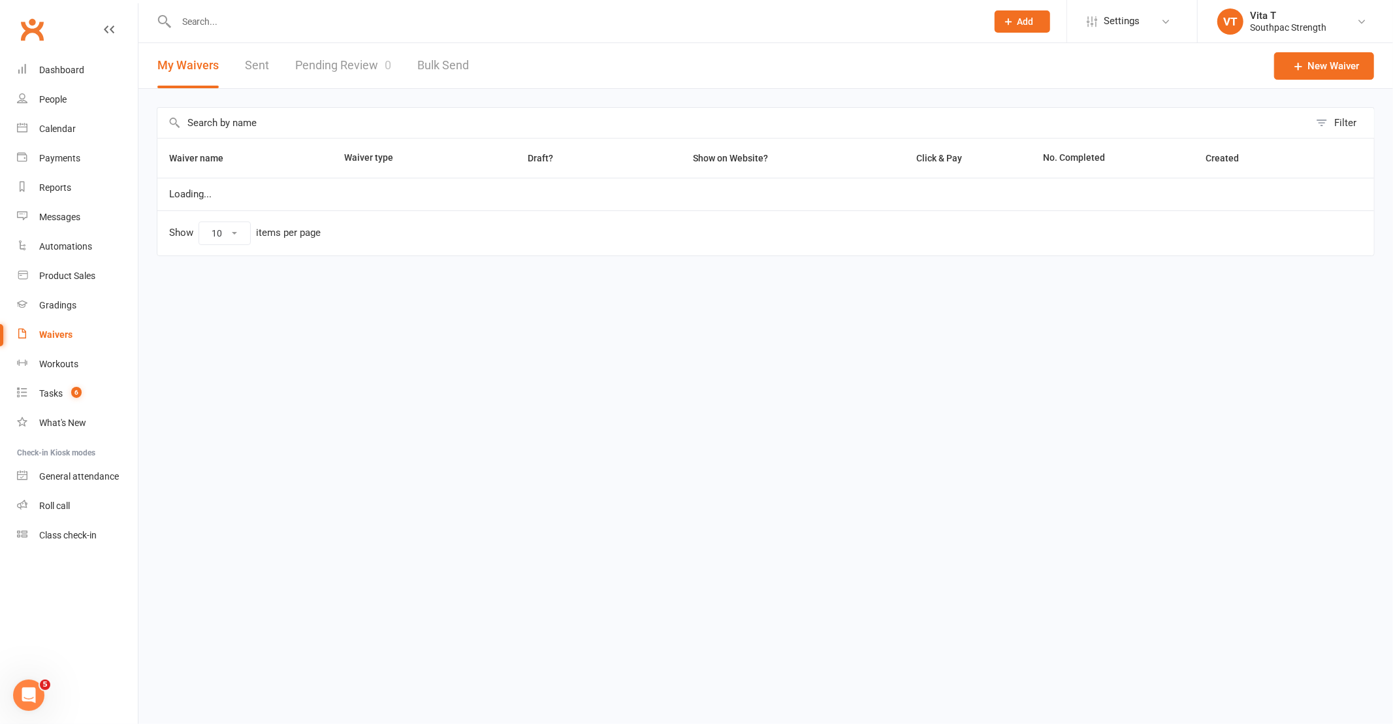
select select "100"
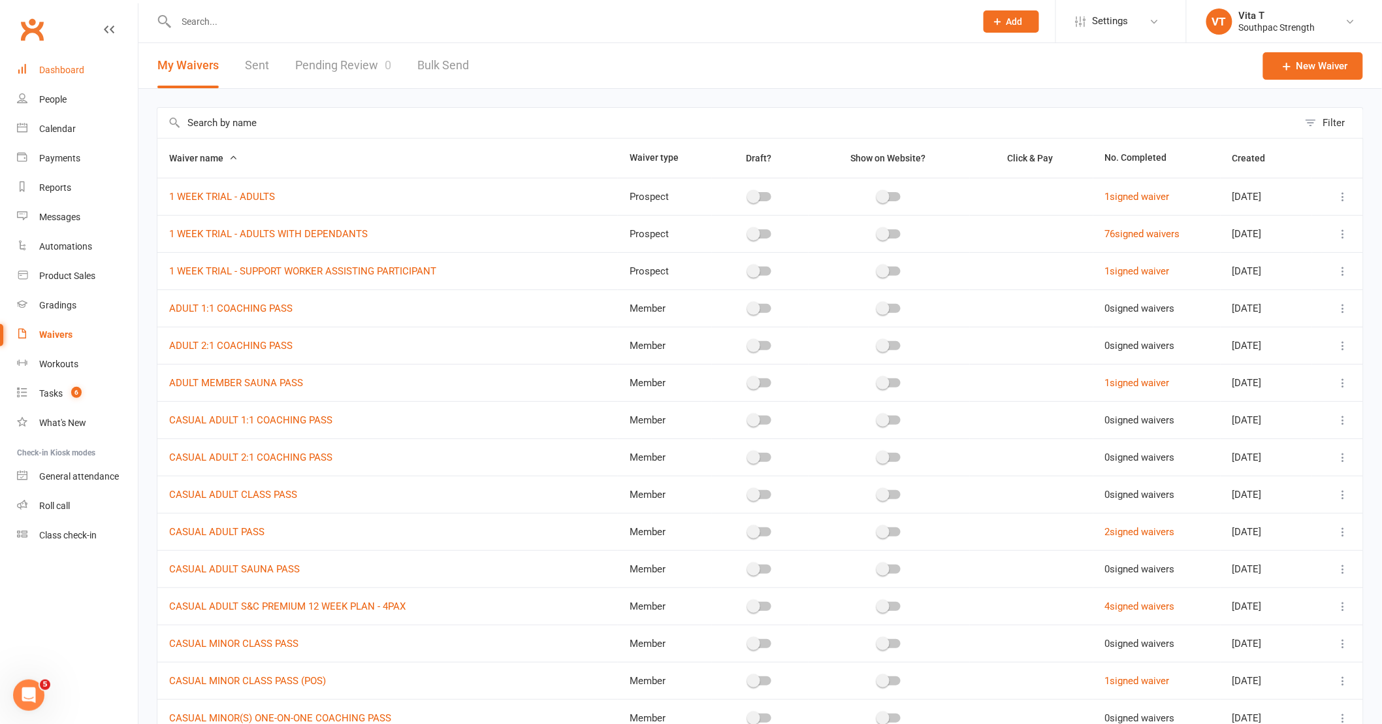
click at [67, 69] on div "Dashboard" at bounding box center [61, 70] width 45 height 10
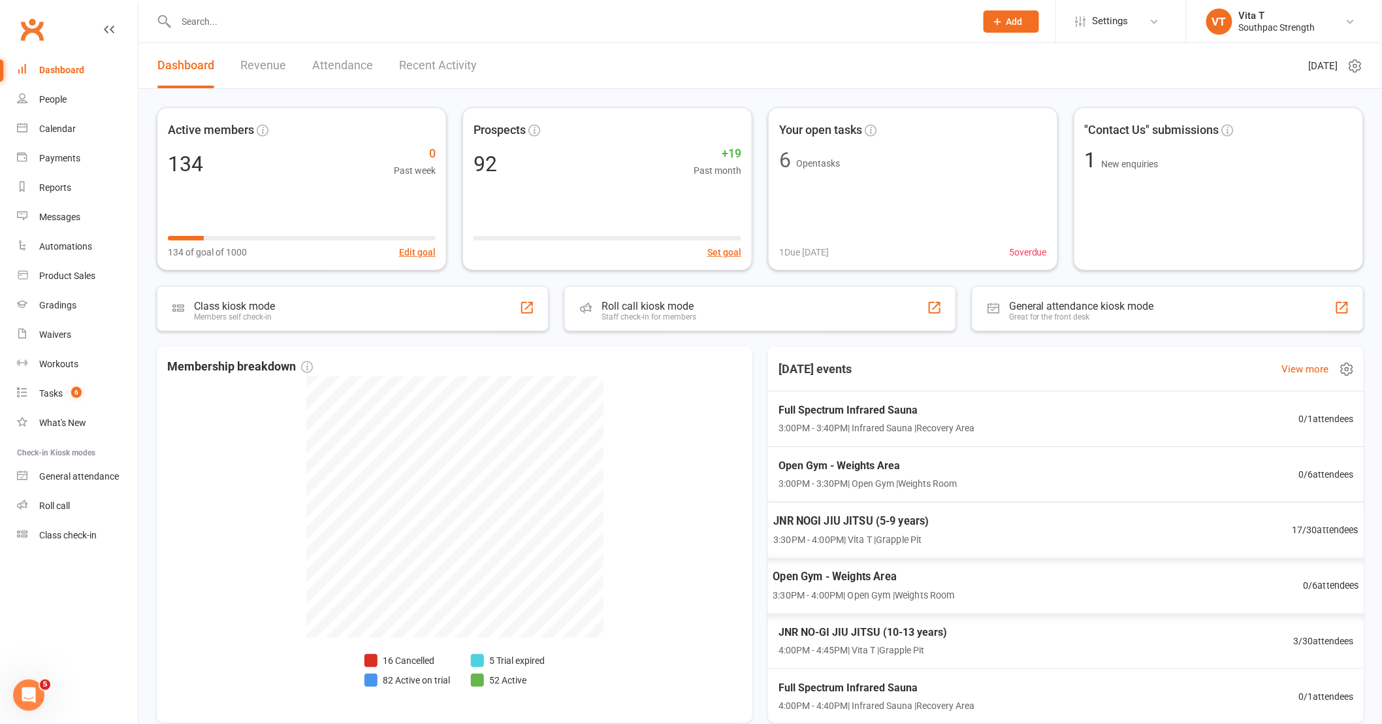
click at [1132, 552] on div "JNR NOGI JIU JITSU (5-9 years) 3:30PM - 4:00PM | Vita T | Grapple Pit 17 / 30 a…" at bounding box center [1066, 530] width 617 height 56
click at [73, 277] on div "Product Sales" at bounding box center [67, 275] width 56 height 10
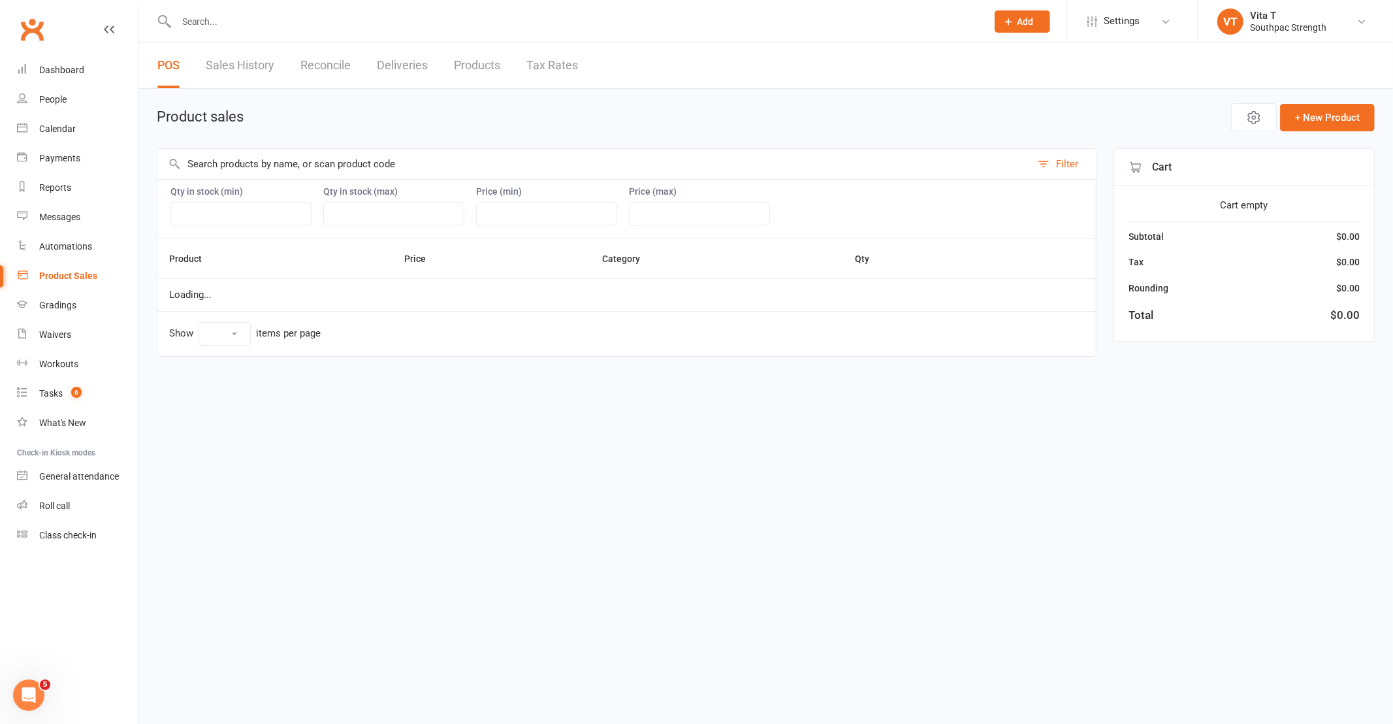
select select "10"
select select "3765"
click at [483, 63] on link "Products" at bounding box center [477, 65] width 46 height 45
select select "neither"
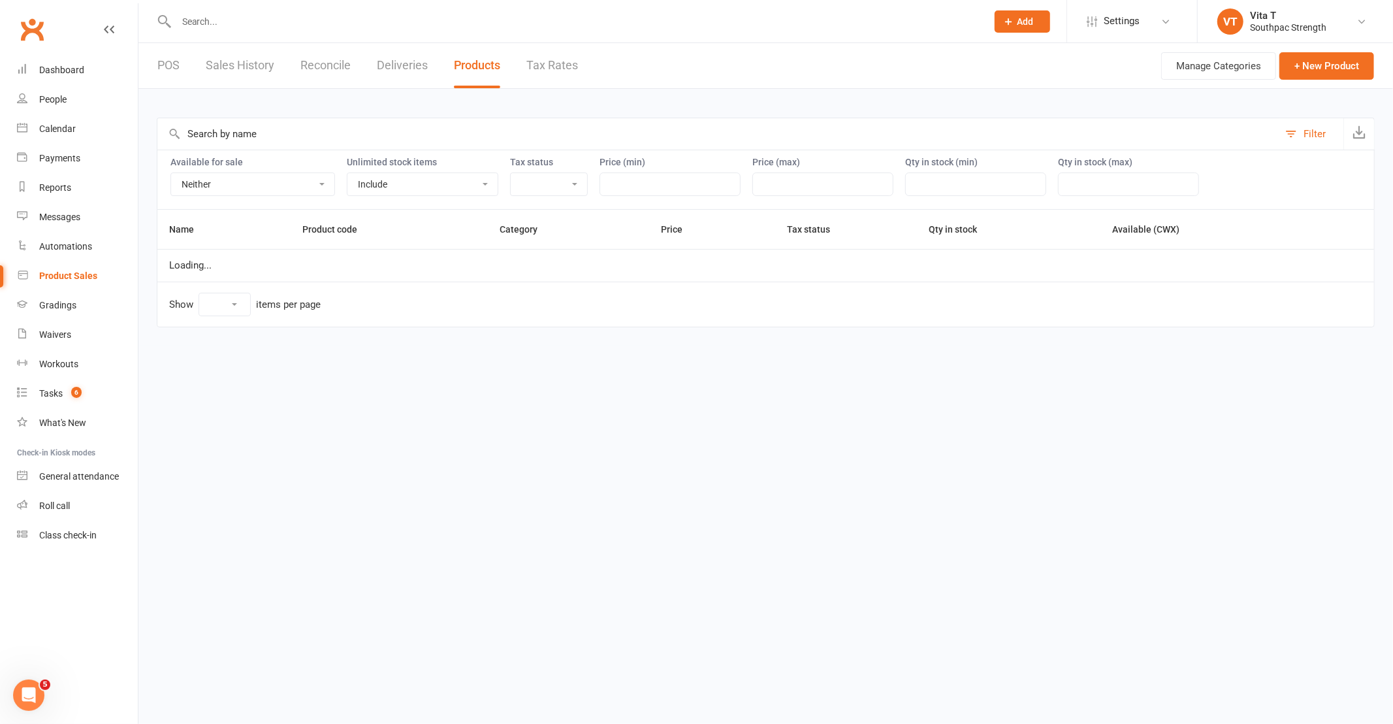
select select "25"
select select "3765"
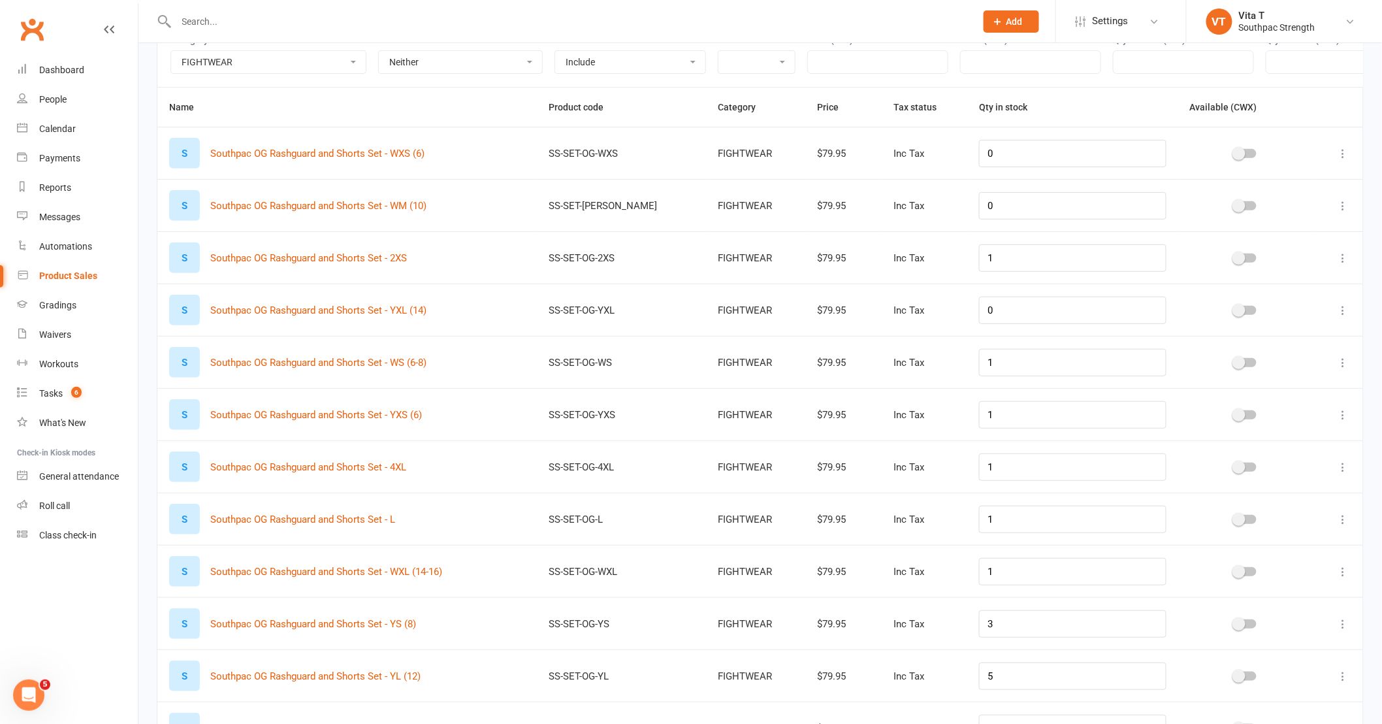
scroll to position [123, 0]
click at [69, 315] on link "Gradings" at bounding box center [77, 305] width 121 height 29
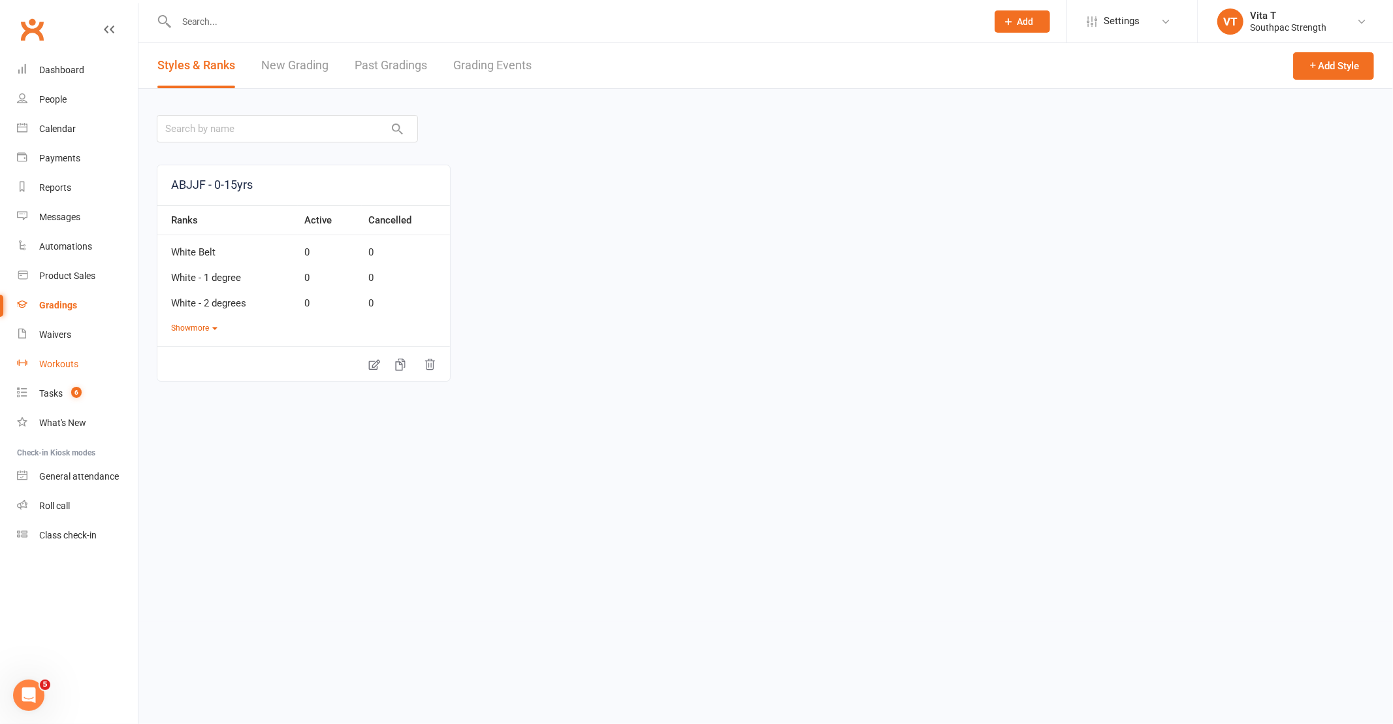
click at [87, 372] on link "Workouts" at bounding box center [77, 363] width 121 height 29
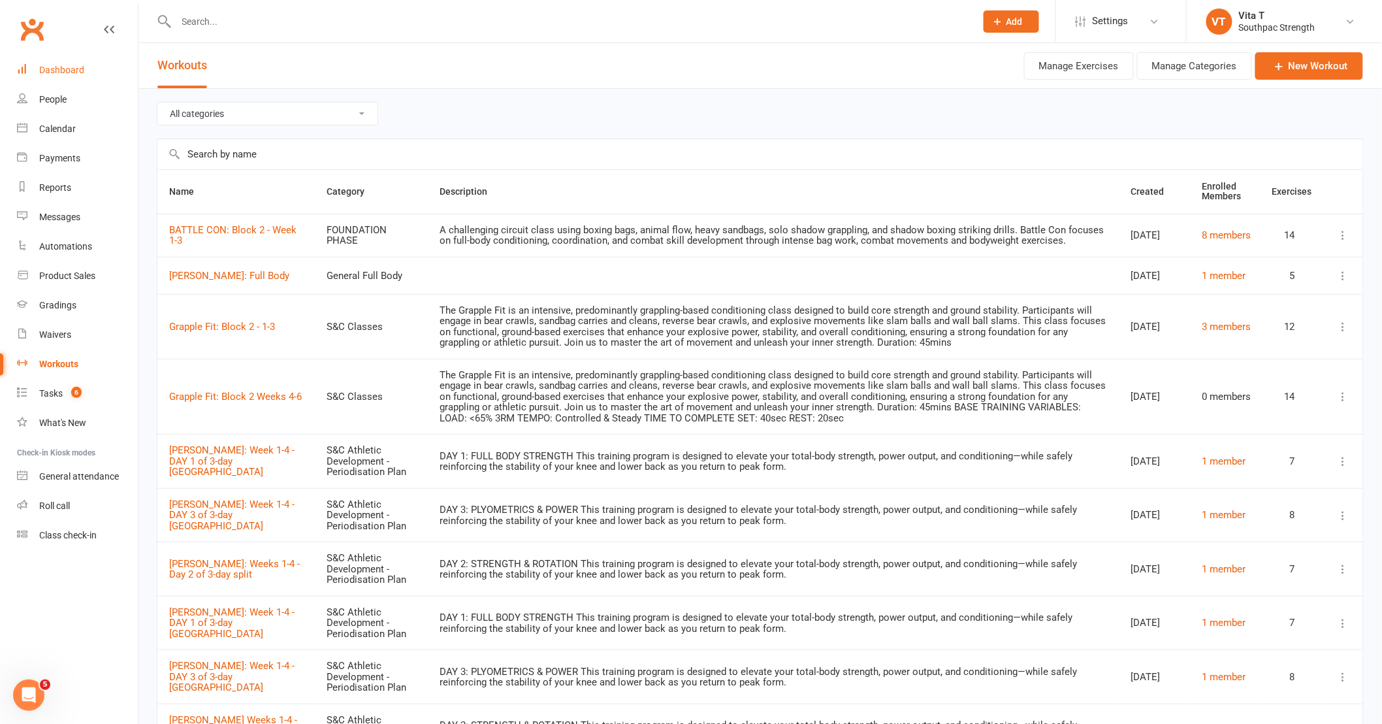
click at [93, 66] on link "Dashboard" at bounding box center [77, 70] width 121 height 29
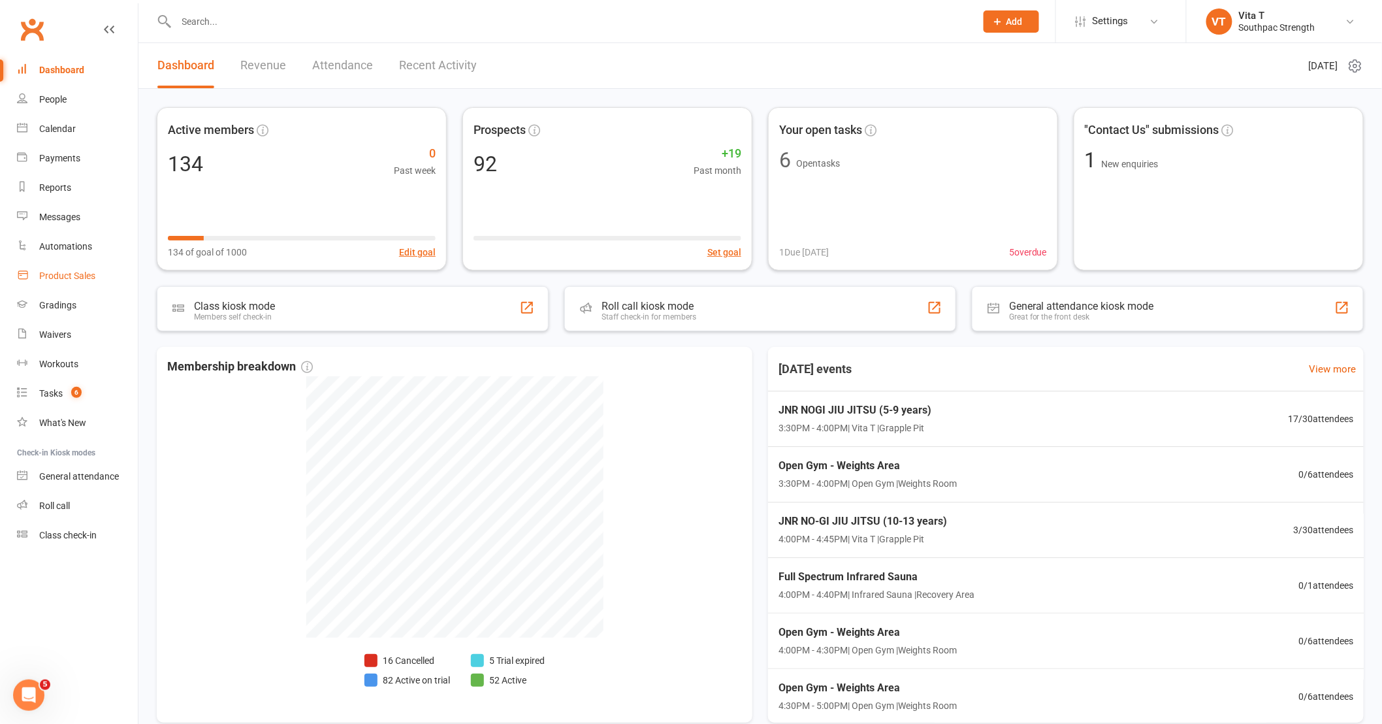
click at [71, 268] on link "Product Sales" at bounding box center [77, 275] width 121 height 29
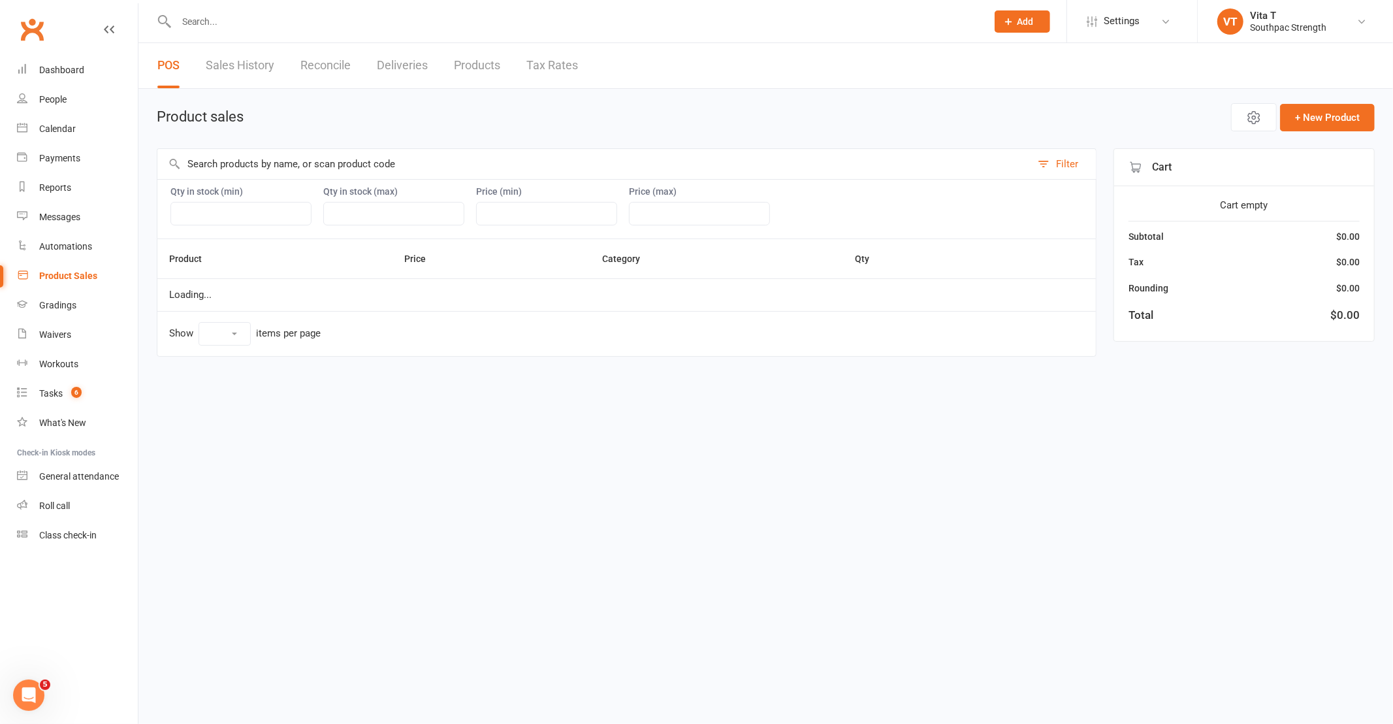
select select "10"
select select "3765"
click at [472, 60] on link "Products" at bounding box center [477, 65] width 46 height 45
select select "neither"
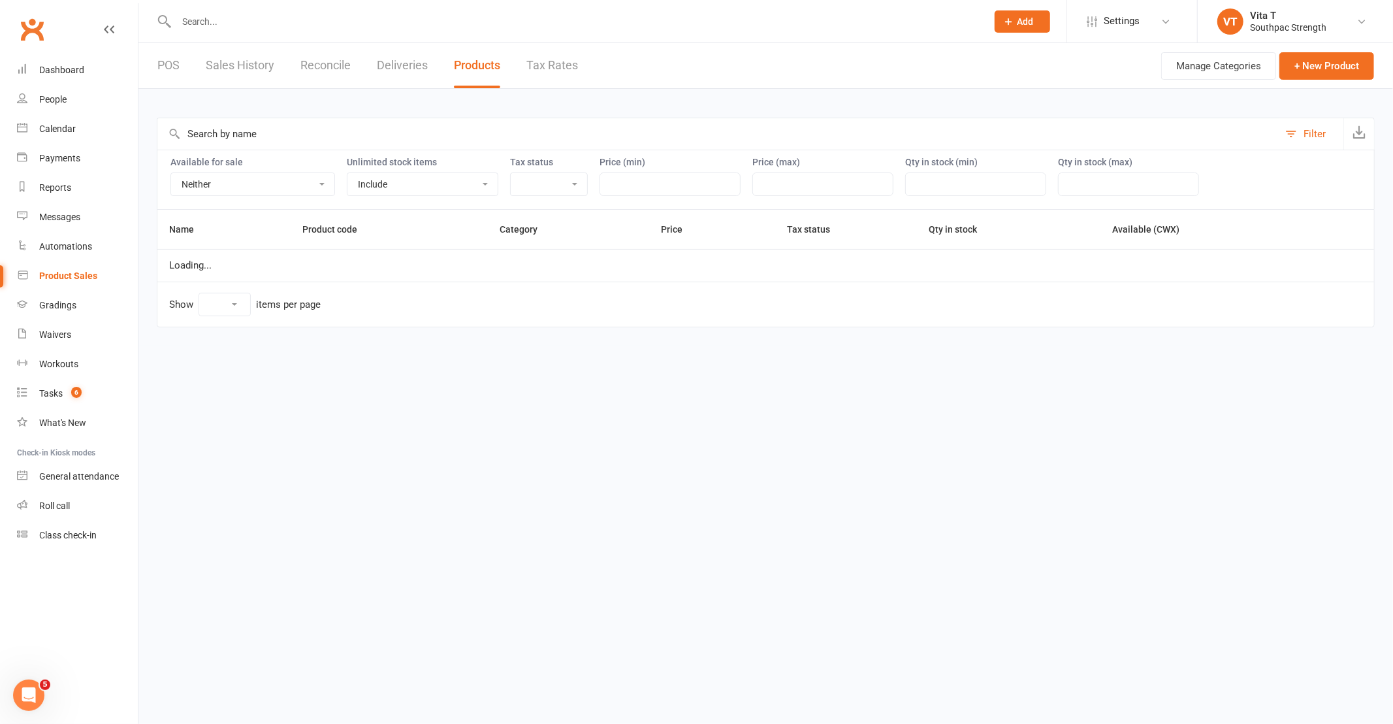
select select "25"
select select "3765"
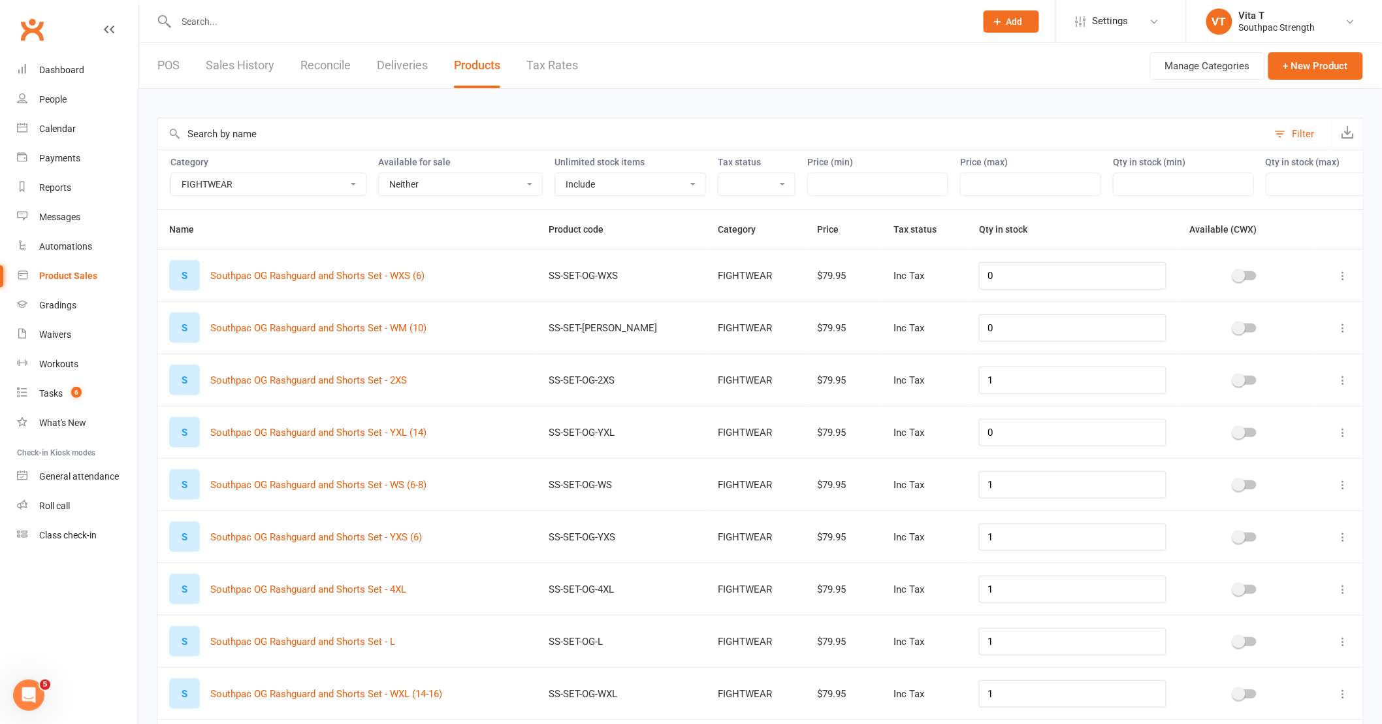
click at [1238, 283] on div at bounding box center [1245, 276] width 111 height 14
click at [1246, 387] on div at bounding box center [1245, 381] width 111 height 14
click at [1244, 385] on div at bounding box center [1246, 380] width 22 height 9
click at [1235, 378] on input "checkbox" at bounding box center [1235, 378] width 0 height 0
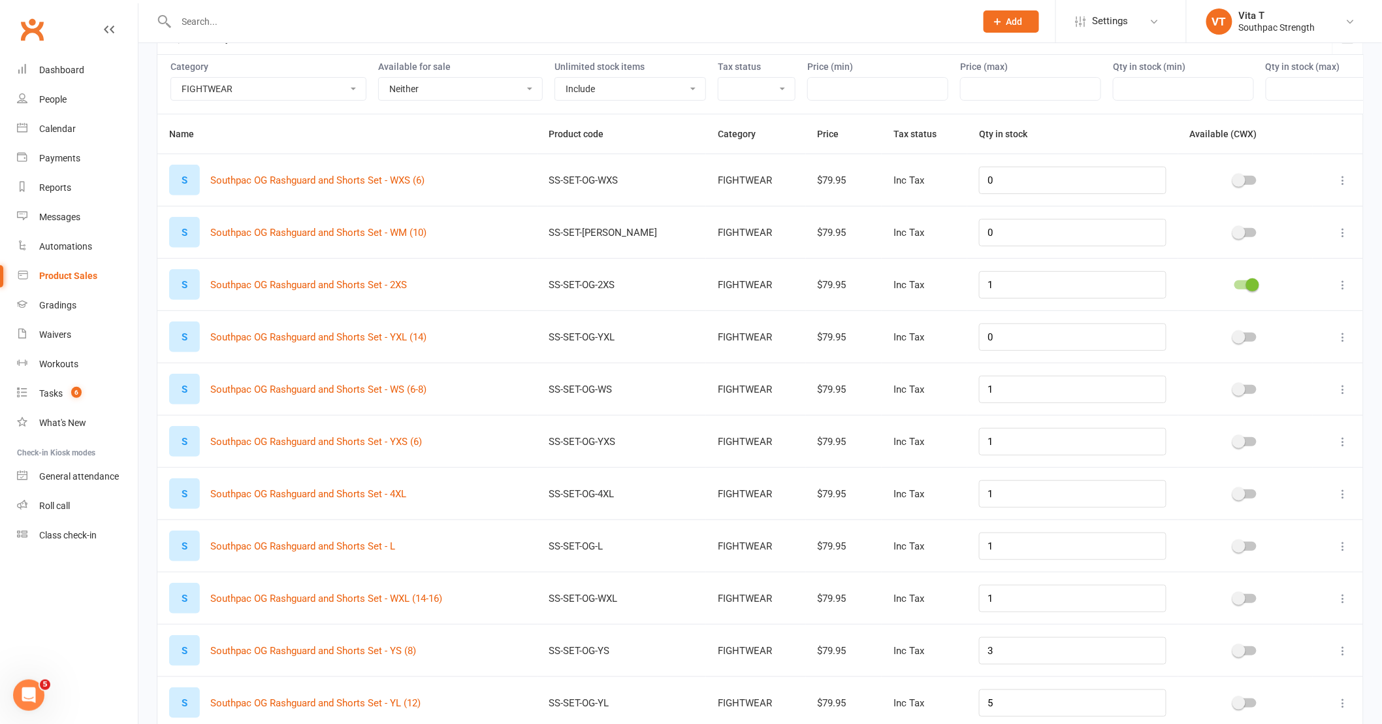
scroll to position [145, 0]
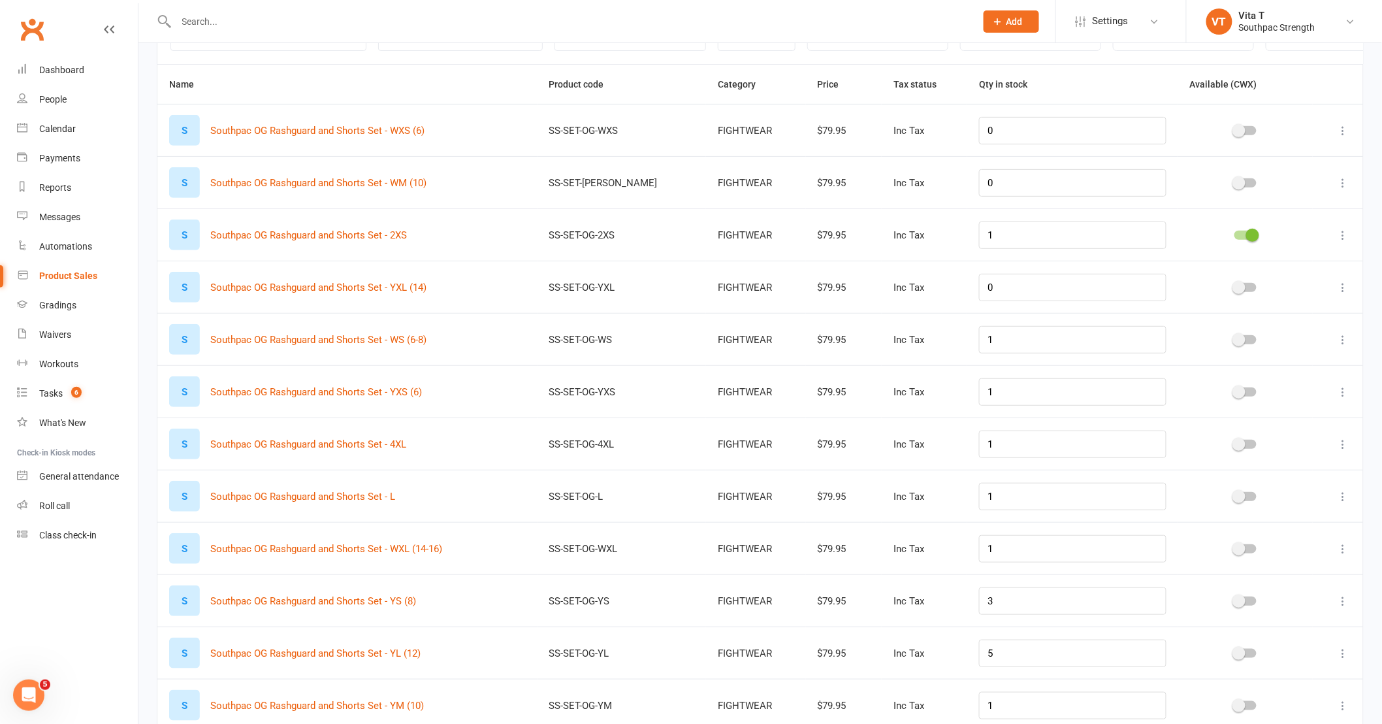
click at [1233, 346] on span at bounding box center [1239, 339] width 13 height 13
click at [1235, 338] on input "checkbox" at bounding box center [1235, 338] width 0 height 0
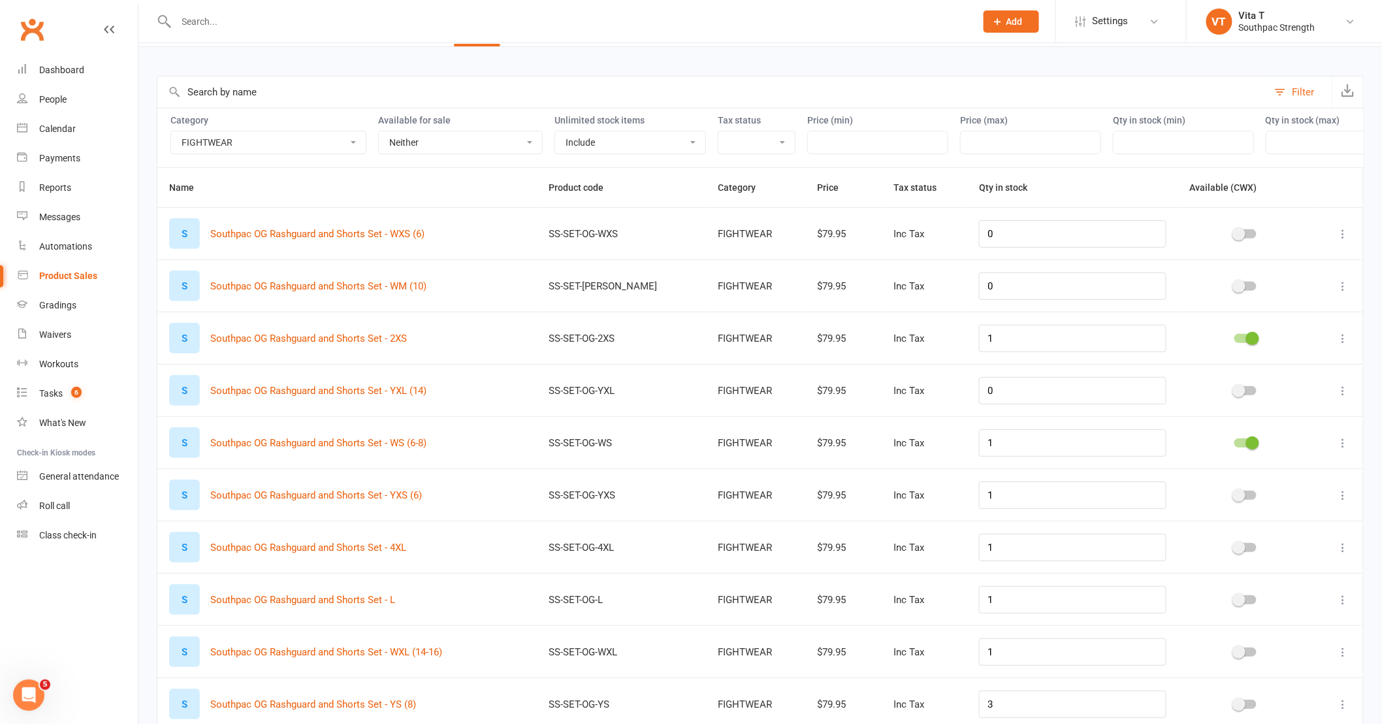
scroll to position [0, 0]
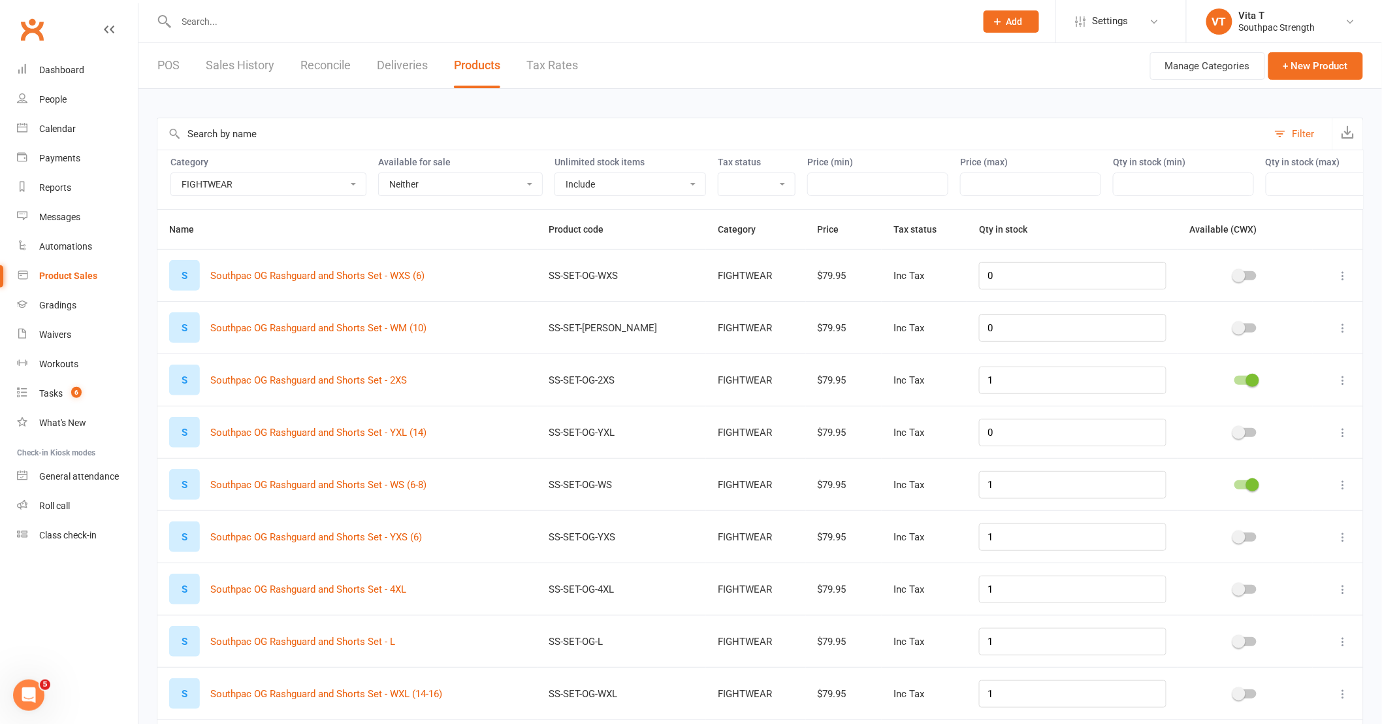
click at [1240, 280] on div at bounding box center [1246, 275] width 22 height 9
click at [1235, 274] on input "checkbox" at bounding box center [1235, 274] width 0 height 0
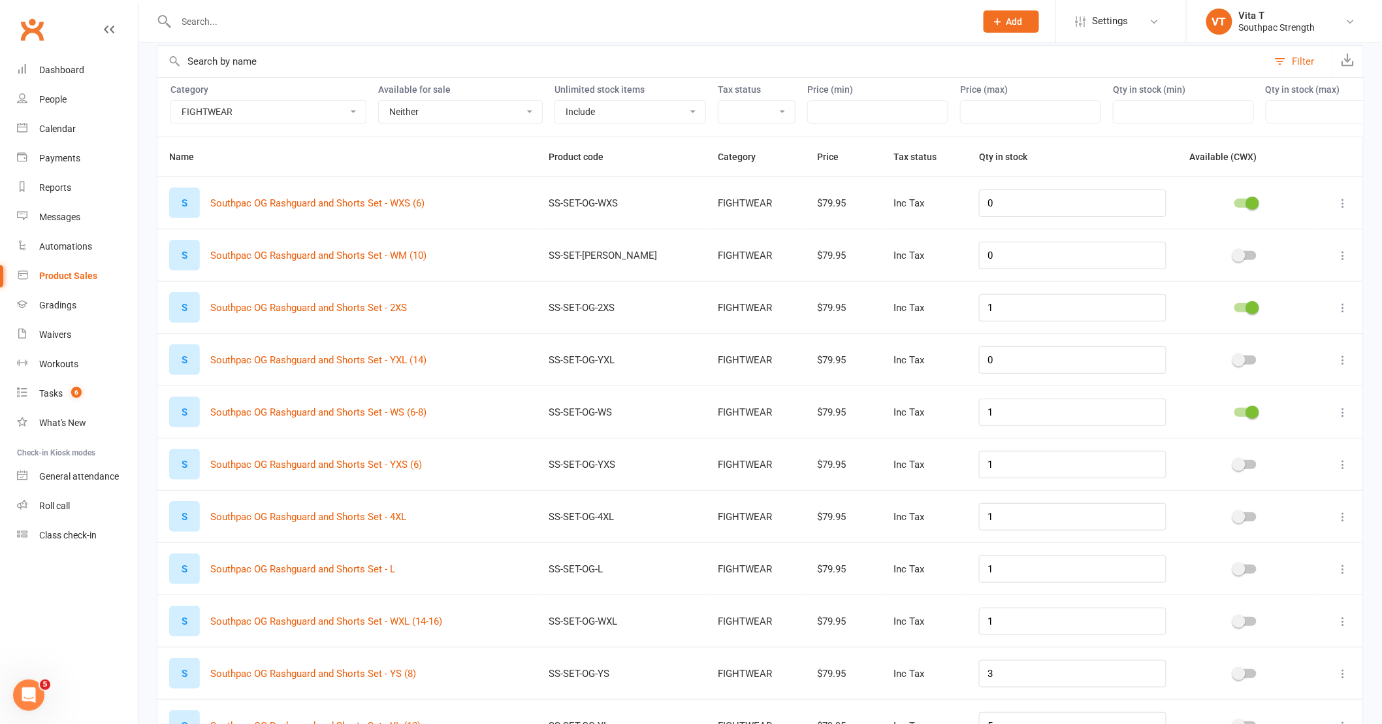
click at [1244, 260] on div at bounding box center [1246, 255] width 22 height 9
click at [1235, 253] on input "checkbox" at bounding box center [1235, 253] width 0 height 0
click at [1240, 364] on div at bounding box center [1246, 359] width 22 height 9
click at [1235, 358] on input "checkbox" at bounding box center [1235, 358] width 0 height 0
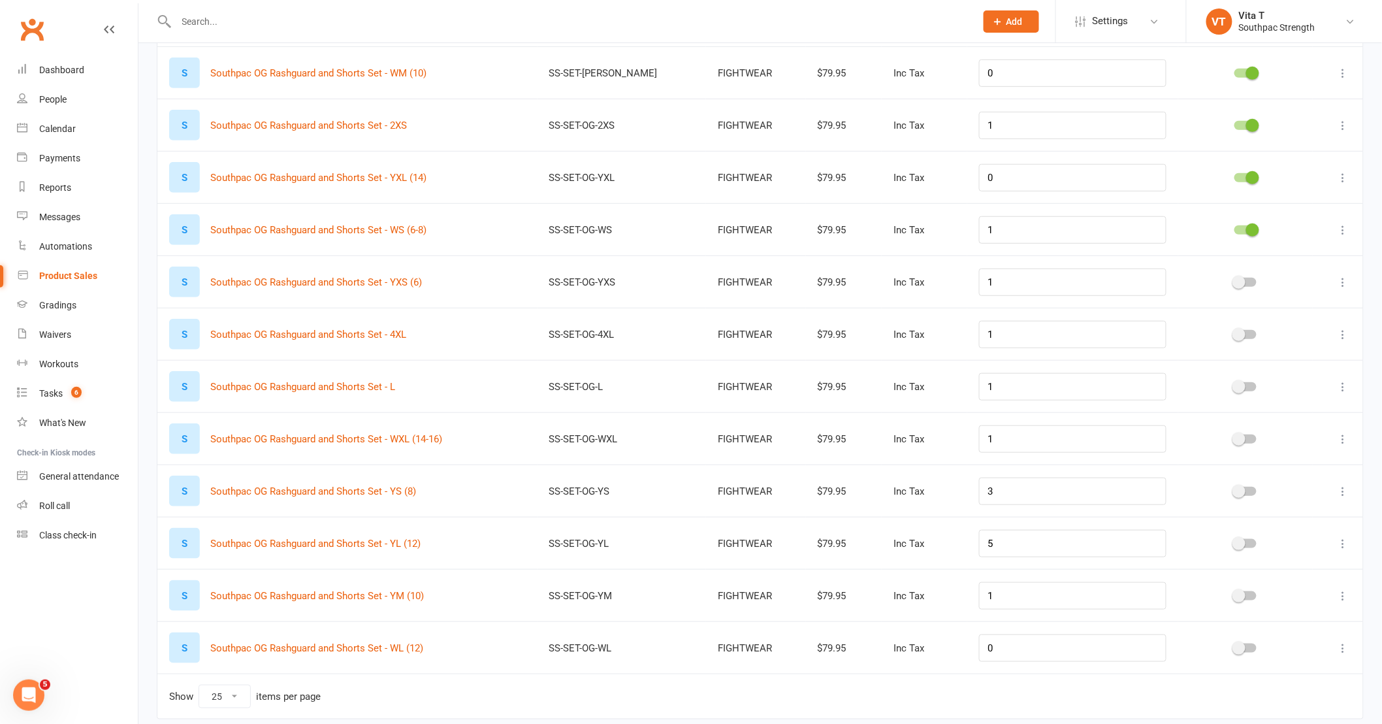
scroll to position [290, 0]
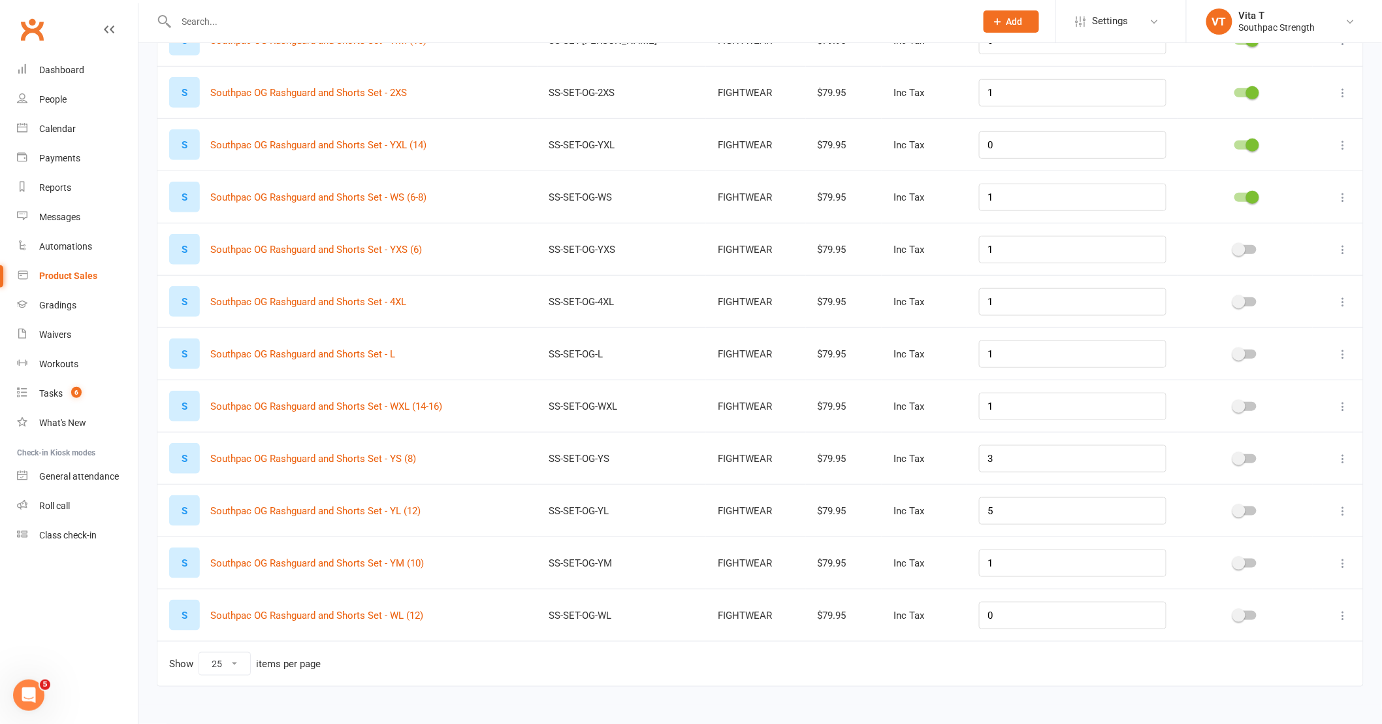
click at [1233, 256] on span at bounding box center [1239, 249] width 13 height 13
click at [1235, 248] on input "checkbox" at bounding box center [1235, 248] width 0 height 0
click at [1233, 303] on div at bounding box center [1245, 302] width 111 height 14
click at [1241, 306] on div at bounding box center [1246, 301] width 22 height 9
click at [1235, 300] on input "checkbox" at bounding box center [1235, 300] width 0 height 0
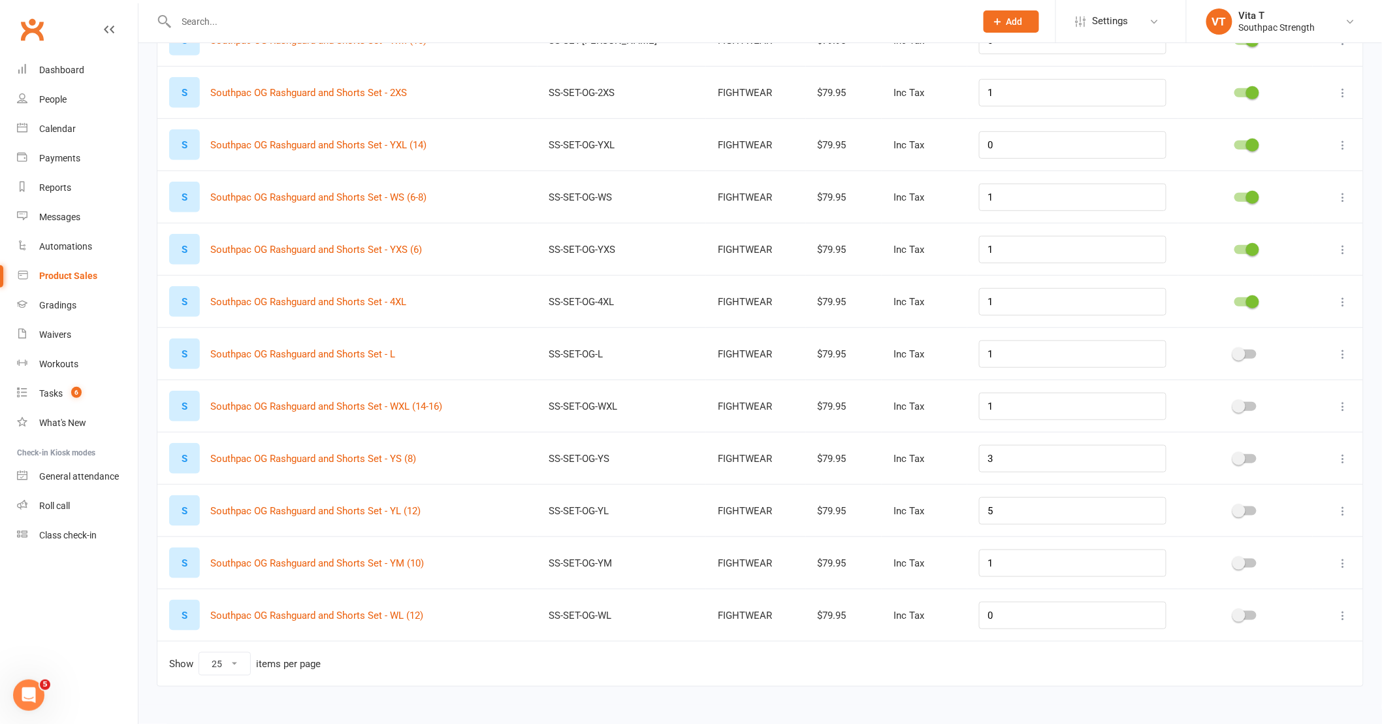
click at [1233, 361] on span at bounding box center [1239, 354] width 13 height 13
click at [1235, 352] on input "checkbox" at bounding box center [1235, 352] width 0 height 0
drag, startPoint x: 1224, startPoint y: 420, endPoint x: 1231, endPoint y: 430, distance: 12.2
click at [1225, 413] on div at bounding box center [1245, 407] width 111 height 14
click at [1237, 461] on div at bounding box center [1245, 459] width 111 height 14
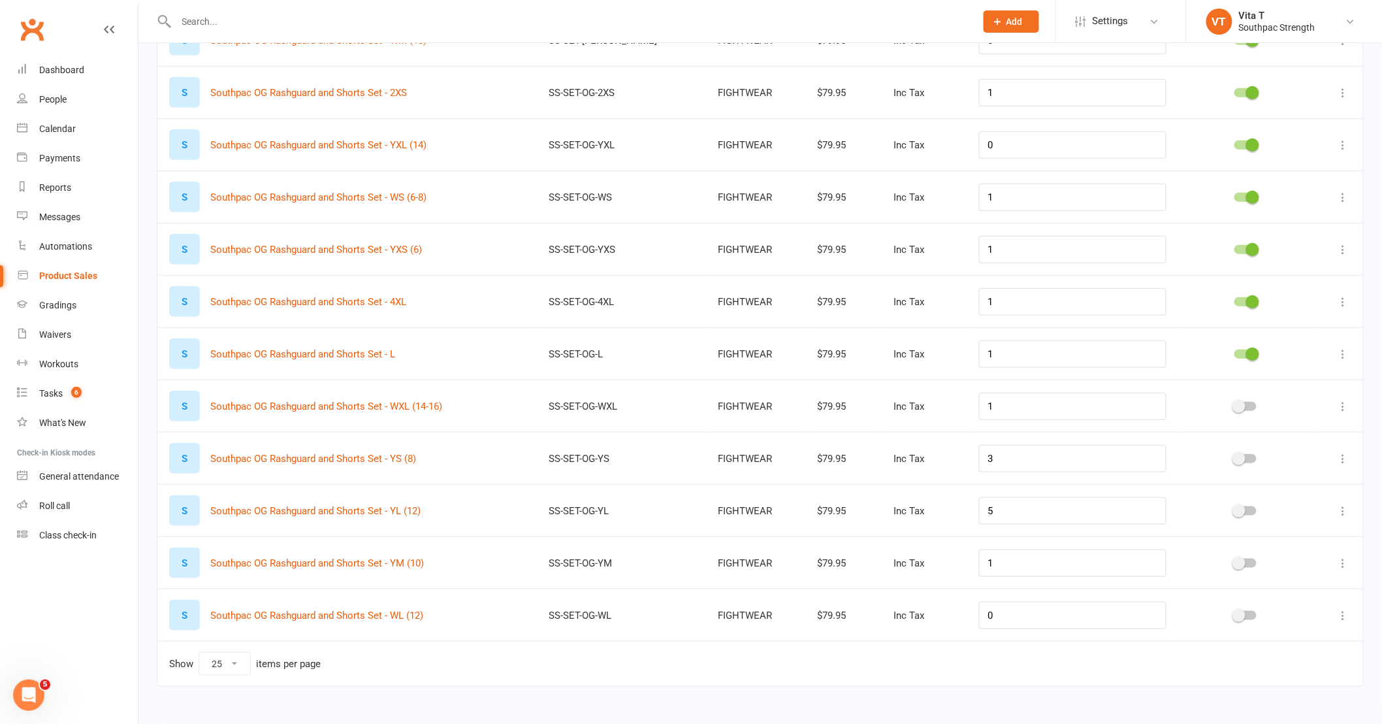
click at [1239, 406] on td at bounding box center [1245, 406] width 135 height 52
click at [1240, 411] on div at bounding box center [1246, 406] width 22 height 9
click at [1235, 404] on input "checkbox" at bounding box center [1235, 404] width 0 height 0
click at [1233, 465] on span at bounding box center [1239, 458] width 13 height 13
click at [1235, 457] on input "checkbox" at bounding box center [1235, 457] width 0 height 0
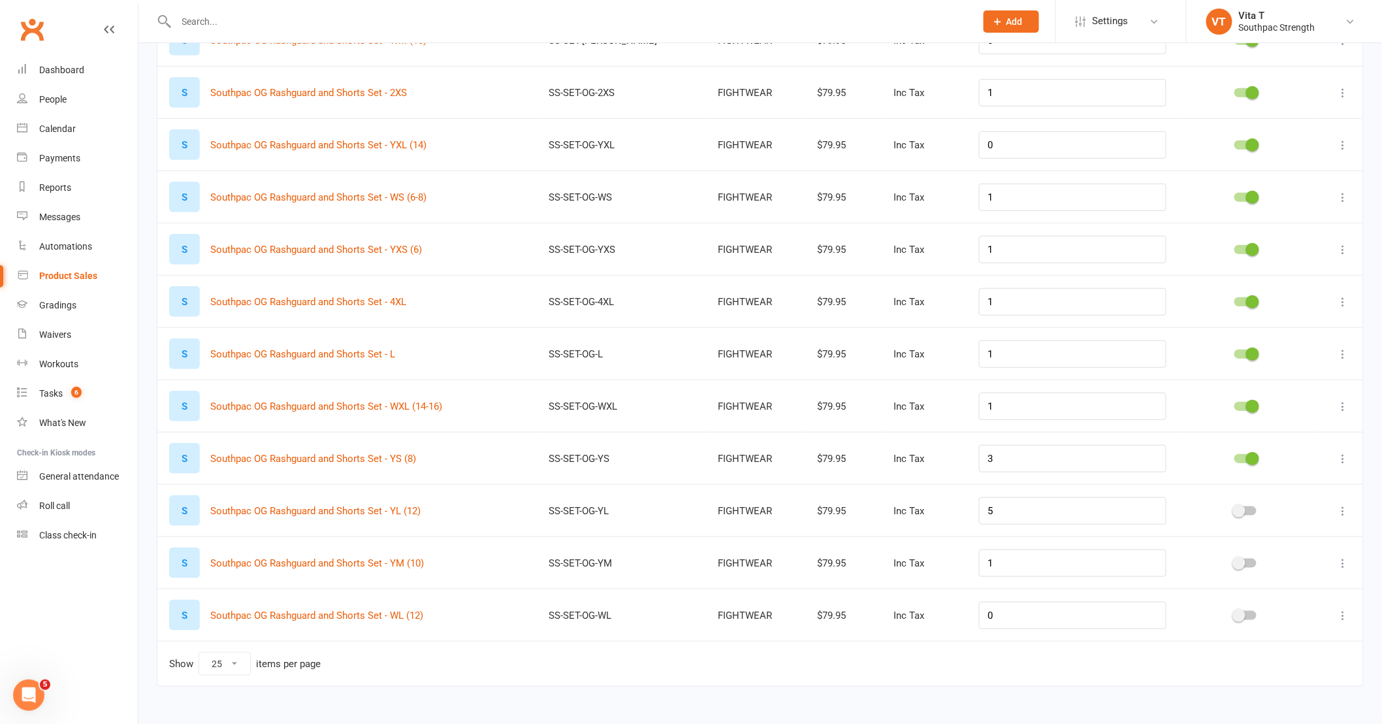
click at [1233, 517] on span at bounding box center [1239, 510] width 13 height 13
click at [1235, 509] on input "checkbox" at bounding box center [1235, 509] width 0 height 0
drag, startPoint x: 1235, startPoint y: 572, endPoint x: 1235, endPoint y: 579, distance: 6.6
click at [1235, 570] on span at bounding box center [1239, 563] width 13 height 13
click at [1235, 561] on input "checkbox" at bounding box center [1235, 561] width 0 height 0
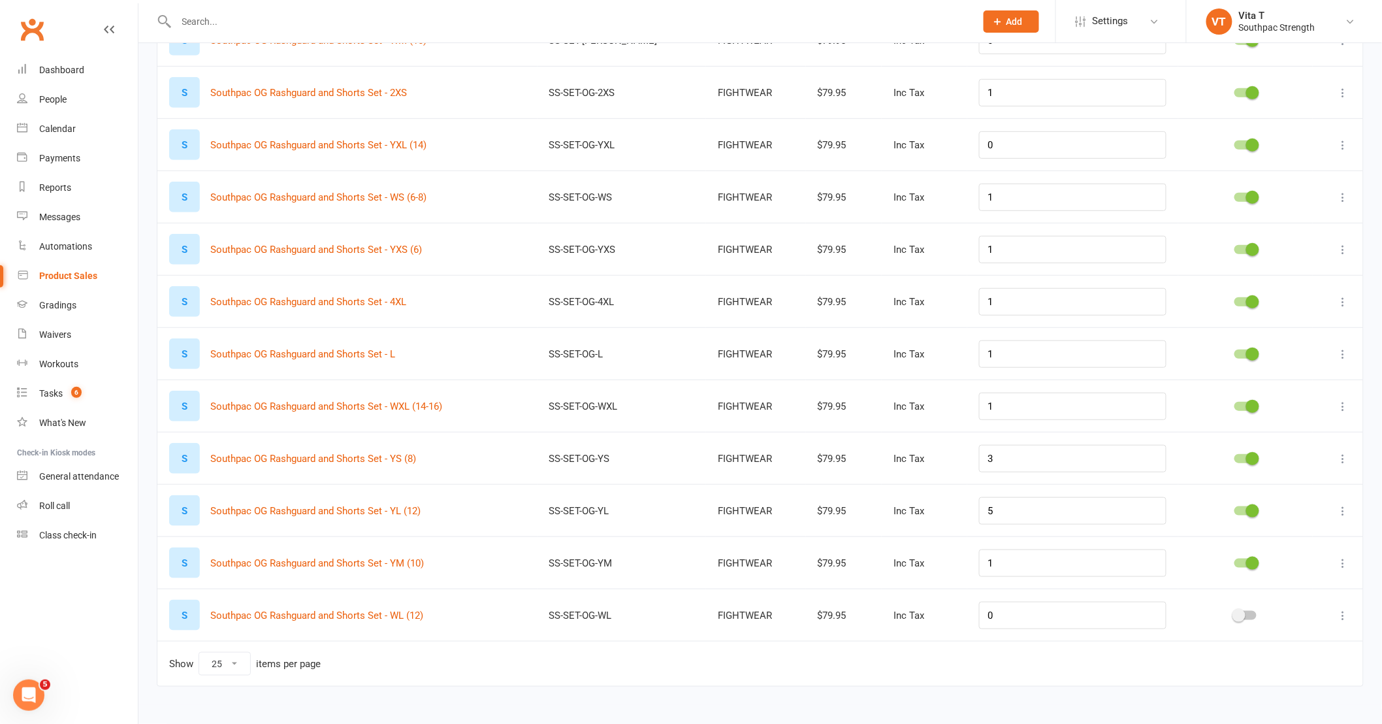
click at [1233, 622] on span at bounding box center [1239, 615] width 13 height 13
click at [1235, 613] on input "checkbox" at bounding box center [1235, 613] width 0 height 0
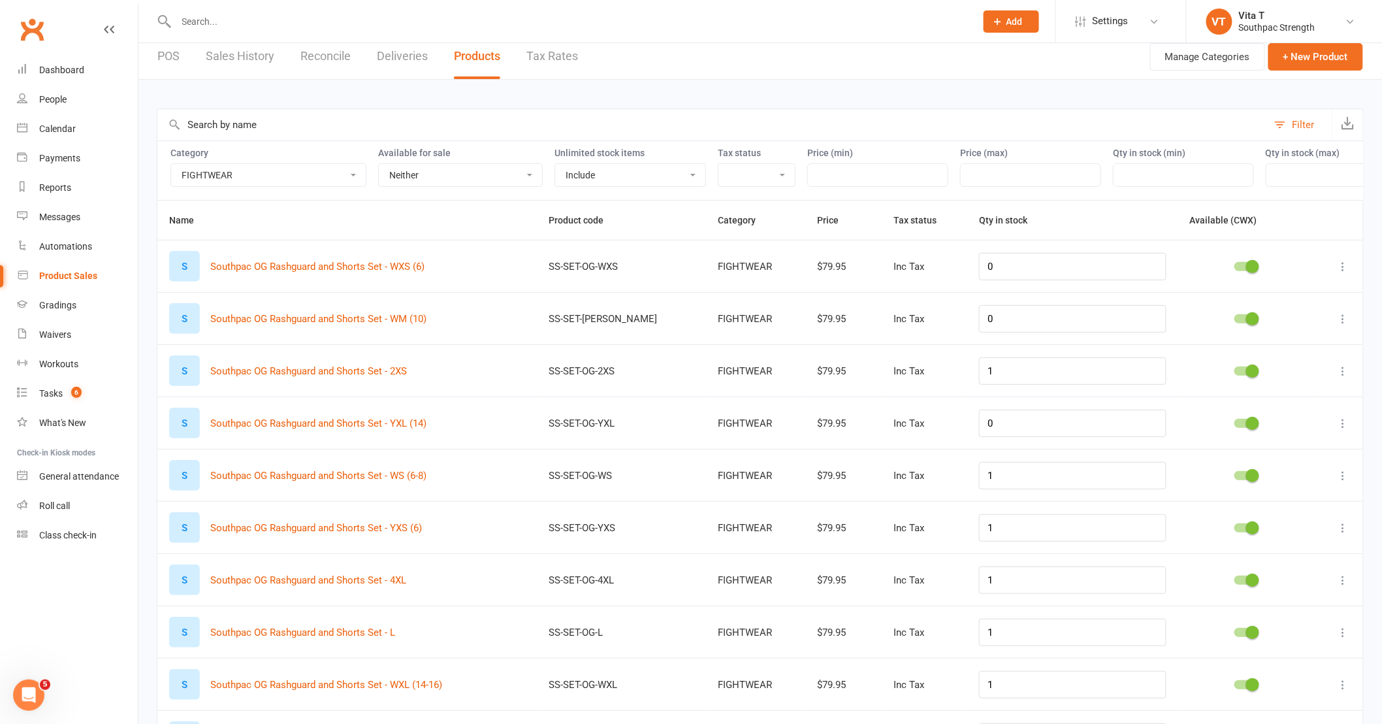
scroll to position [0, 0]
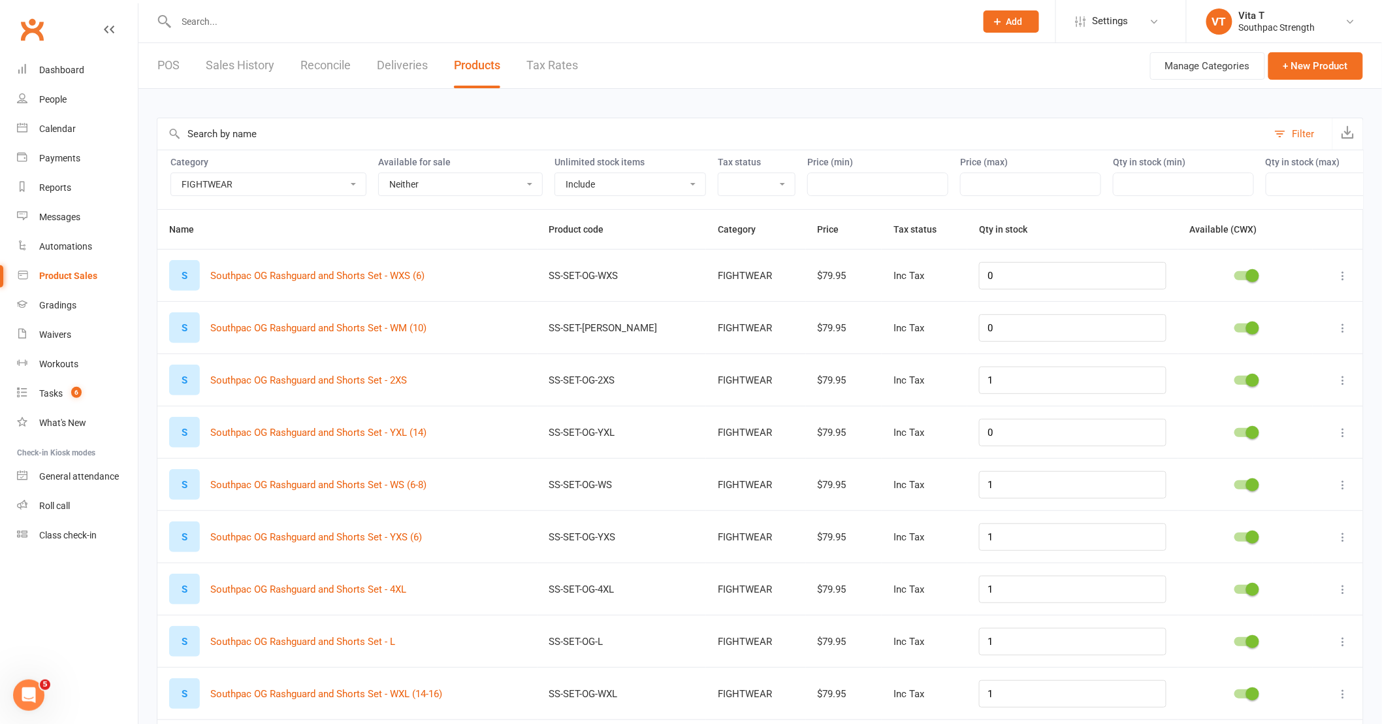
click at [178, 69] on link "POS" at bounding box center [168, 65] width 22 height 45
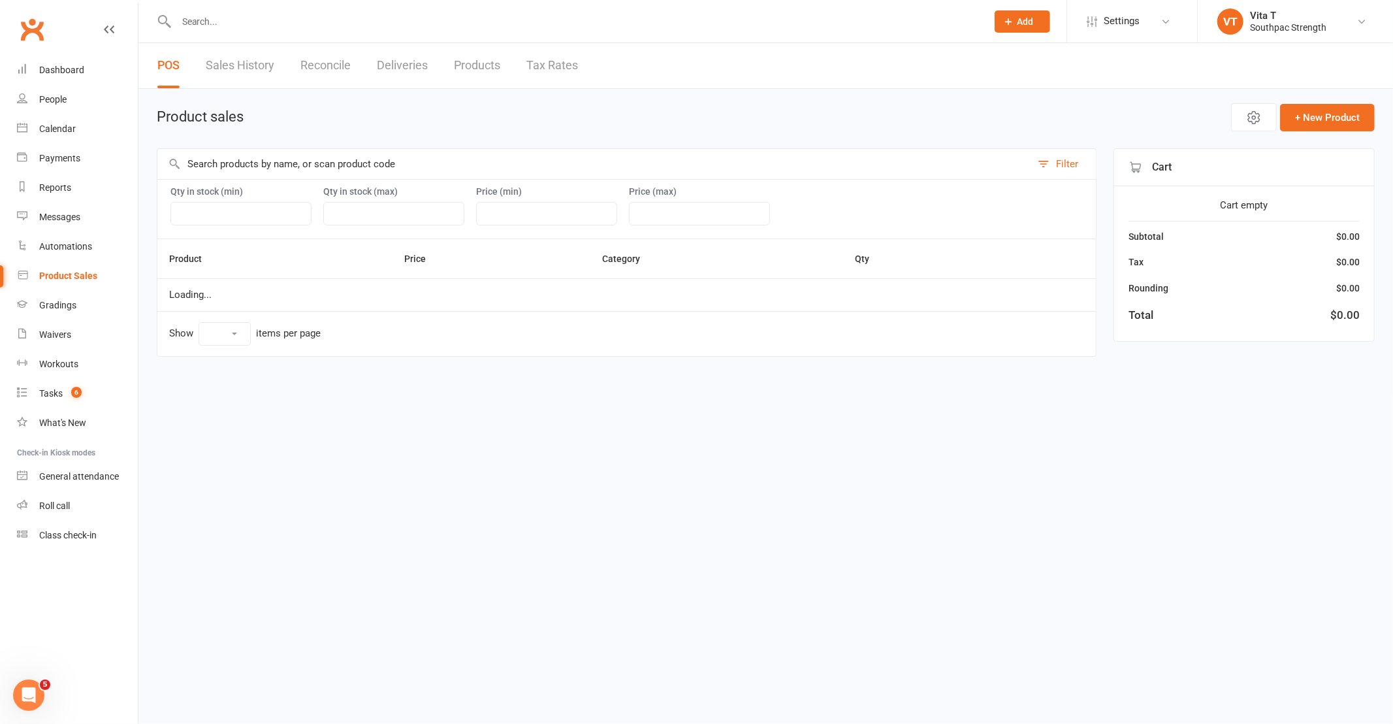
select select "10"
select select "3765"
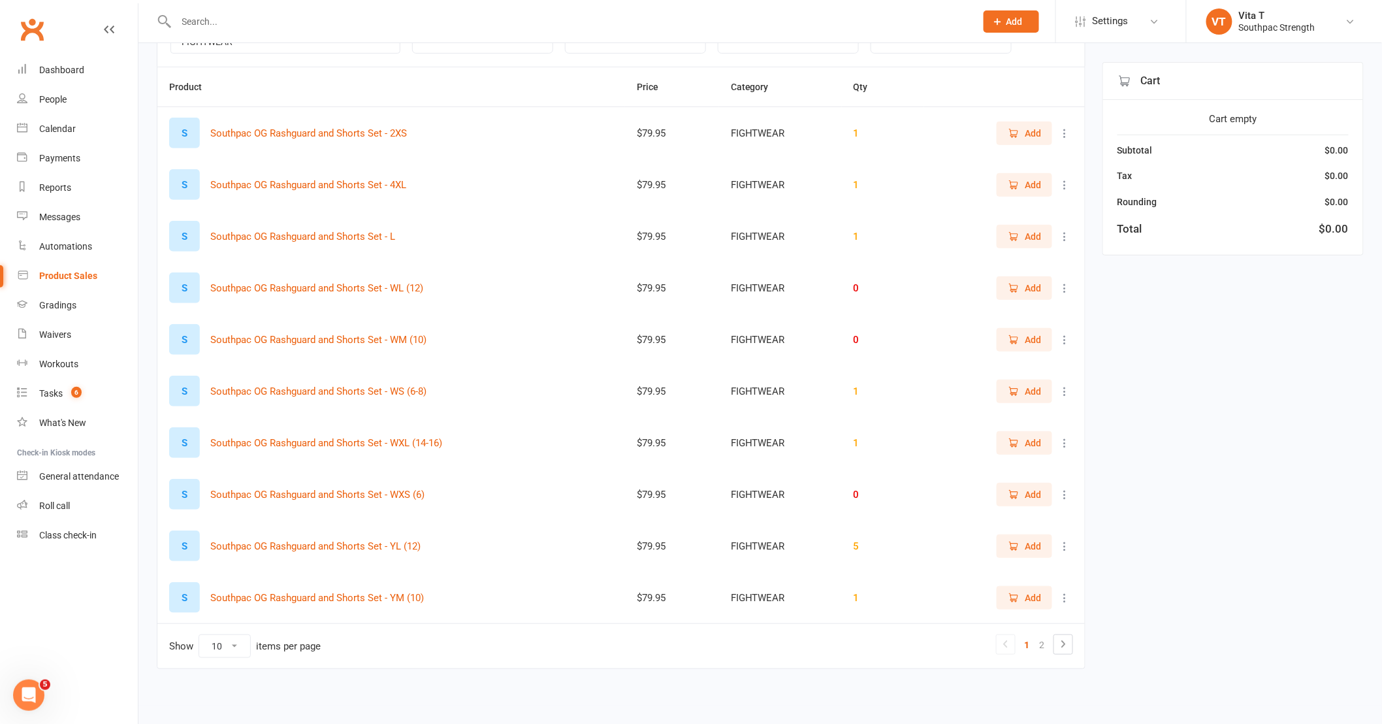
scroll to position [172, 0]
click at [1054, 641] on link at bounding box center [1063, 643] width 18 height 18
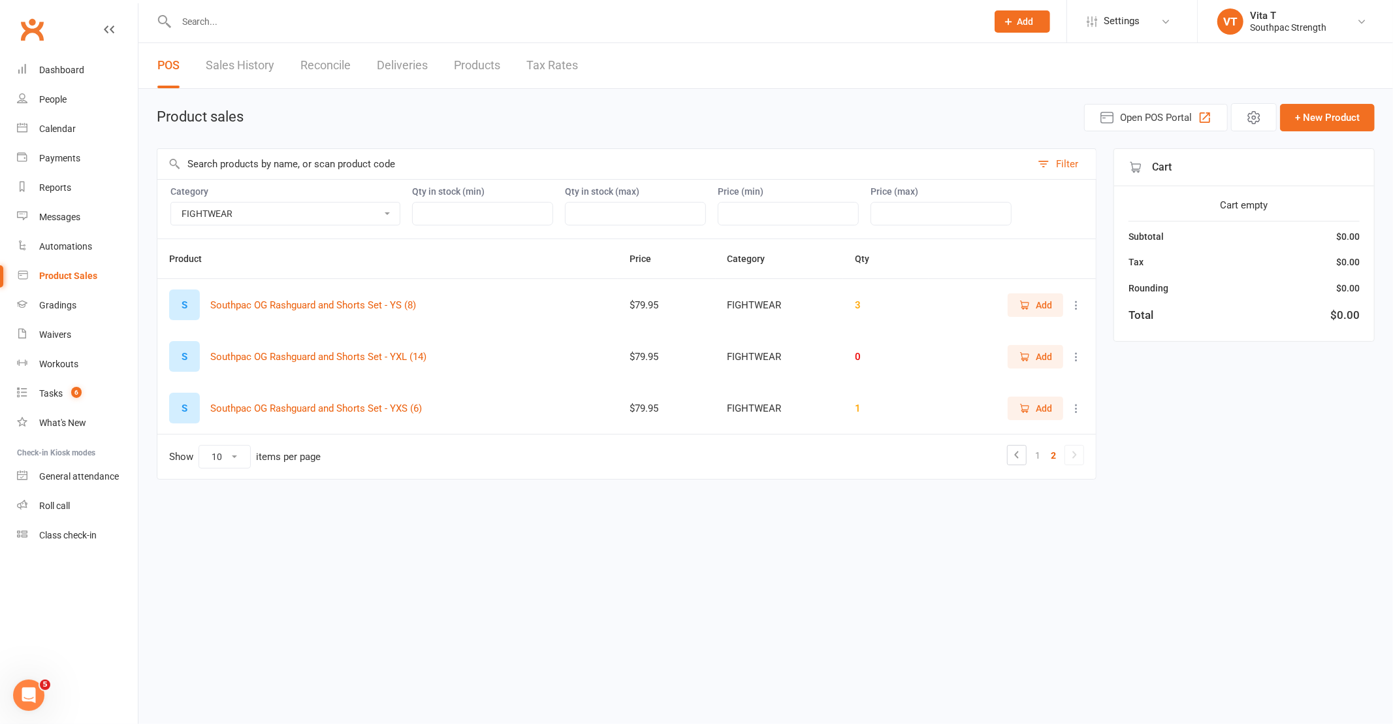
click at [1046, 408] on span "Add" at bounding box center [1044, 408] width 16 height 14
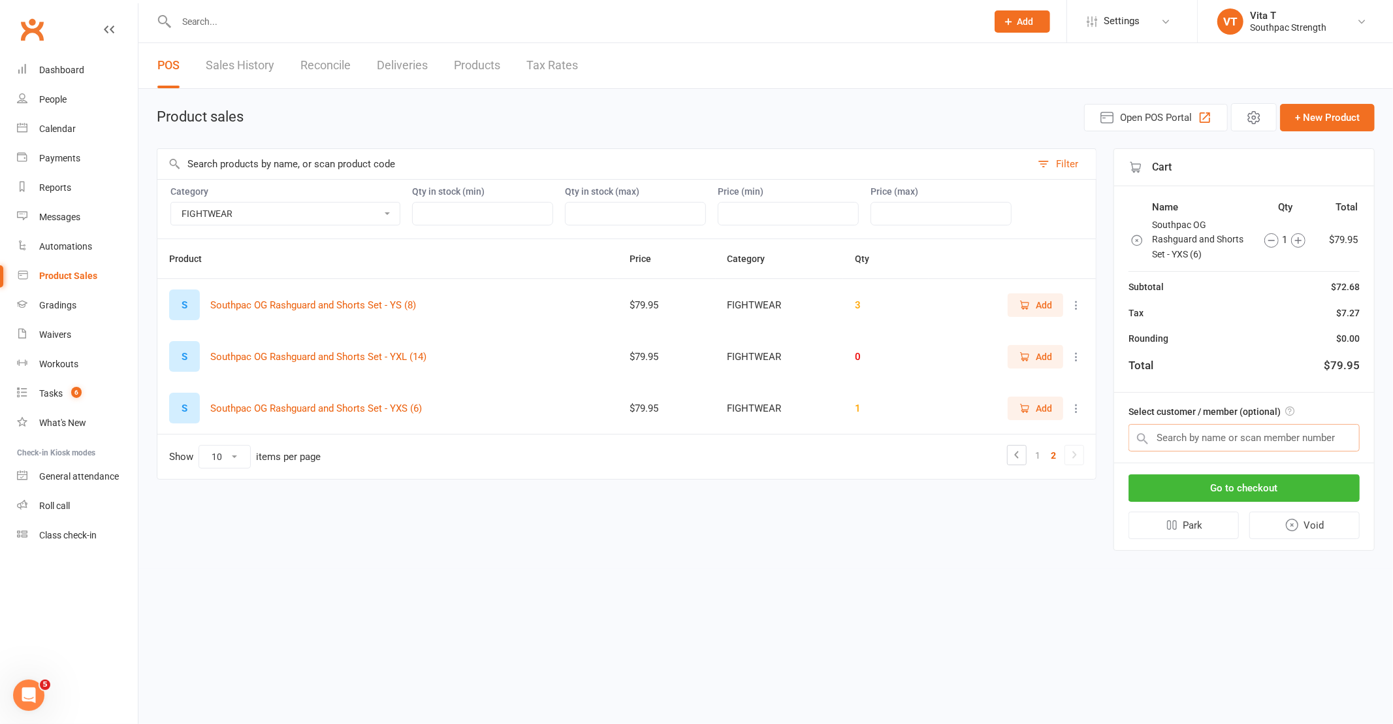
click at [1185, 434] on input "text" at bounding box center [1244, 437] width 231 height 27
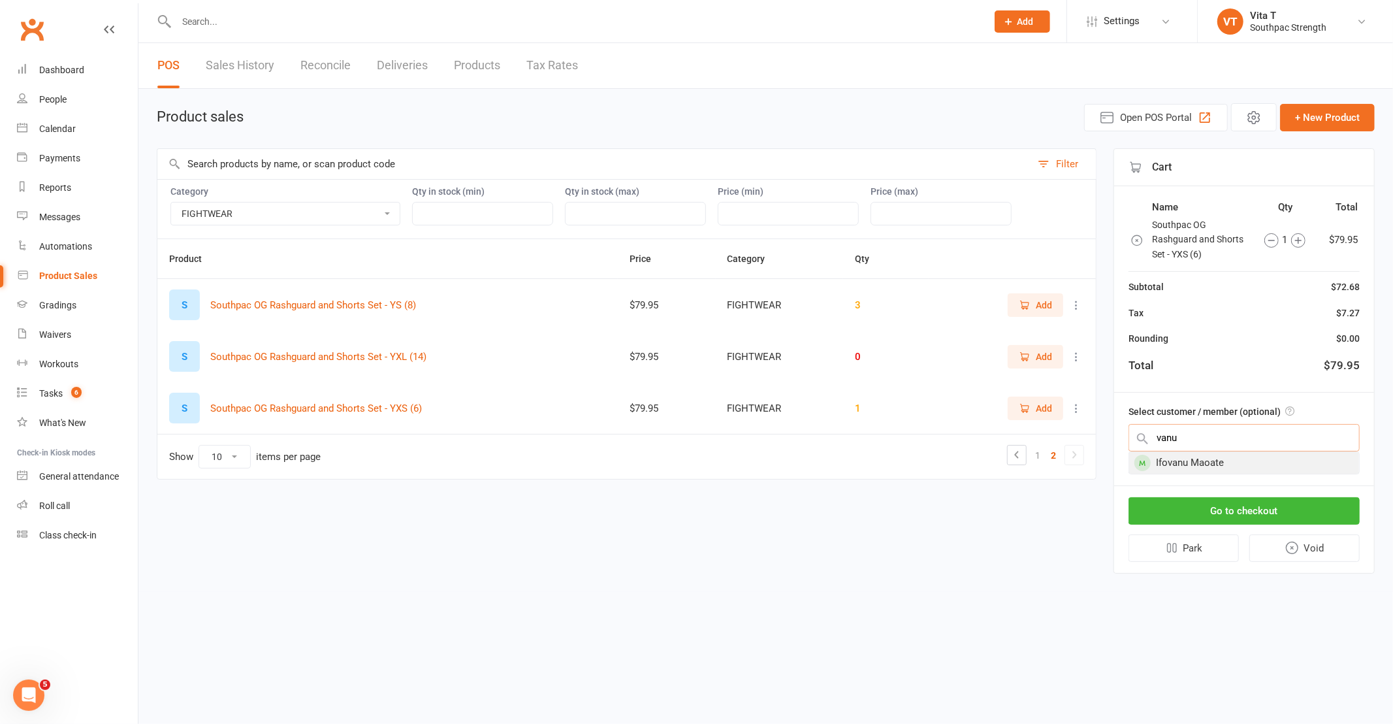
type input "vanu"
click at [1238, 453] on div "Ifovanu Maoate" at bounding box center [1244, 463] width 230 height 22
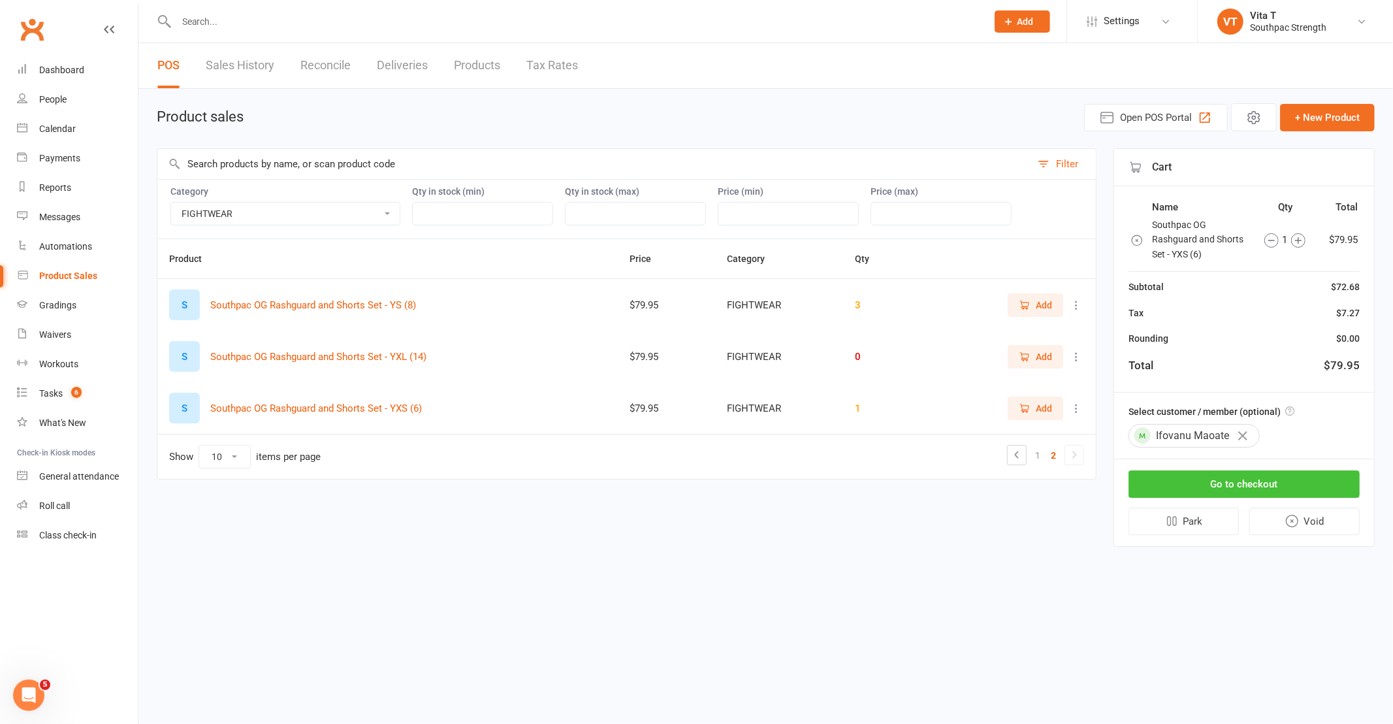
click at [1249, 470] on button "Go to checkout" at bounding box center [1244, 483] width 231 height 27
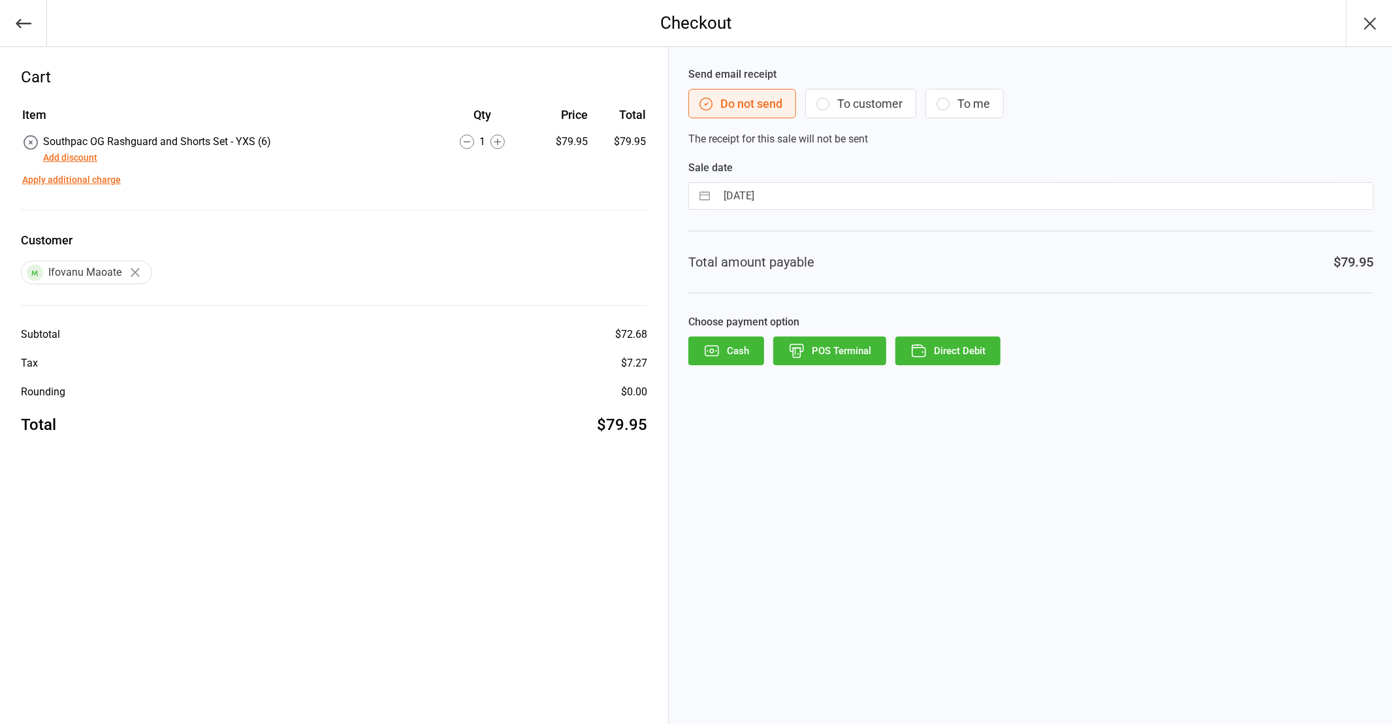
click at [871, 108] on button "To customer" at bounding box center [860, 103] width 111 height 29
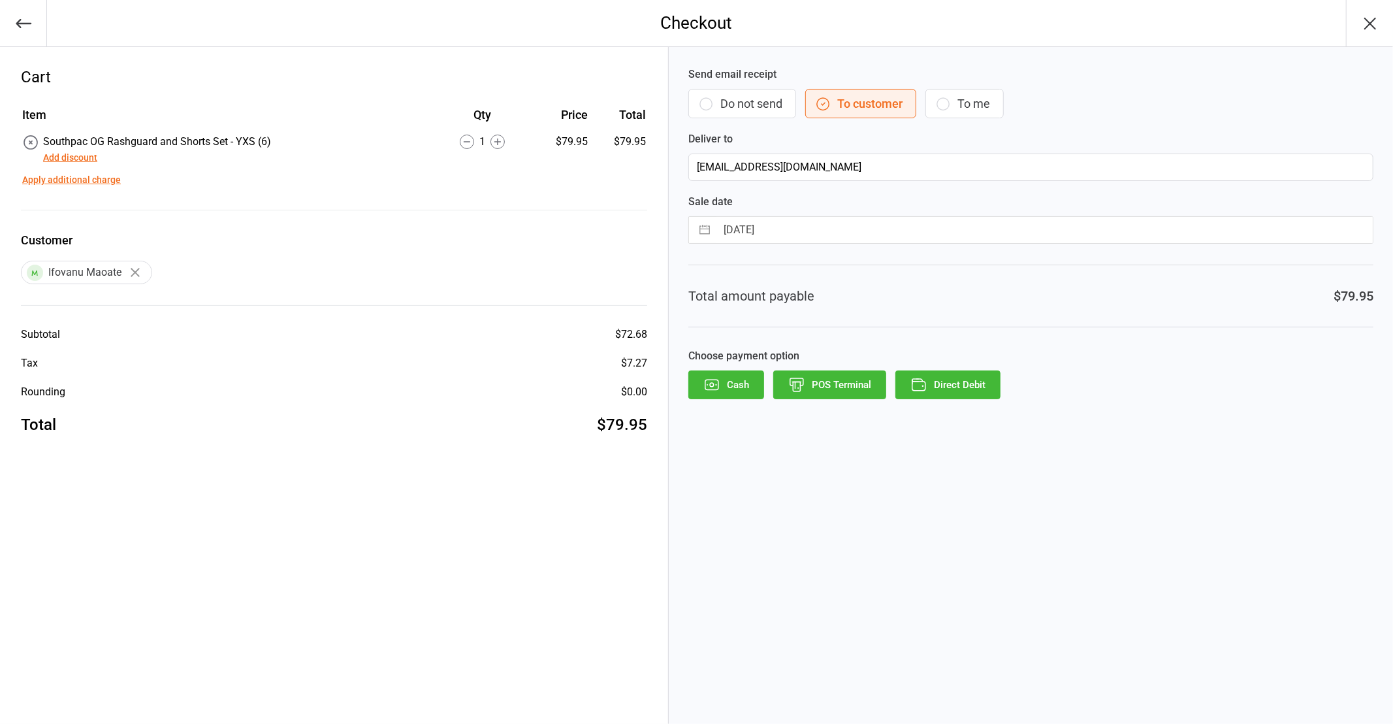
click at [722, 381] on button "Cash" at bounding box center [726, 384] width 76 height 29
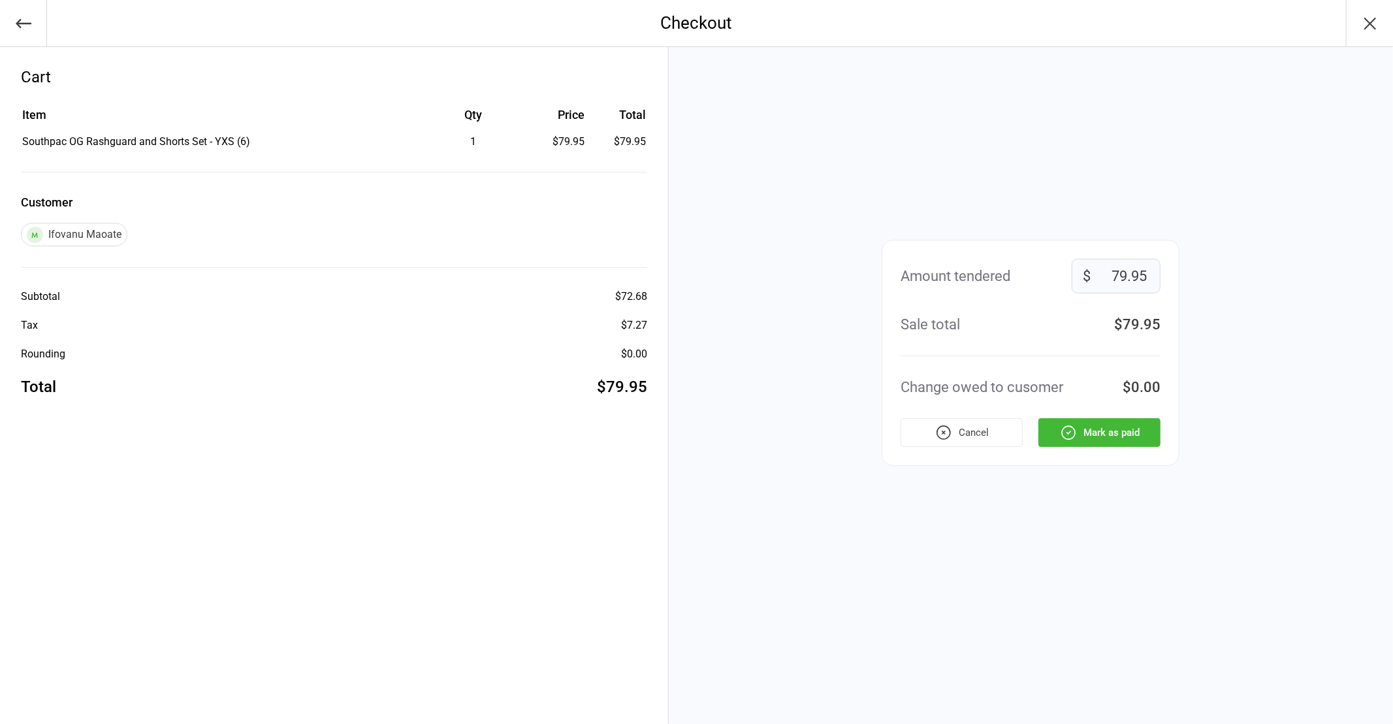
click at [1124, 432] on button "Mark as paid" at bounding box center [1100, 432] width 122 height 29
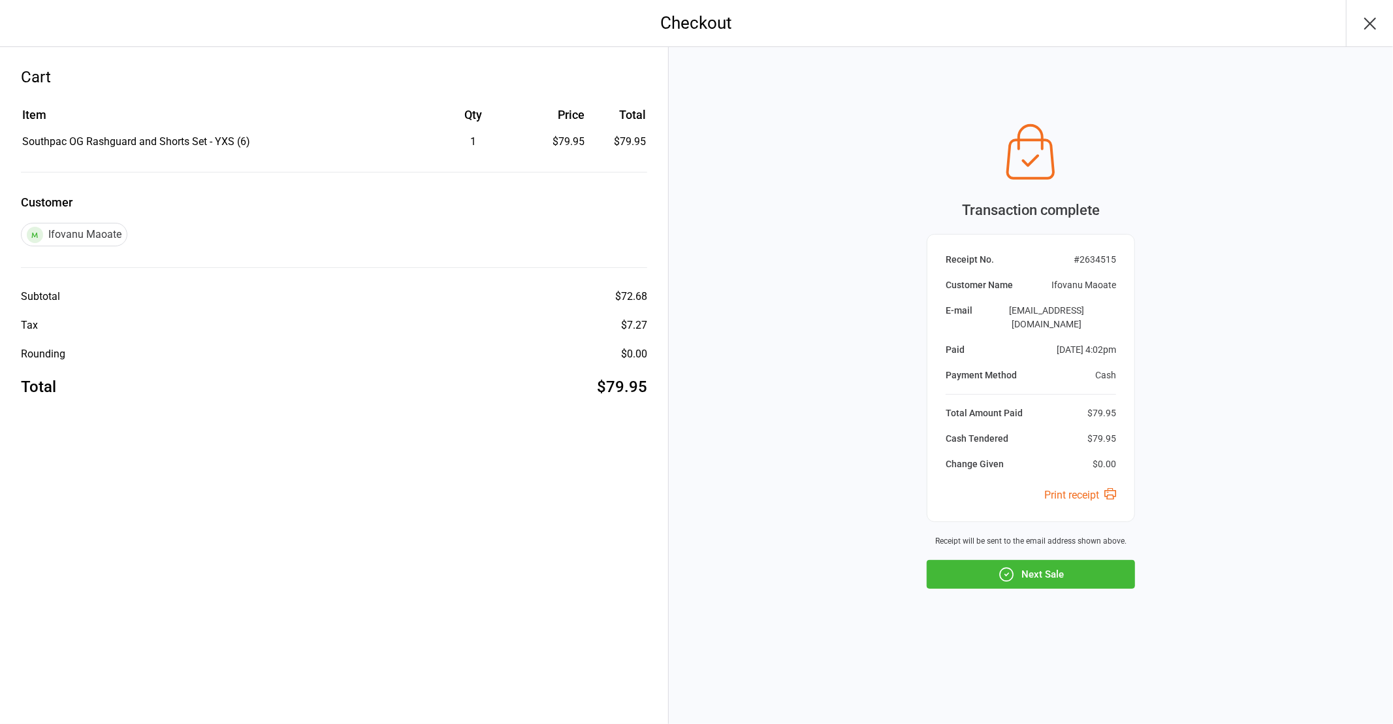
click at [1080, 489] on link "Print receipt" at bounding box center [1080, 495] width 72 height 12
